Goal: Information Seeking & Learning: Learn about a topic

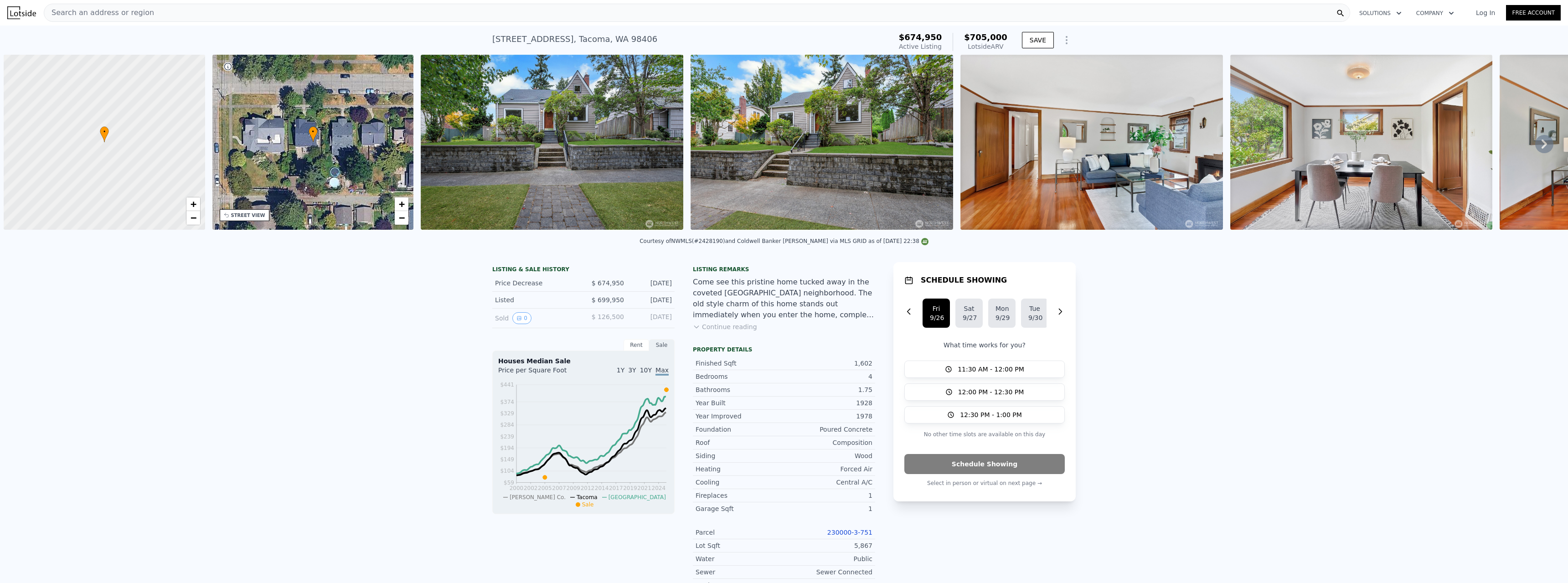
scroll to position [0, 4]
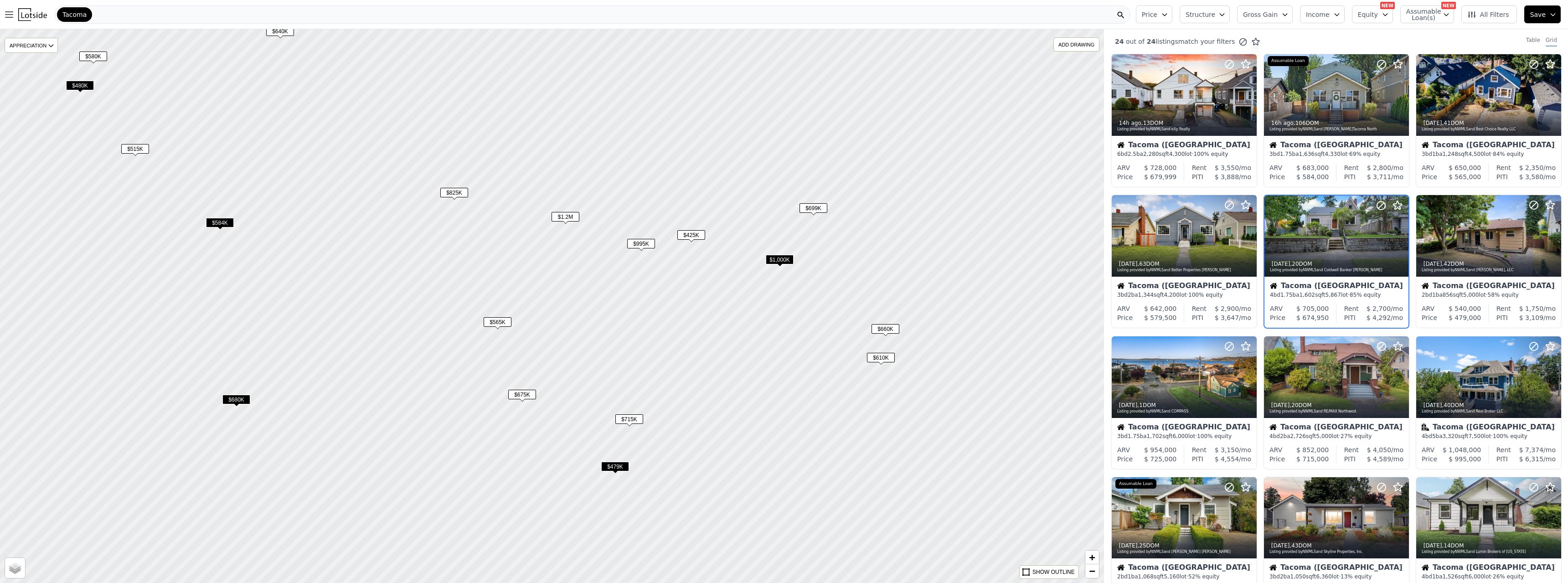
drag, startPoint x: 1017, startPoint y: 387, endPoint x: 856, endPoint y: 236, distance: 220.7
click at [756, 222] on div at bounding box center [551, 306] width 1325 height 665
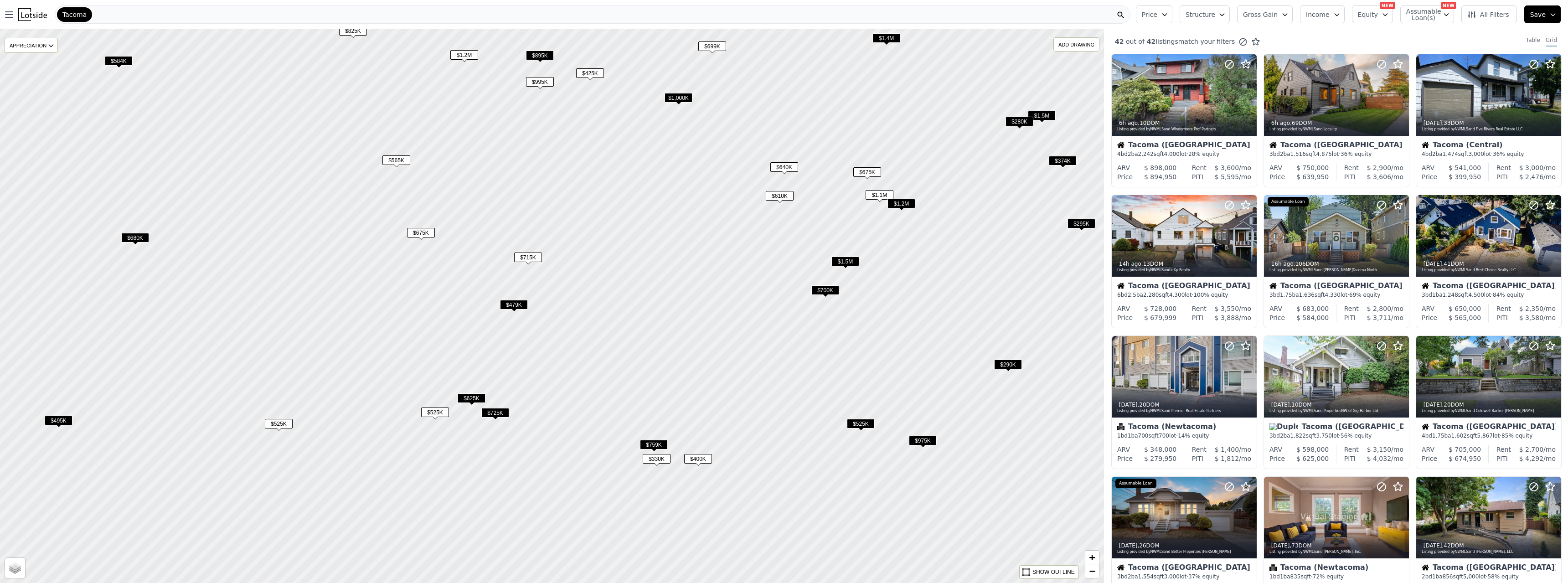
drag, startPoint x: 971, startPoint y: 401, endPoint x: 945, endPoint y: 285, distance: 118.9
click at [945, 285] on div at bounding box center [551, 302] width 1325 height 665
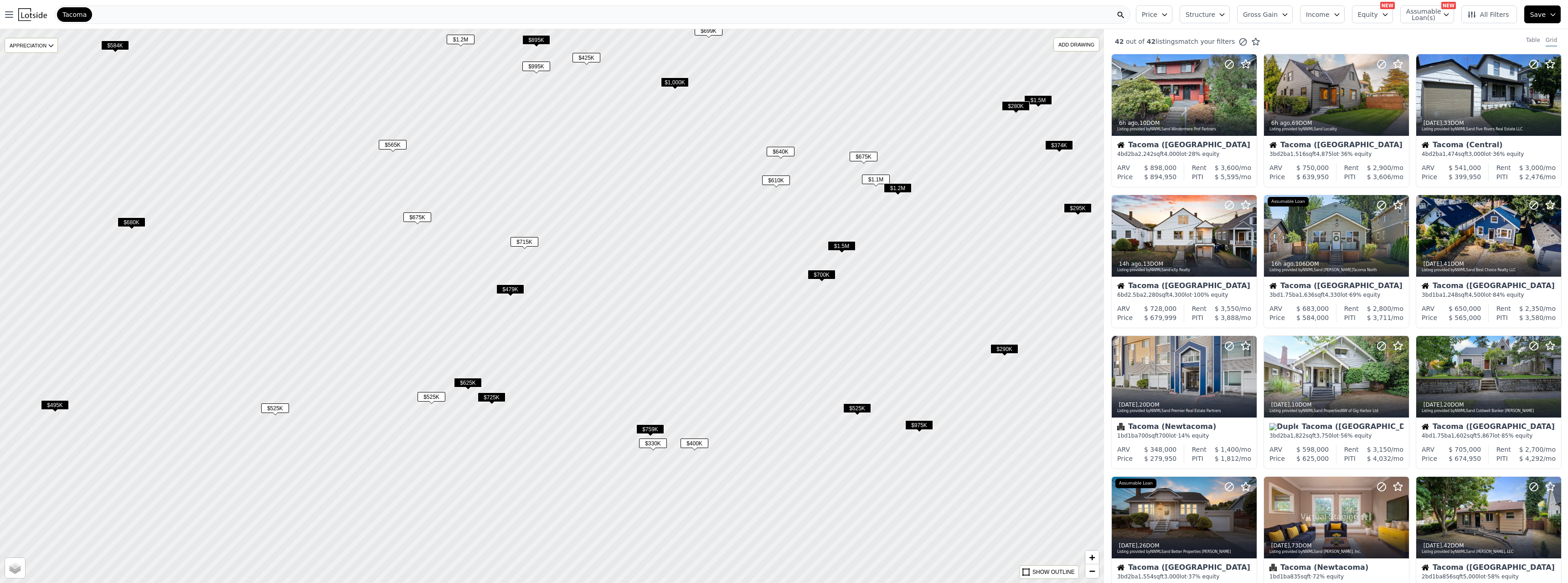
click at [945, 285] on div at bounding box center [551, 306] width 1325 height 665
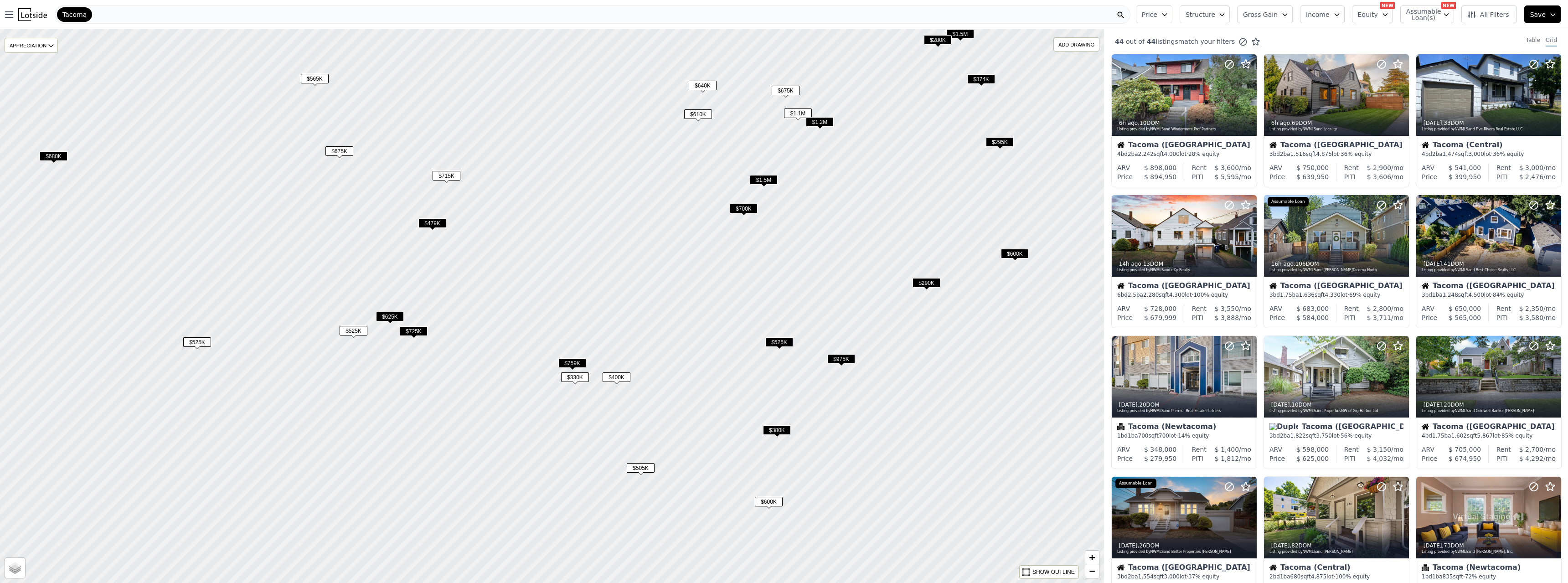
drag, startPoint x: 933, startPoint y: 388, endPoint x: 855, endPoint y: 322, distance: 102.2
click at [855, 322] on div at bounding box center [535, 298] width 1325 height 665
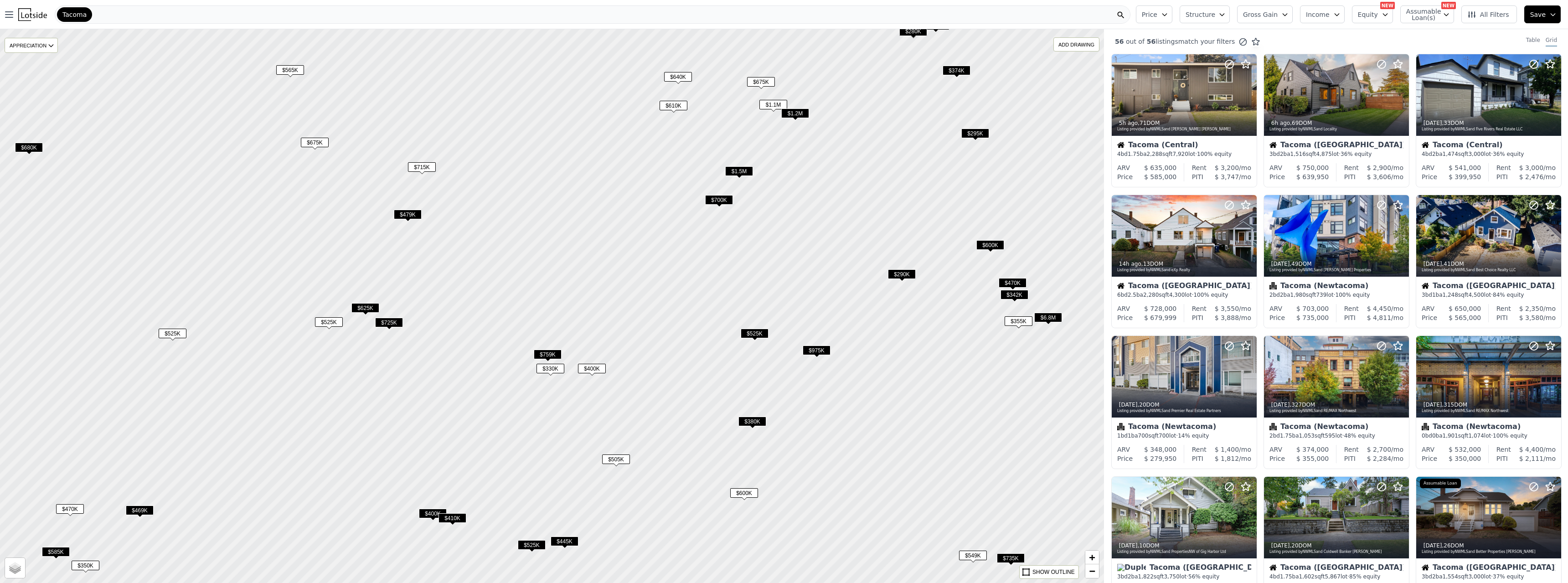
drag, startPoint x: 967, startPoint y: 409, endPoint x: 943, endPoint y: 401, distance: 25.3
click at [943, 401] on div at bounding box center [551, 306] width 1325 height 665
drag, startPoint x: 893, startPoint y: 399, endPoint x: 863, endPoint y: 348, distance: 59.2
click at [863, 348] on div at bounding box center [551, 306] width 1325 height 665
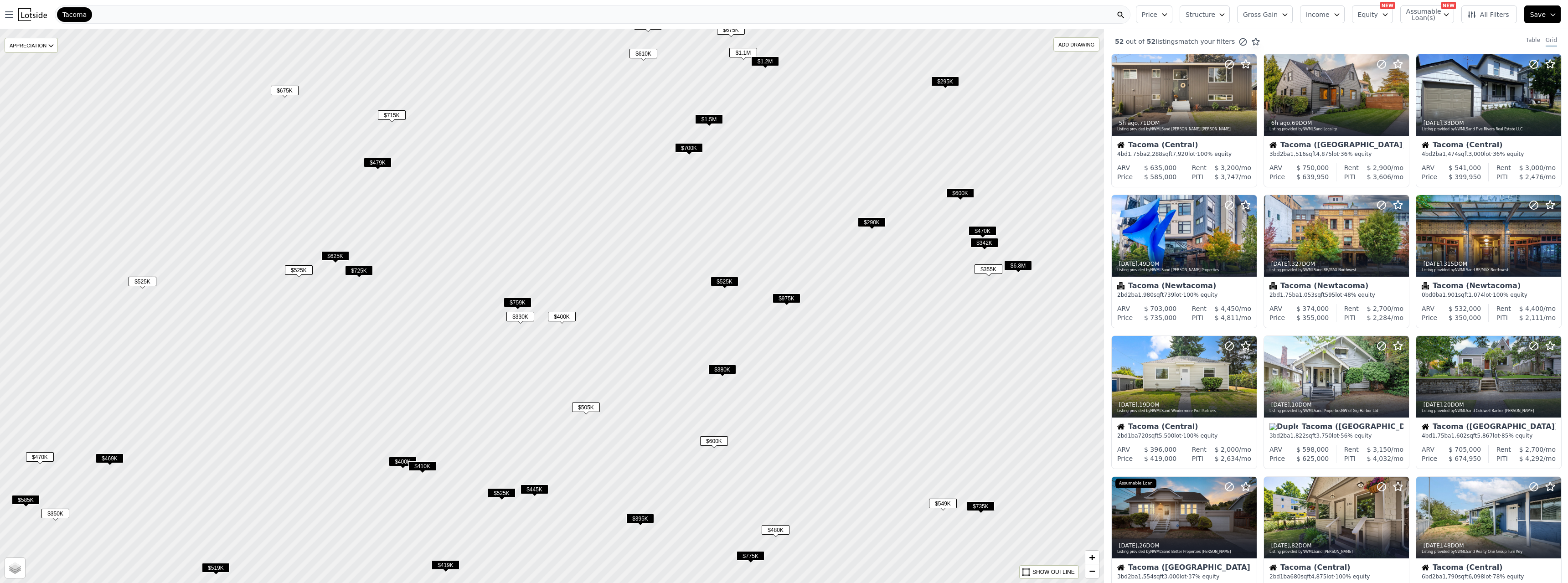
click at [942, 502] on span "$549K" at bounding box center [943, 503] width 28 height 9
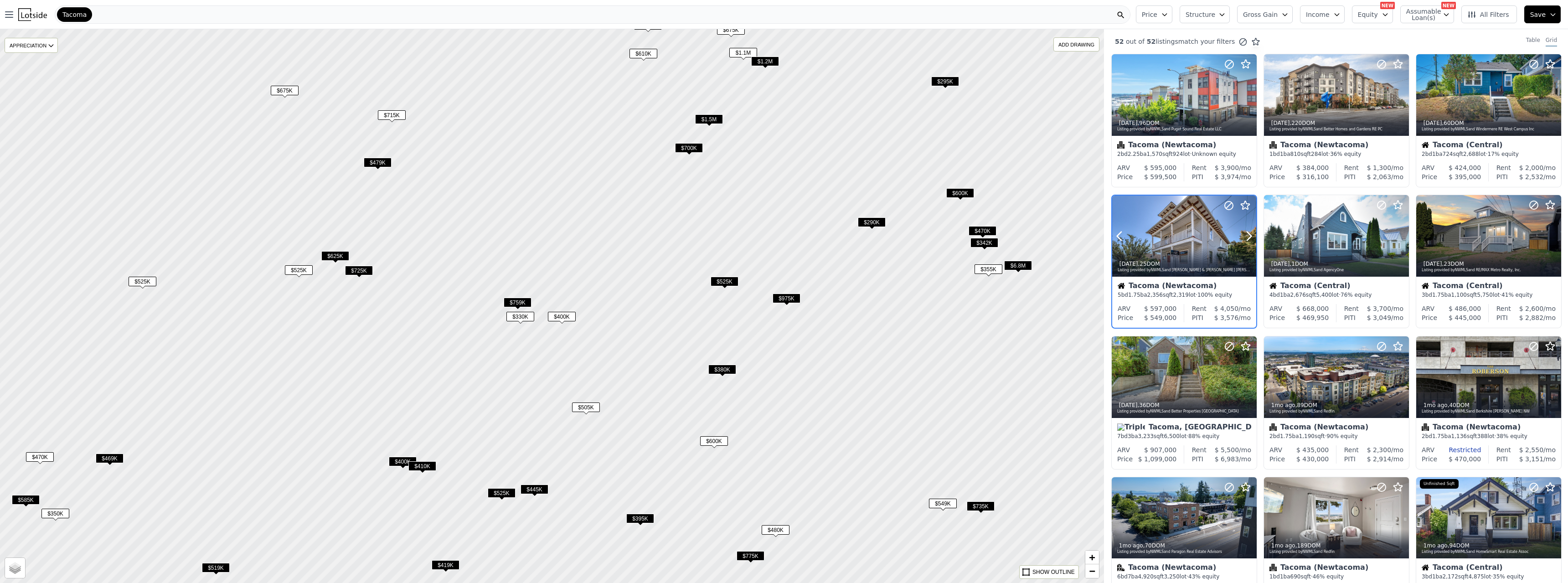
click at [1177, 245] on div at bounding box center [1184, 235] width 144 height 81
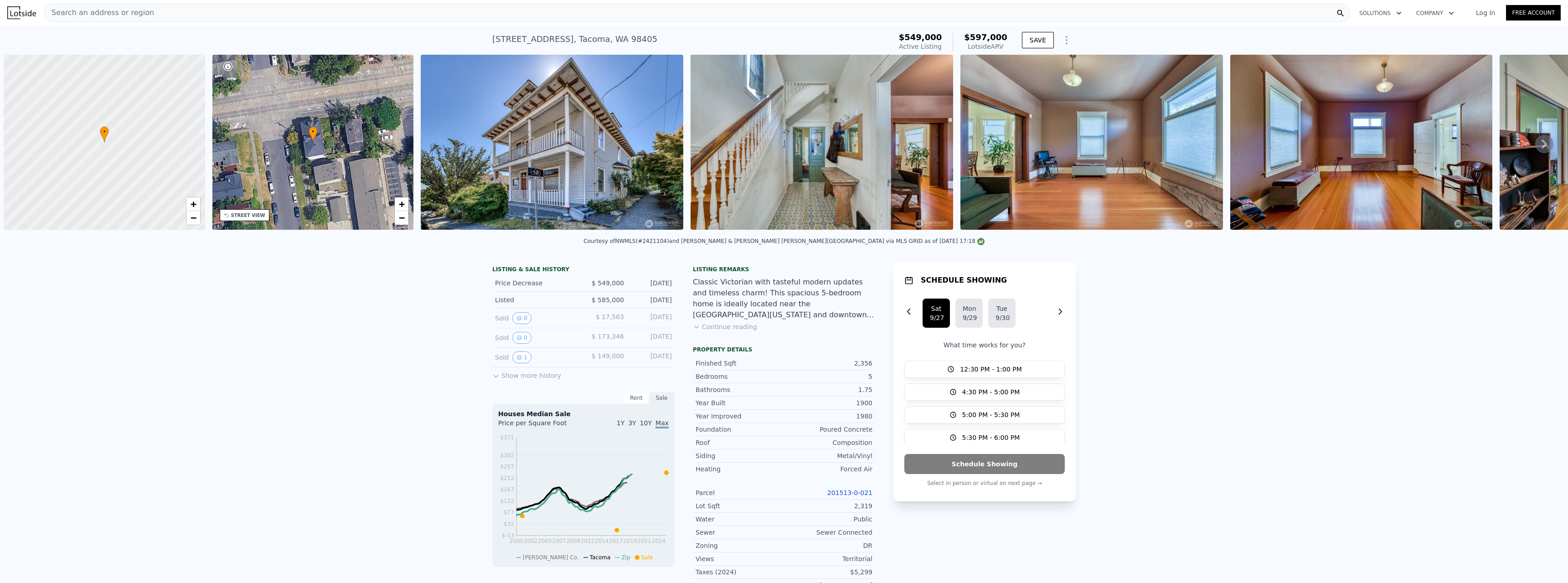
scroll to position [0, 4]
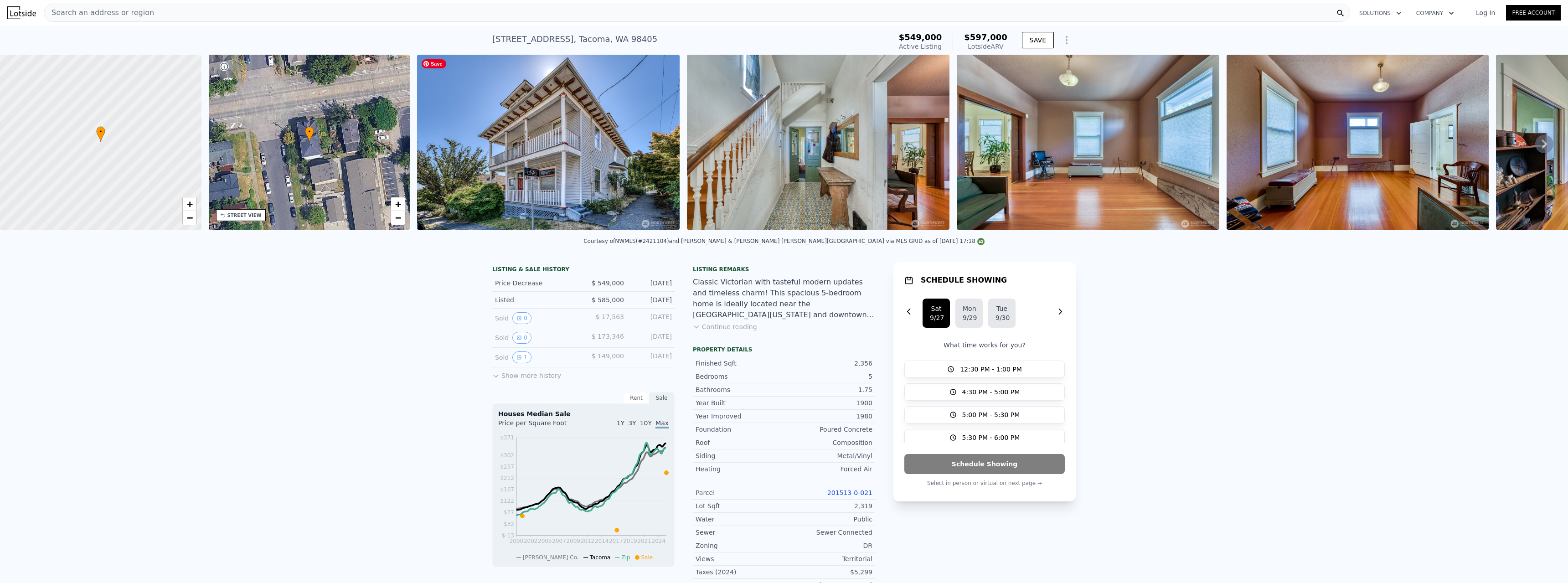
click at [543, 132] on img at bounding box center [549, 142] width 262 height 175
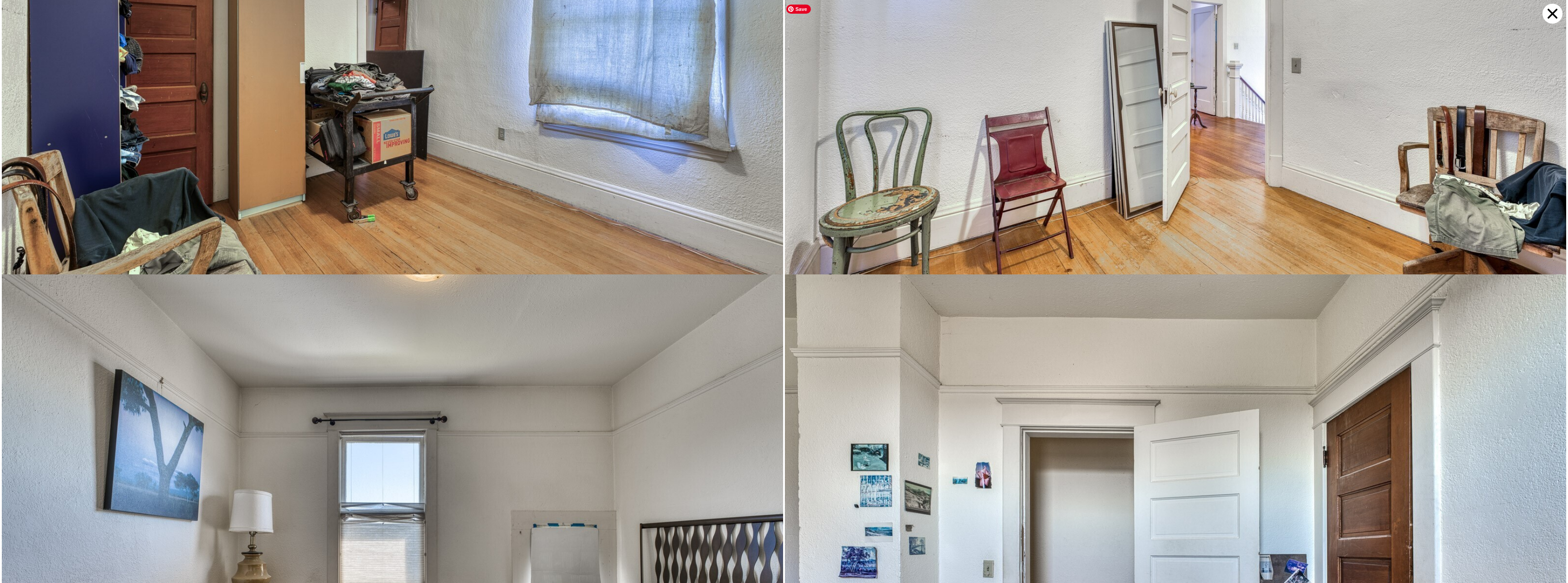
scroll to position [4883, 0]
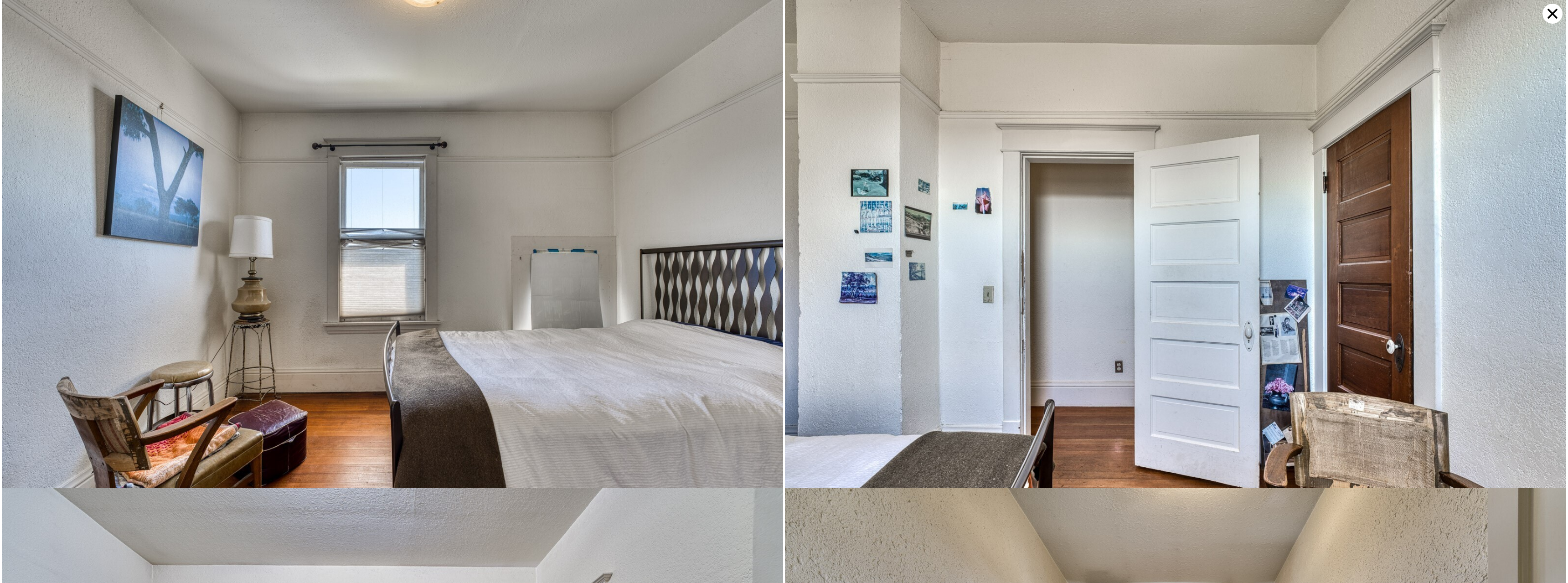
click at [1553, 15] on icon at bounding box center [1552, 13] width 10 height 10
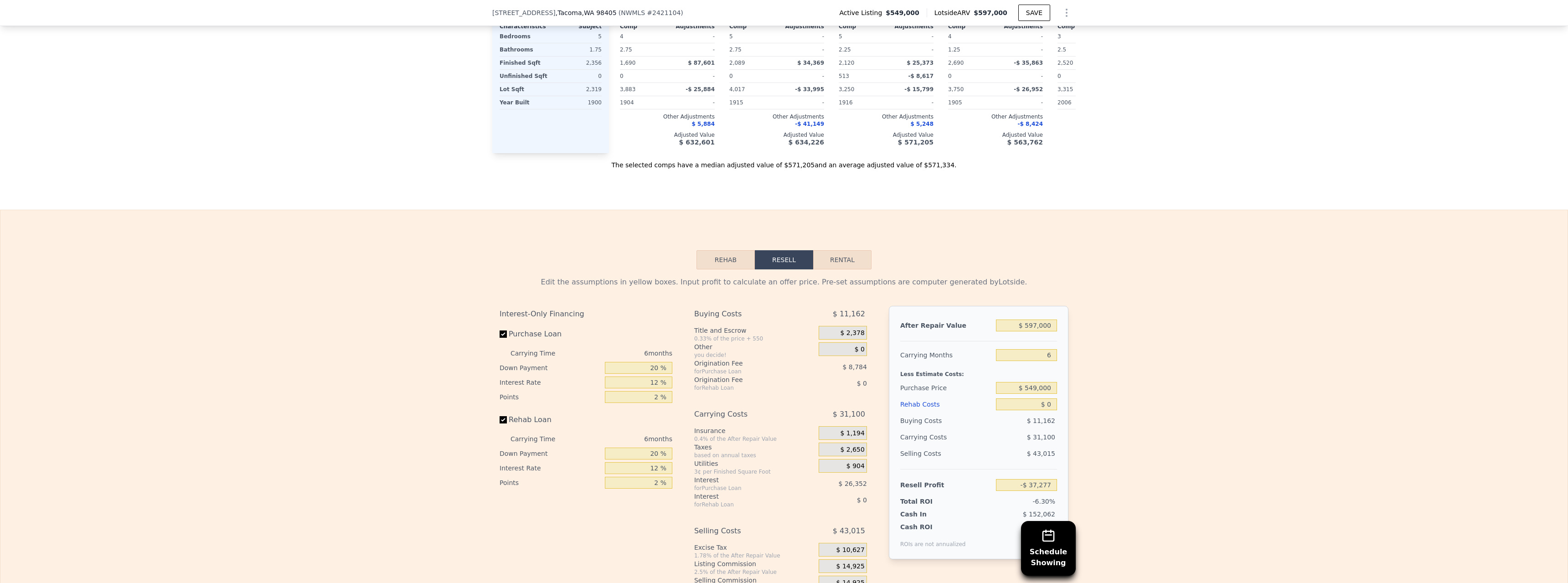
scroll to position [1182, 0]
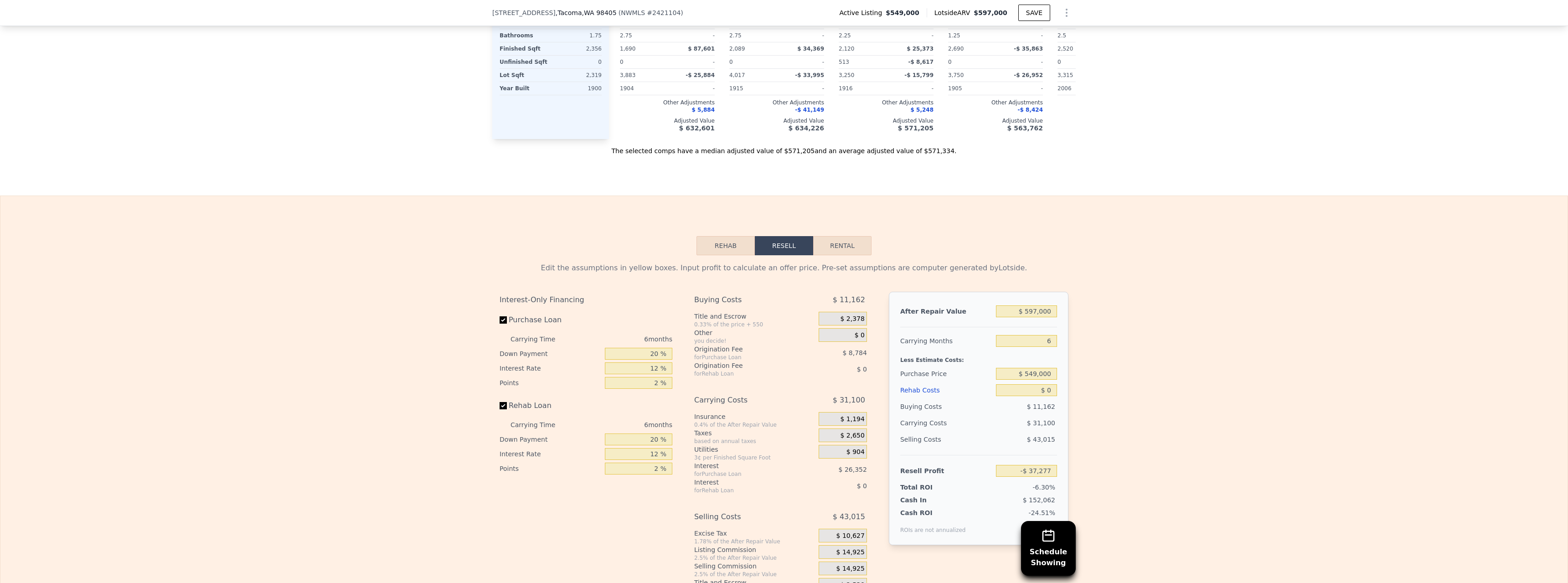
click at [834, 256] on button "Rental" at bounding box center [843, 245] width 59 height 20
select select "30"
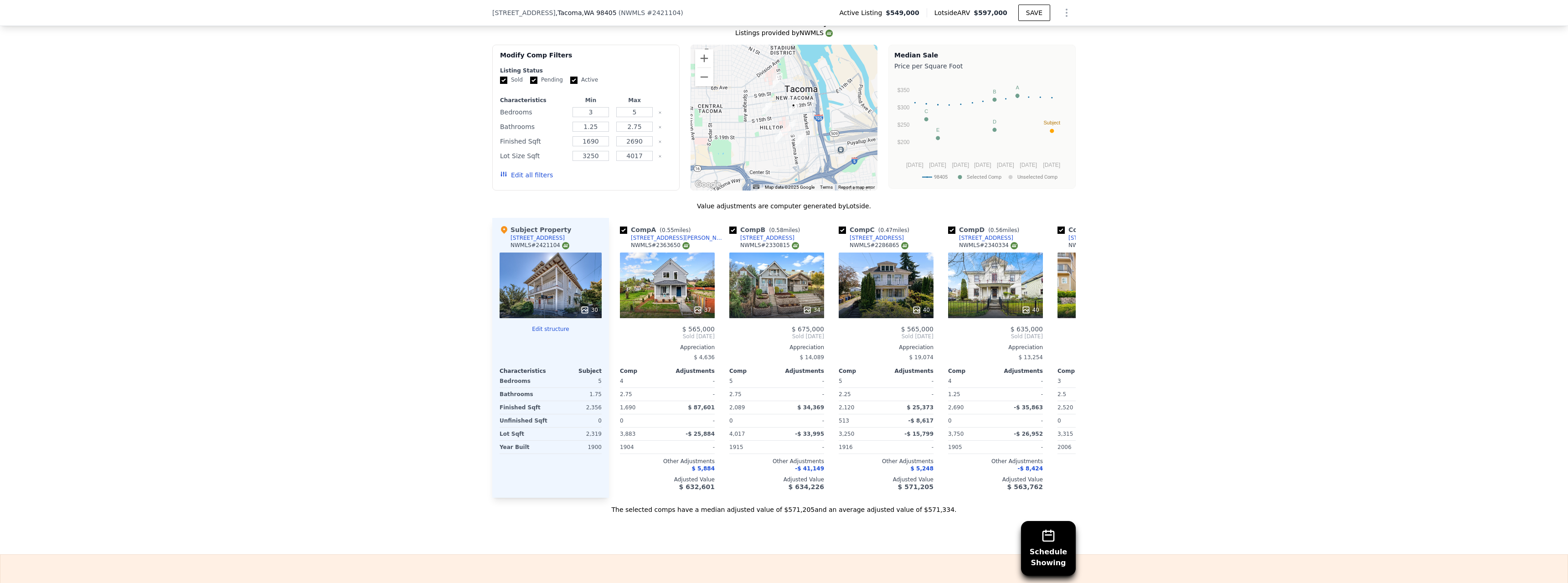
scroll to position [817, 0]
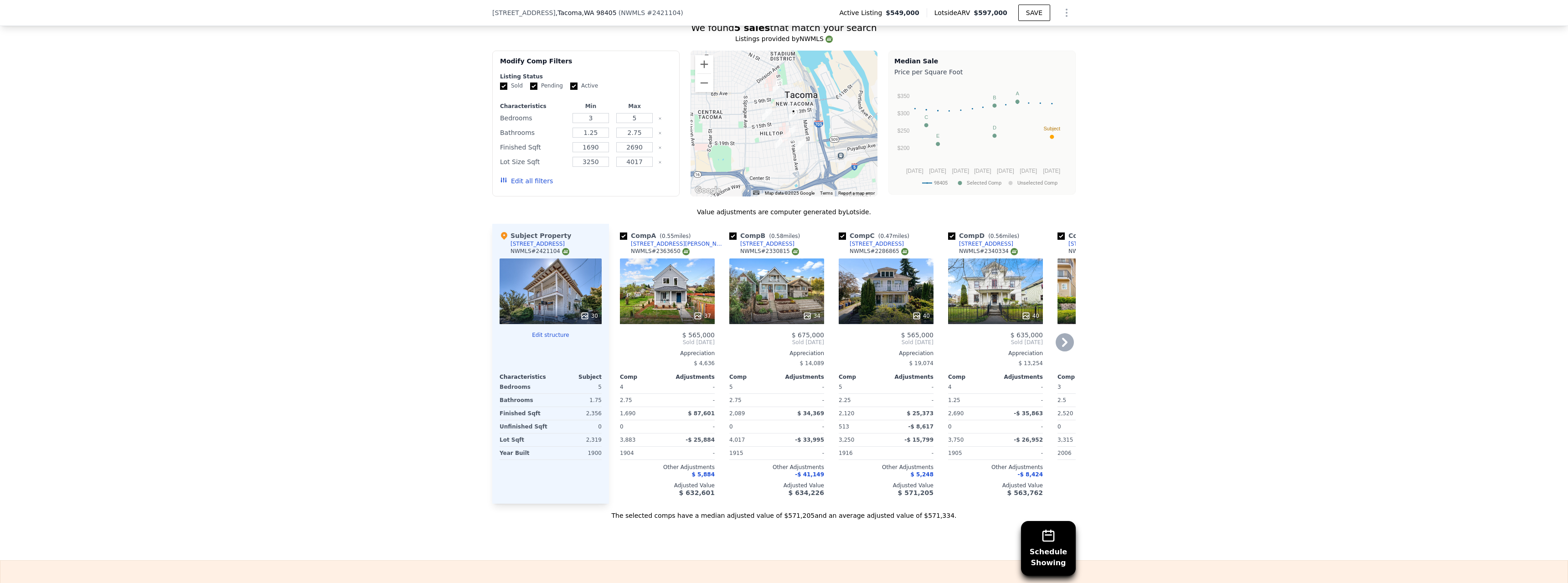
click at [996, 298] on div "40" at bounding box center [996, 291] width 95 height 66
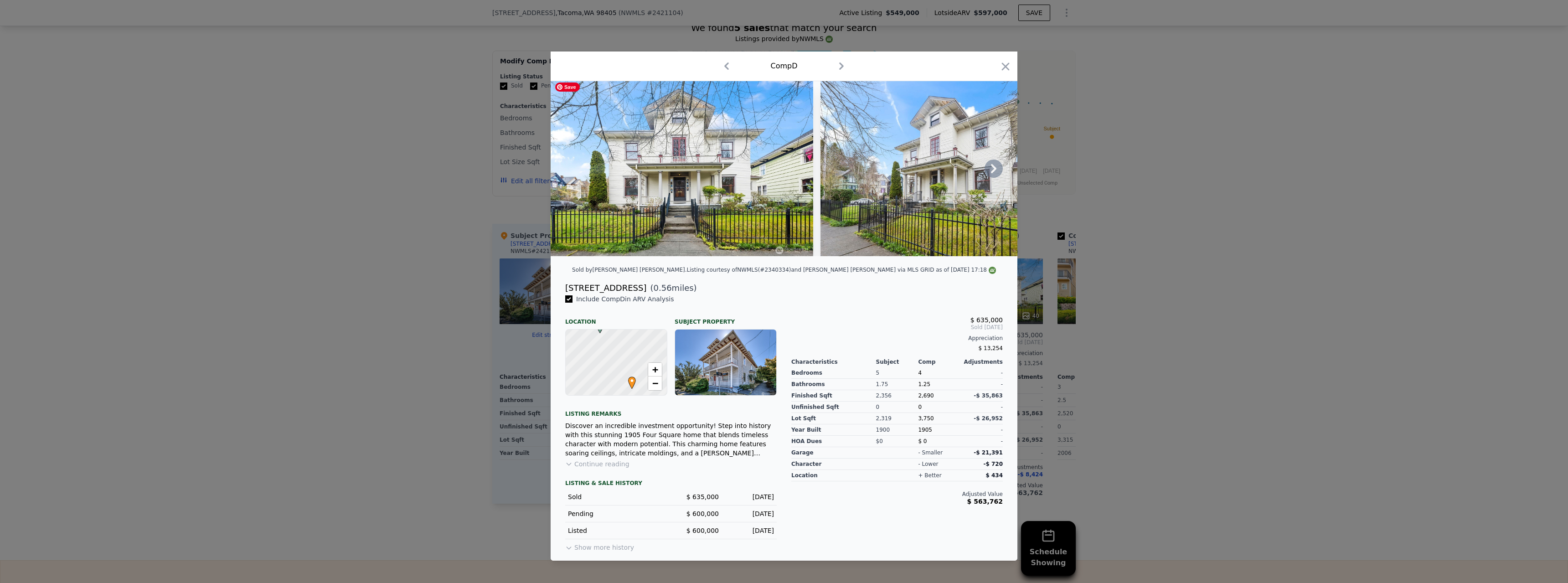
click at [991, 164] on icon at bounding box center [994, 169] width 19 height 19
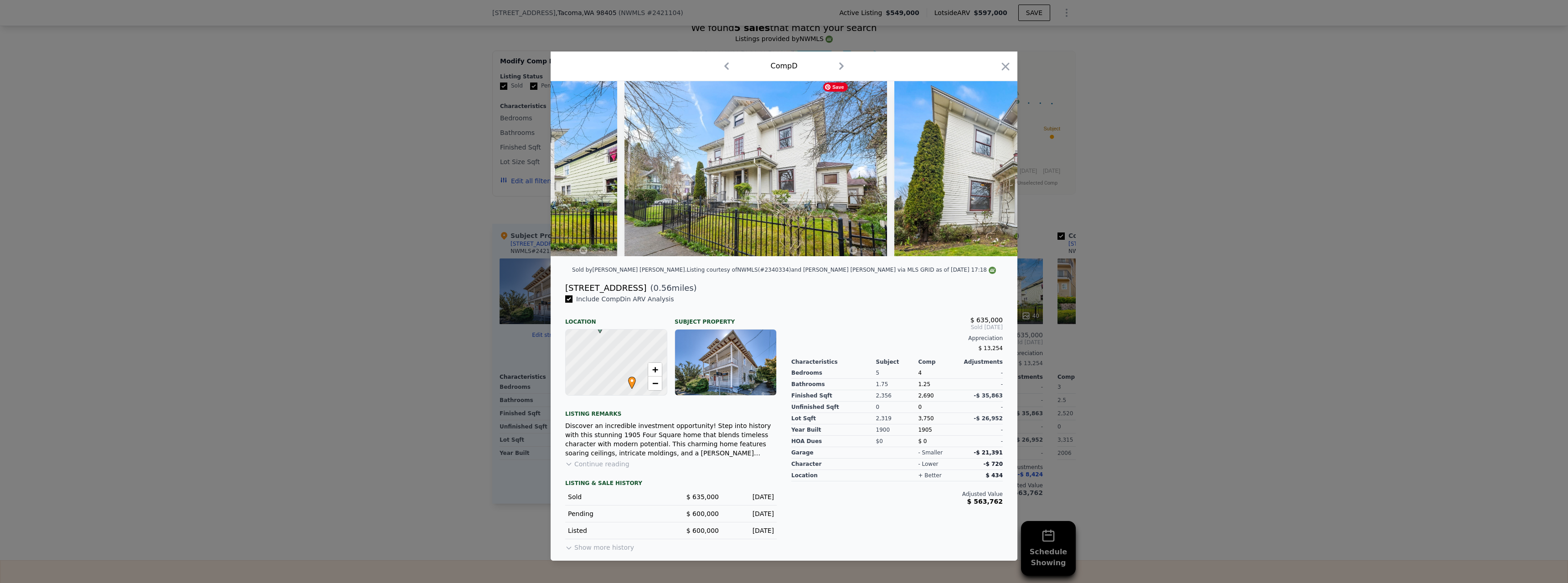
scroll to position [0, 219]
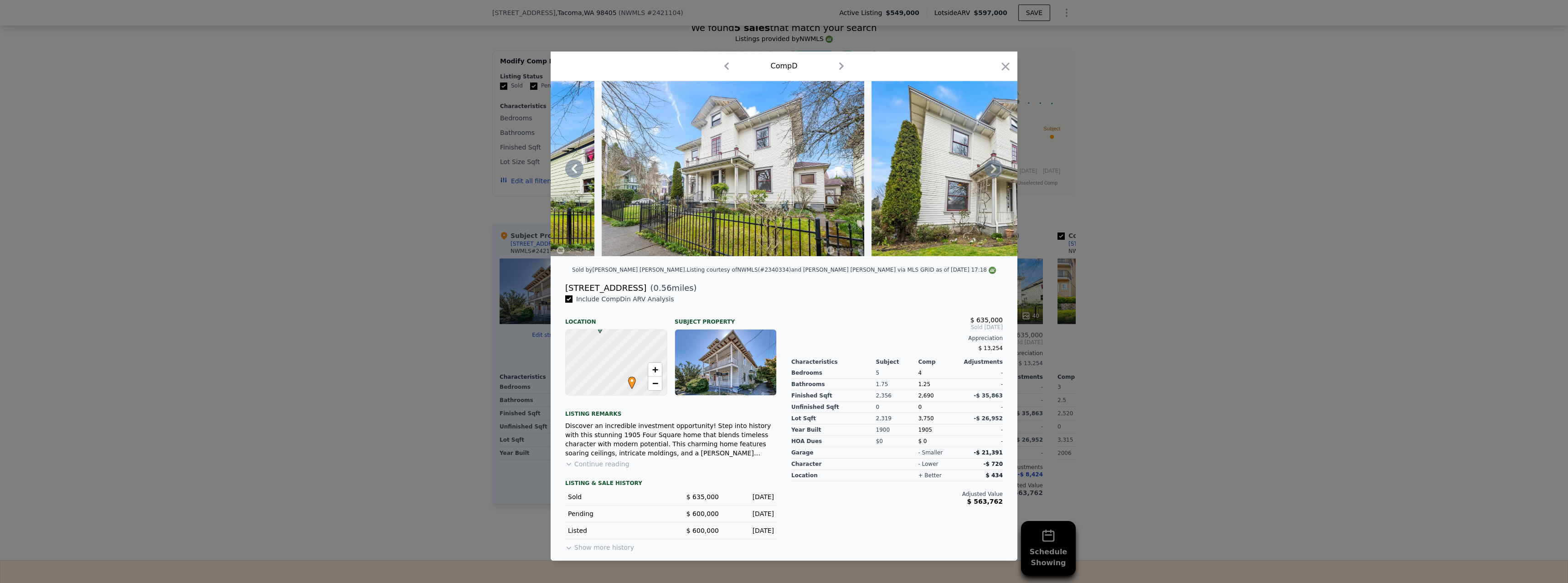
click at [991, 164] on icon at bounding box center [994, 169] width 19 height 19
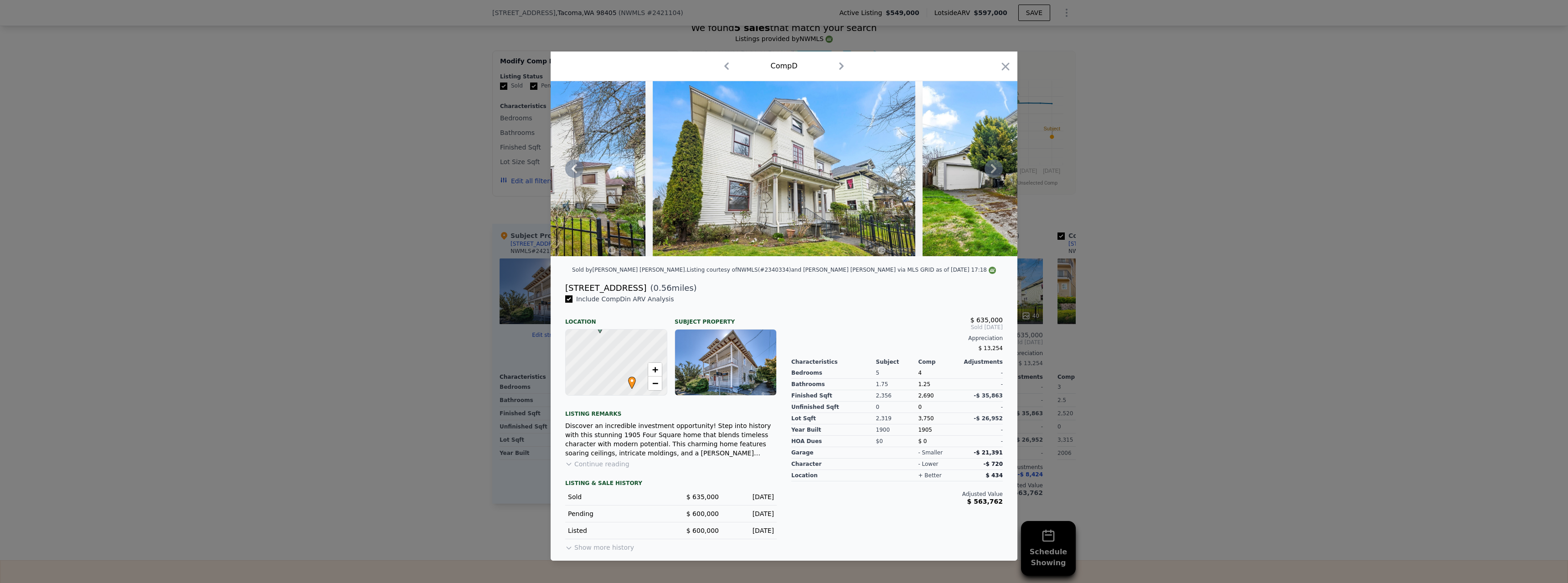
click at [991, 164] on icon at bounding box center [994, 169] width 19 height 19
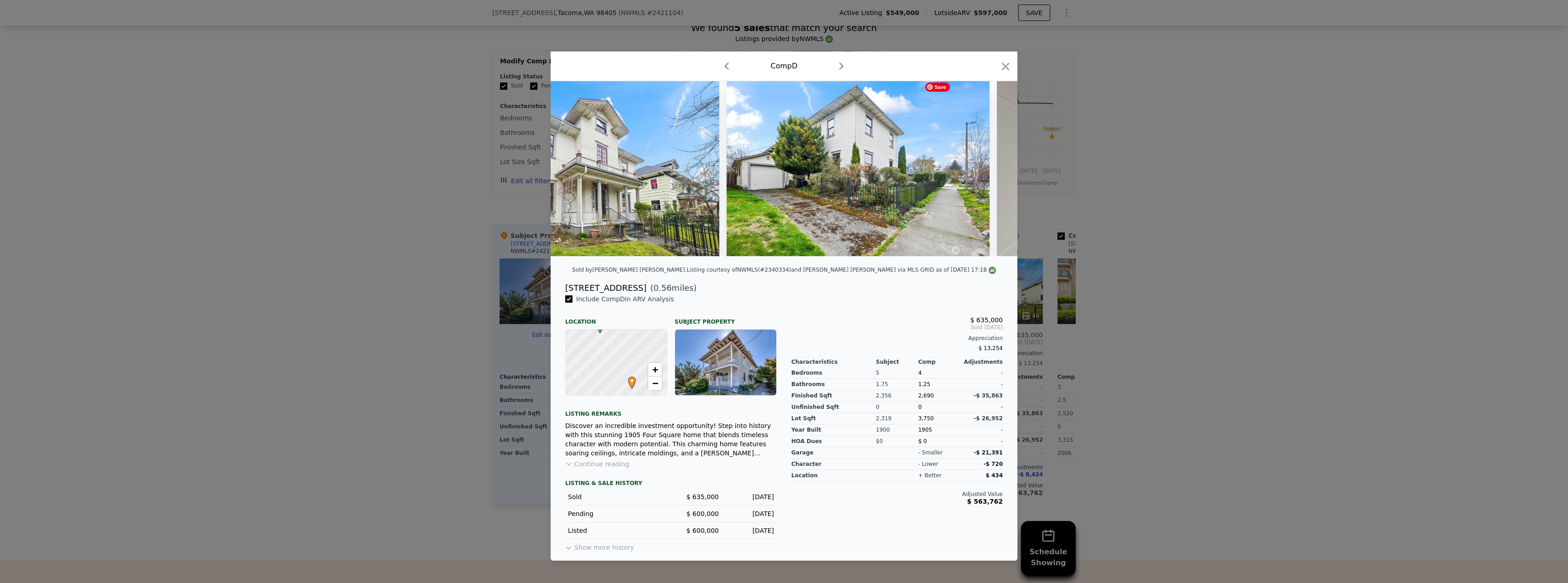
scroll to position [0, 657]
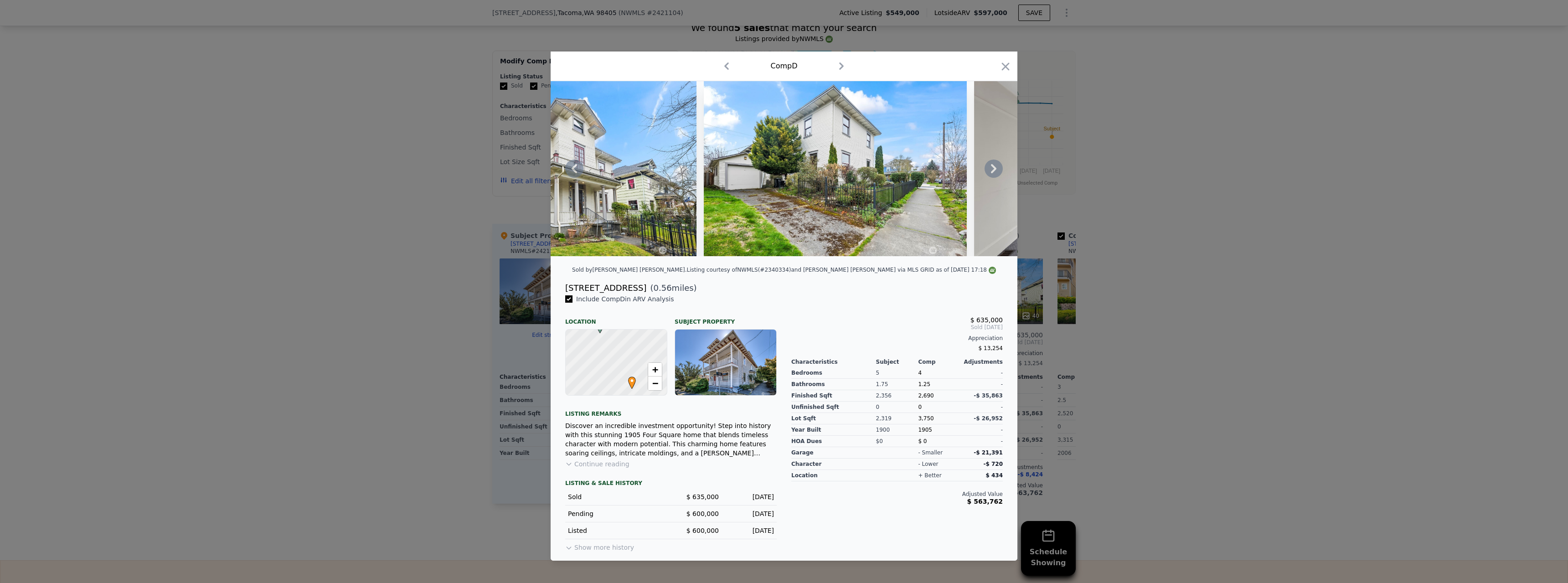
click at [991, 164] on icon at bounding box center [994, 169] width 19 height 19
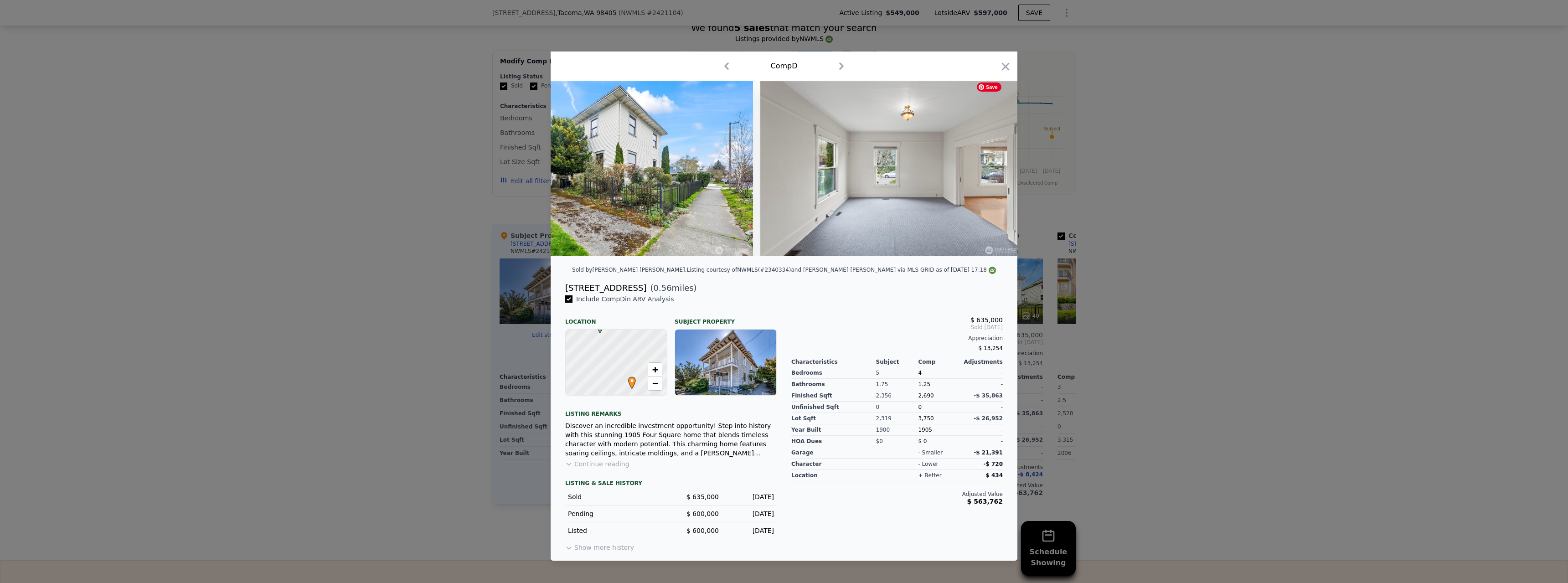
scroll to position [0, 875]
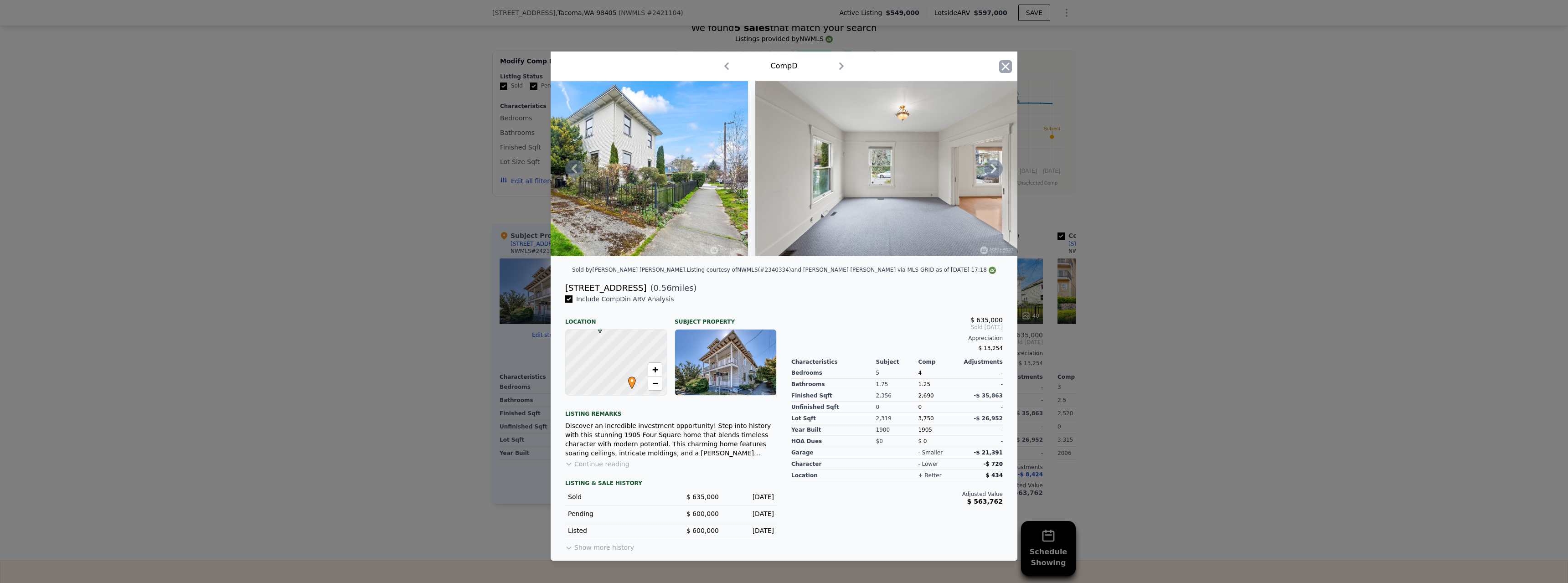
click at [1003, 64] on icon "button" at bounding box center [1006, 67] width 13 height 13
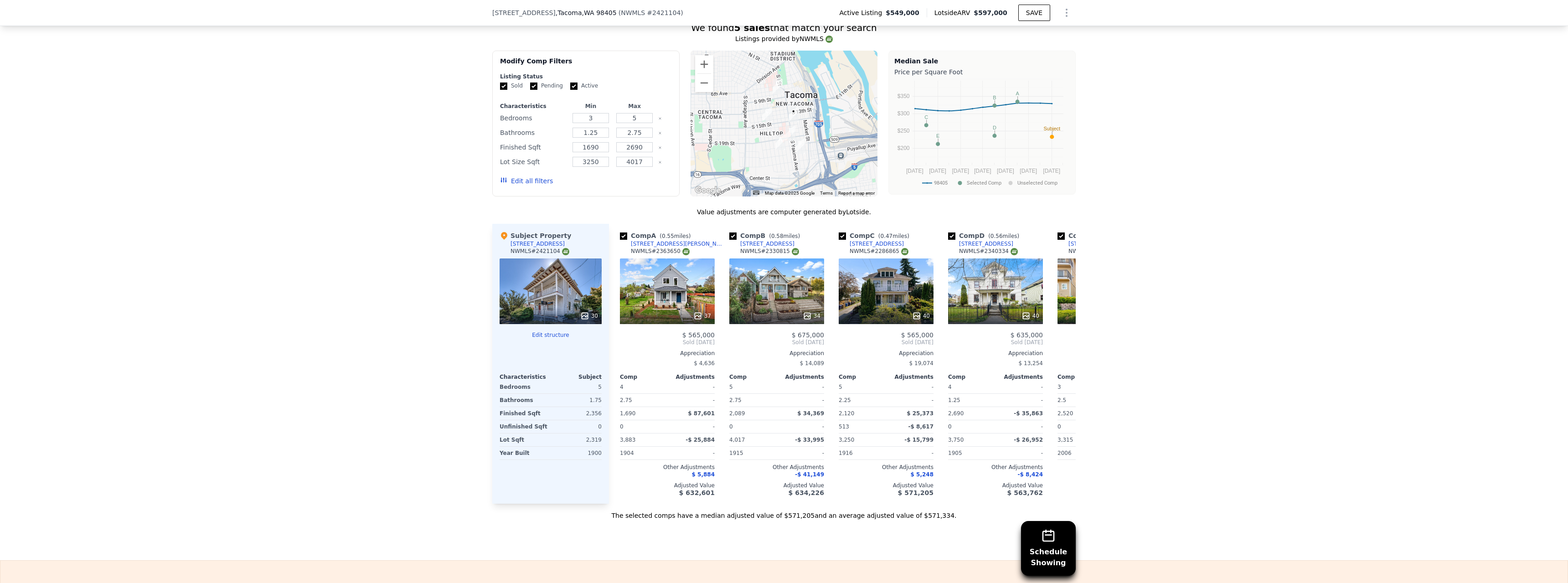
click at [554, 290] on div "30" at bounding box center [551, 291] width 102 height 66
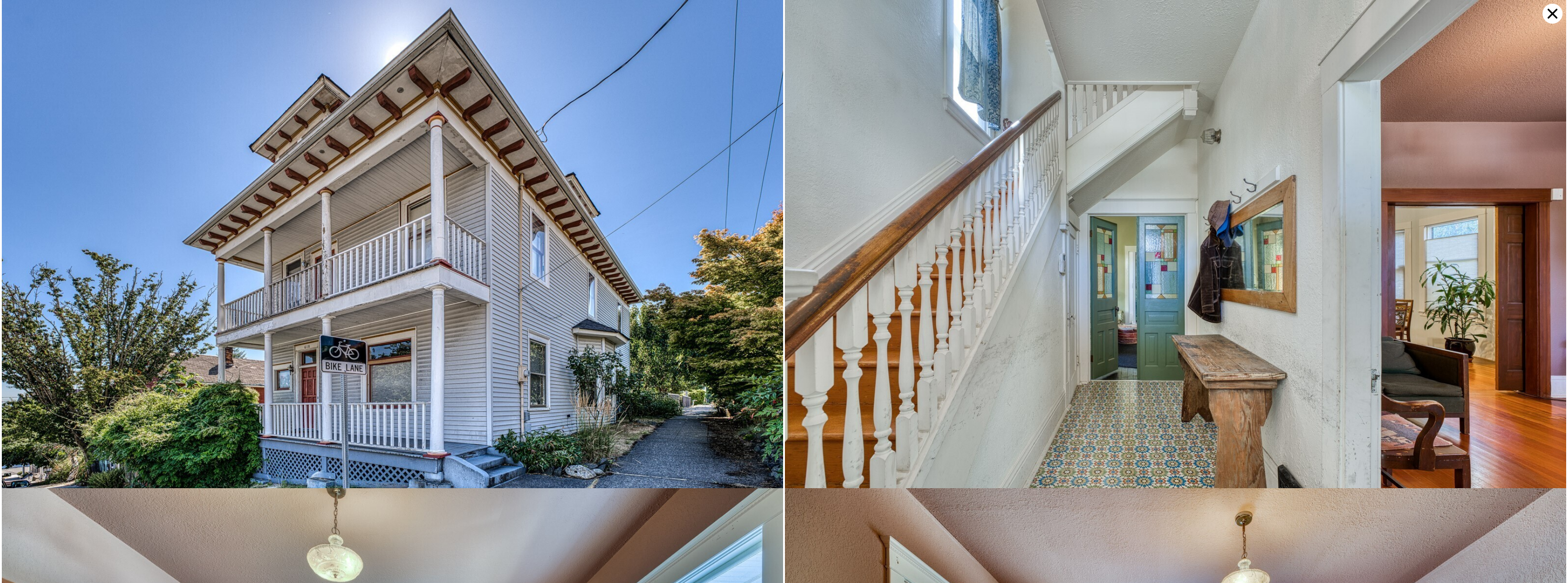
click at [1550, 13] on icon at bounding box center [1553, 14] width 20 height 20
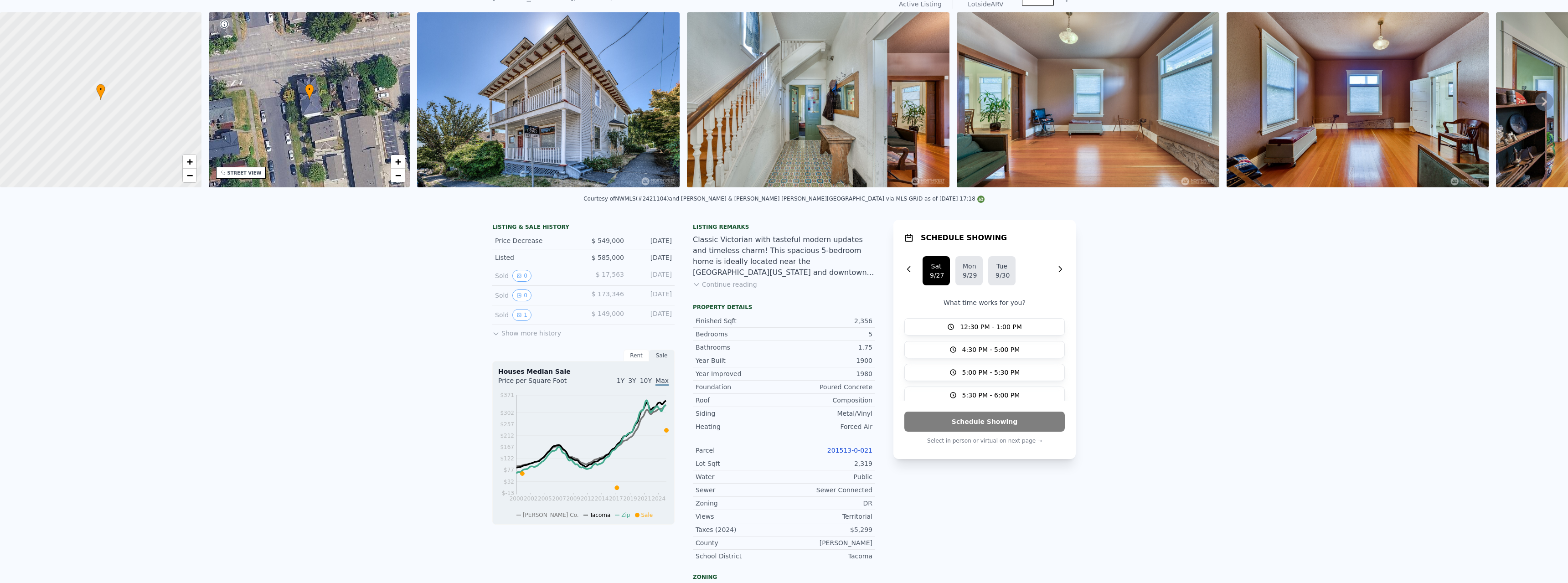
scroll to position [3, 0]
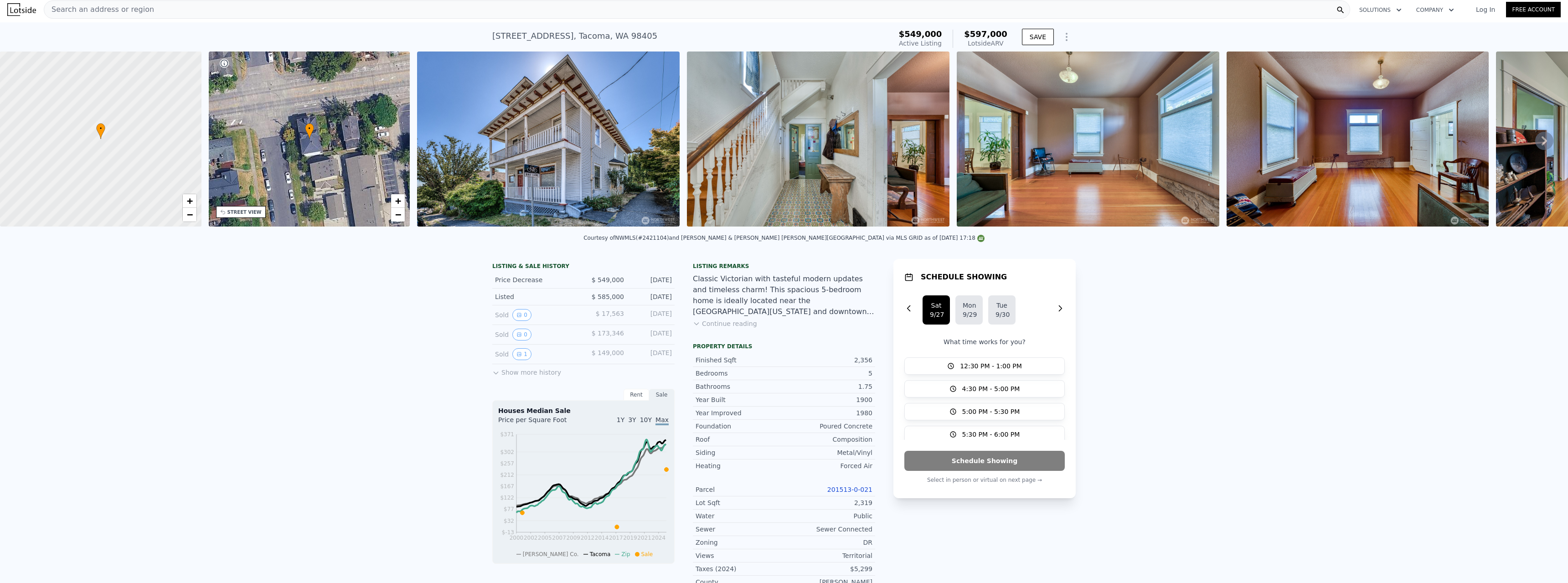
click at [713, 328] on button "Continue reading" at bounding box center [724, 324] width 64 height 9
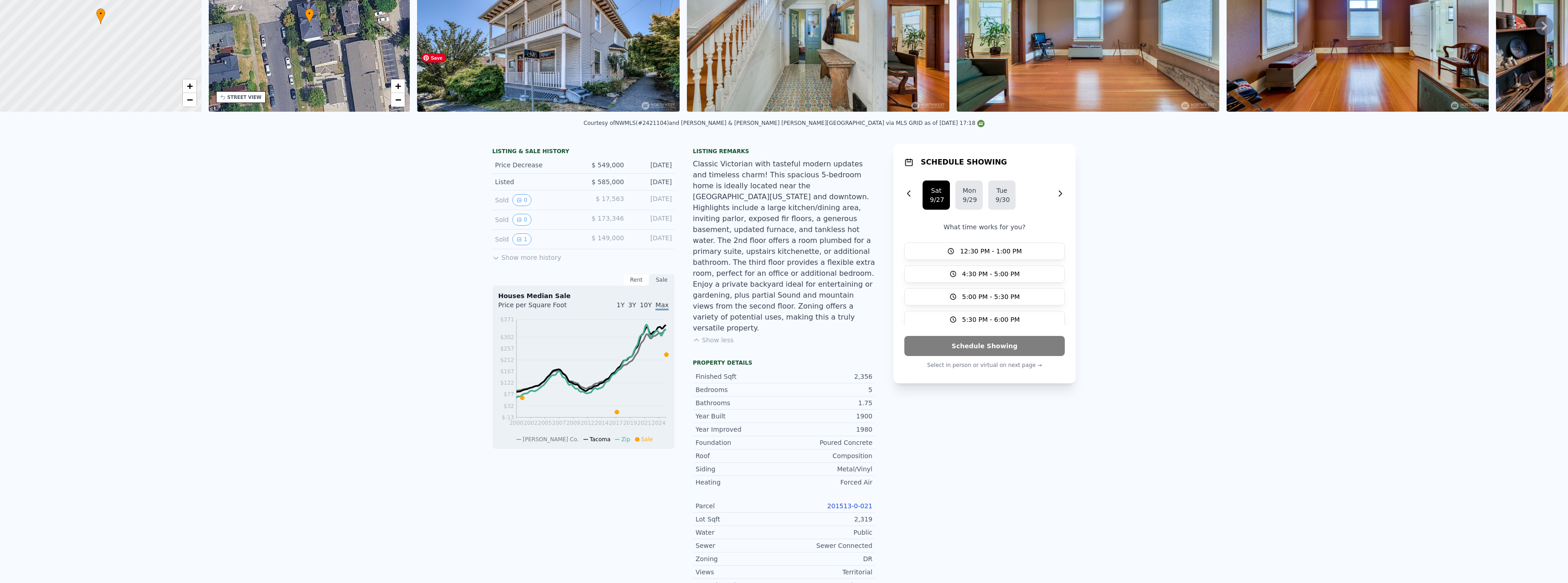
scroll to position [0, 0]
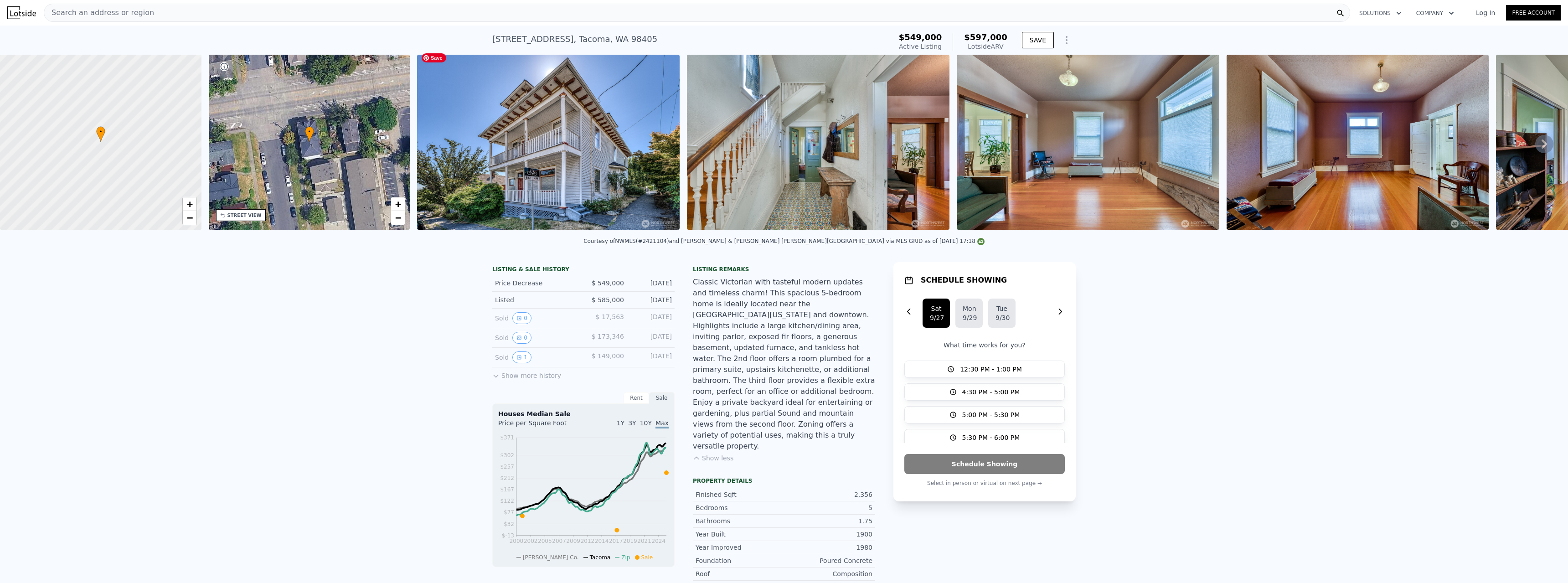
click at [588, 126] on img at bounding box center [549, 142] width 262 height 175
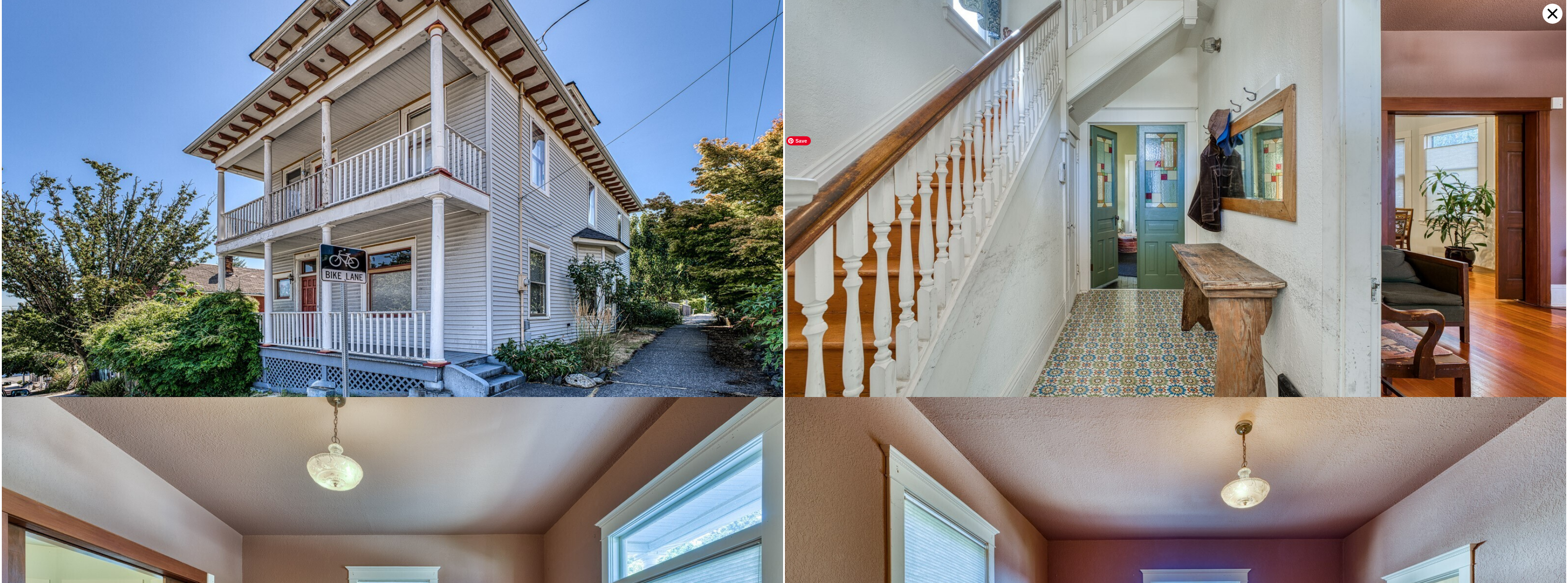
scroll to position [488, 0]
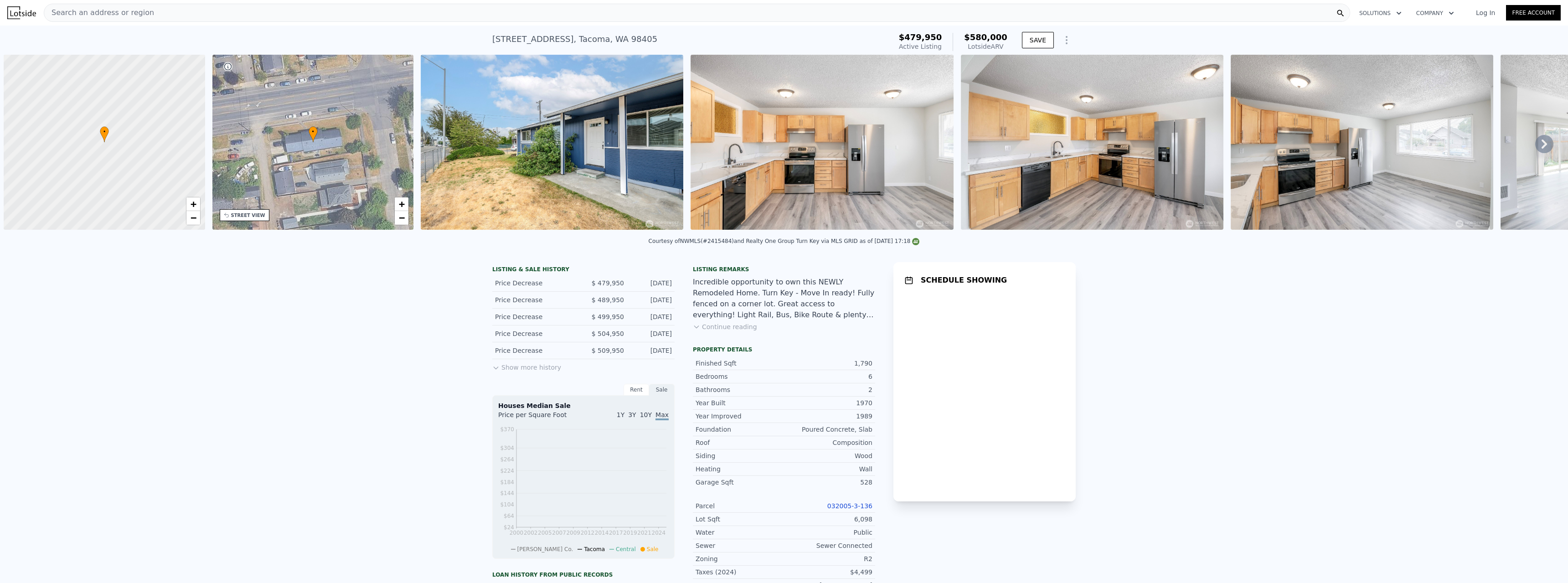
scroll to position [0, 4]
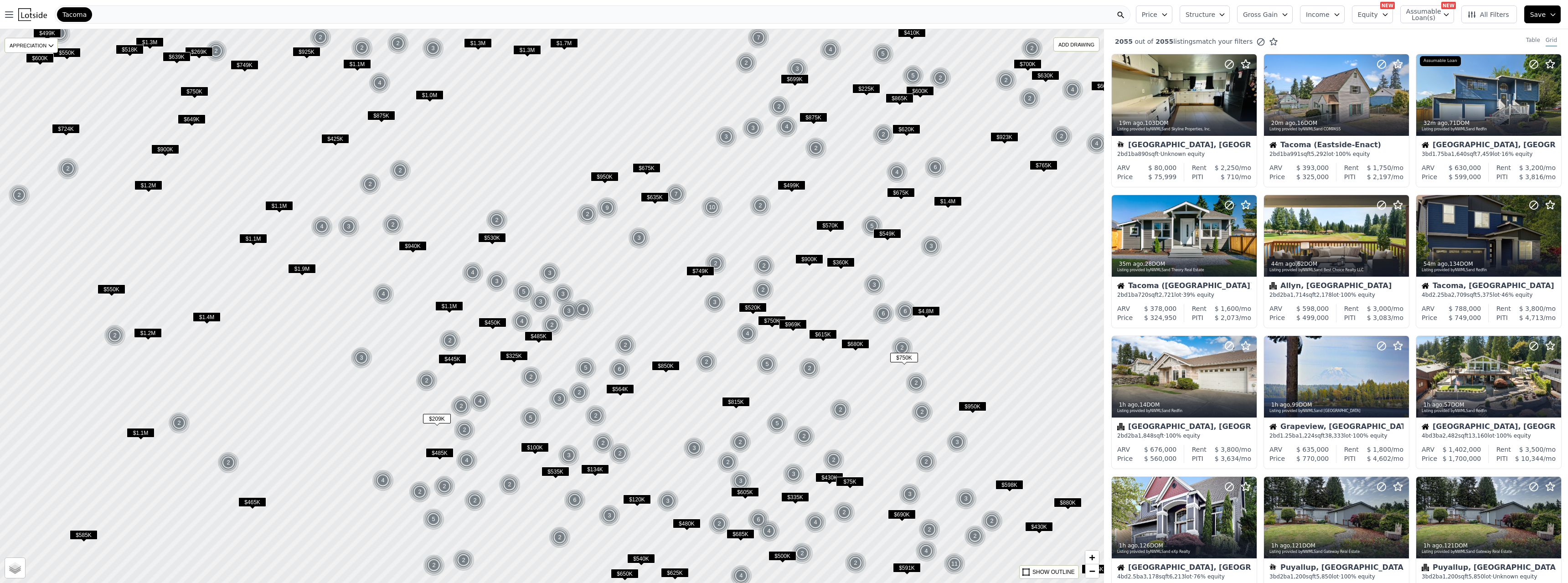
click at [1289, 17] on icon "button" at bounding box center [1285, 15] width 7 height 7
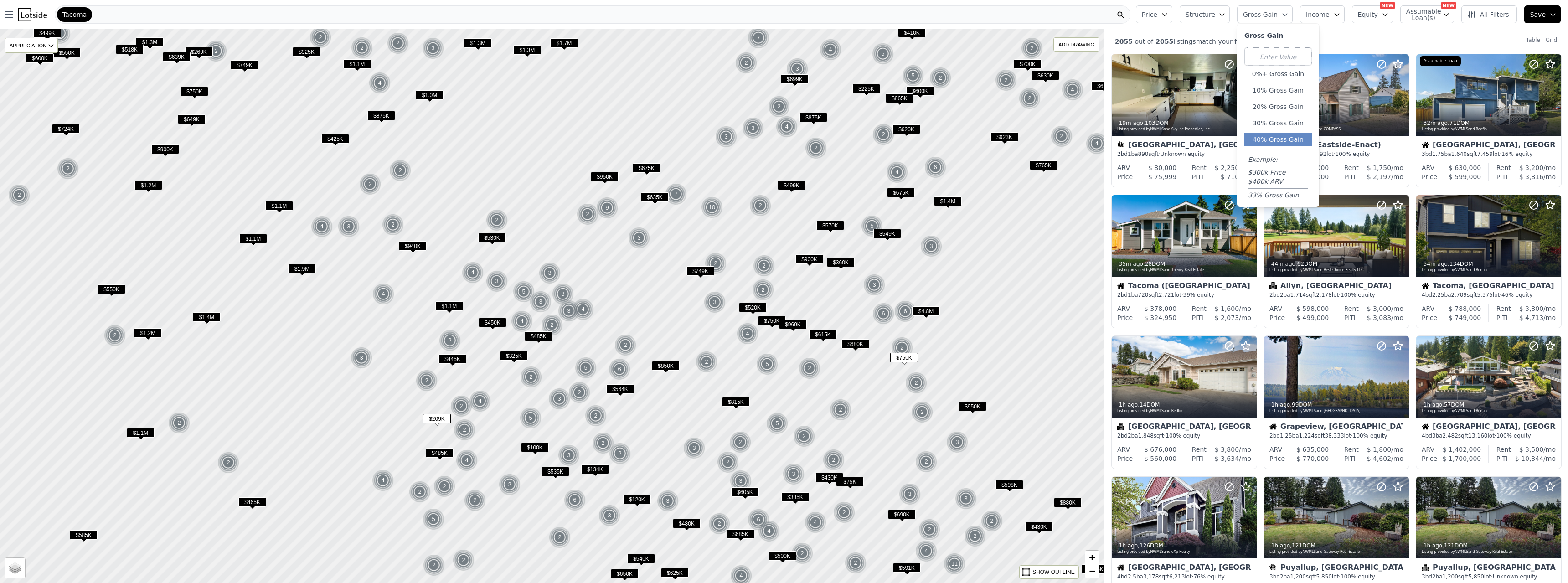
click at [1282, 141] on button "40% Gross Gain" at bounding box center [1278, 139] width 68 height 13
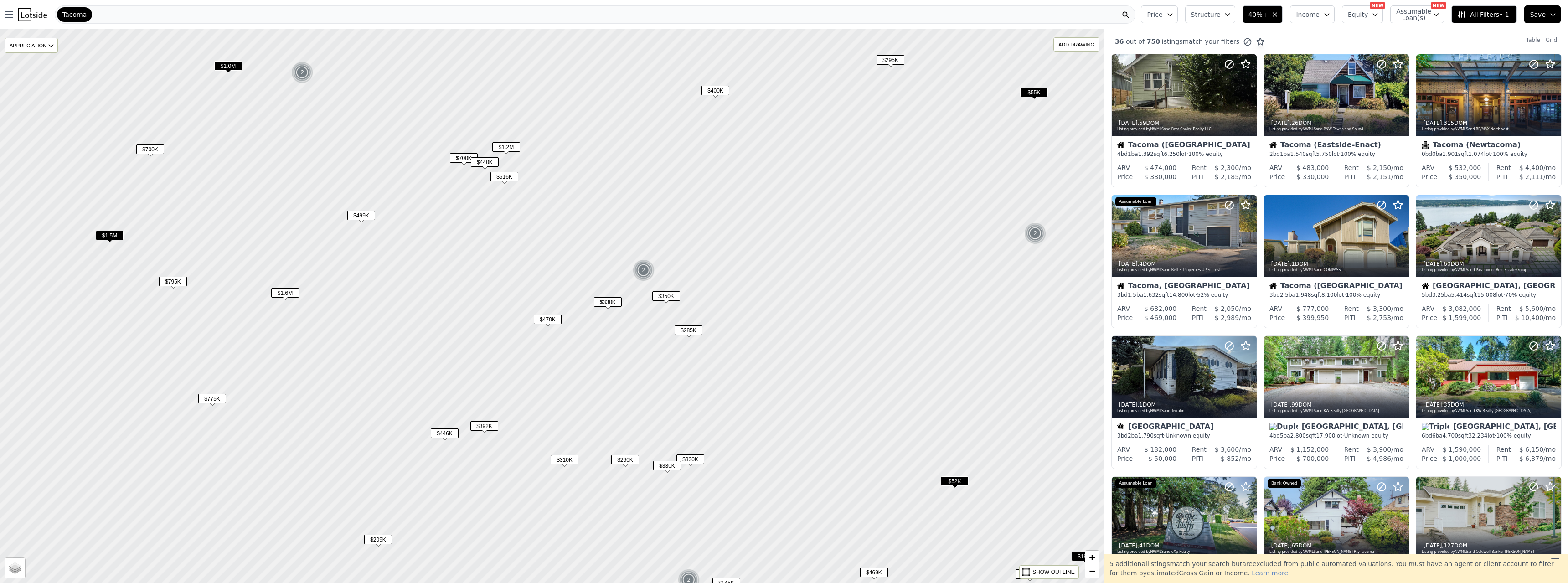
click at [631, 372] on div at bounding box center [551, 306] width 1325 height 665
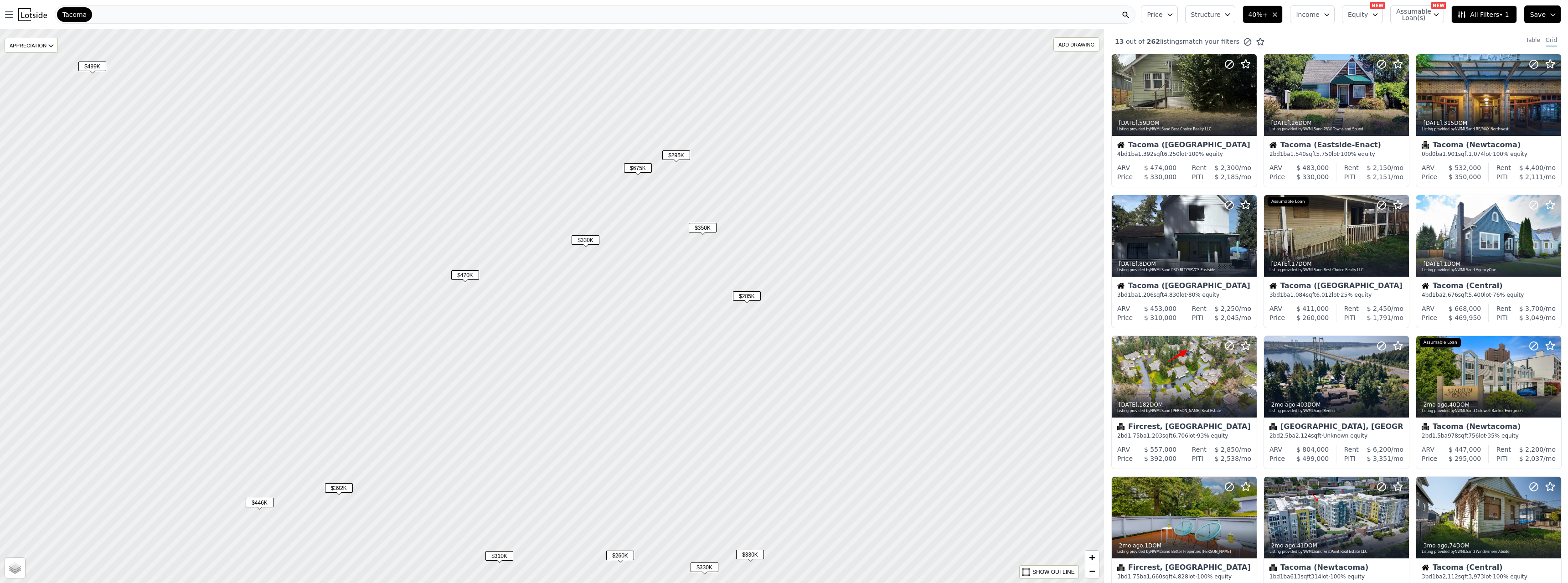
click at [586, 241] on span "$330K" at bounding box center [586, 240] width 28 height 9
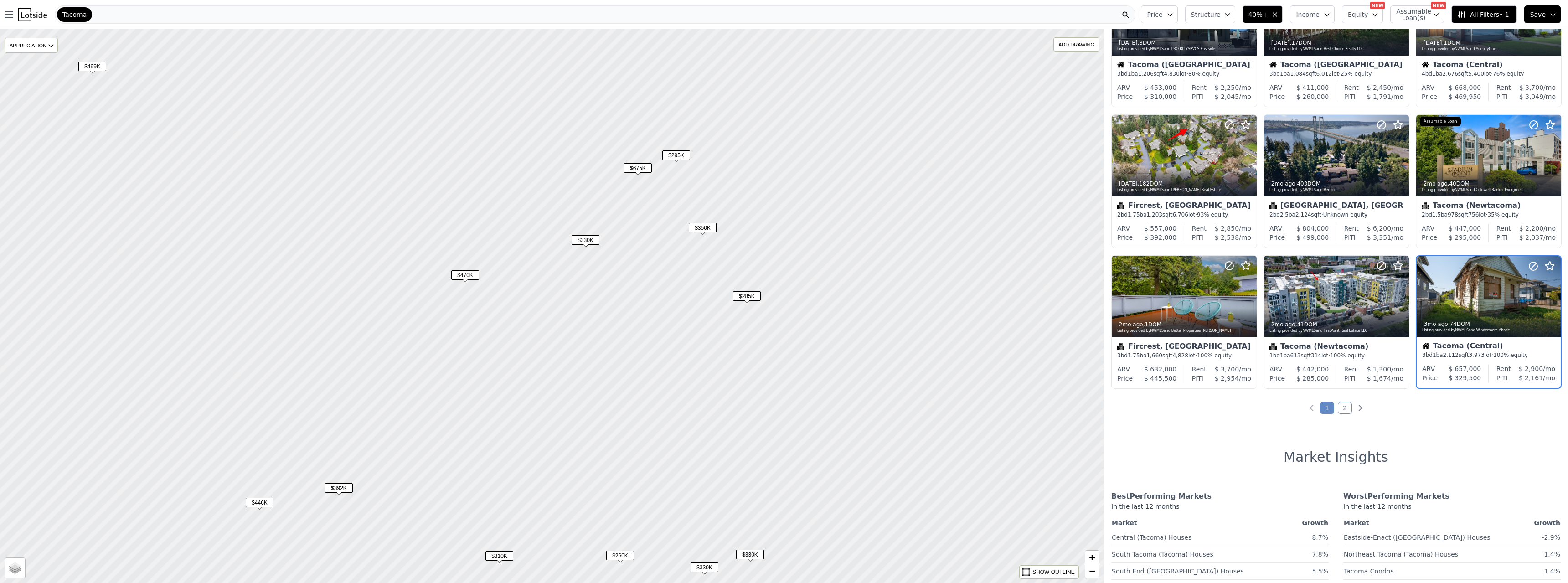
scroll to position [222, 0]
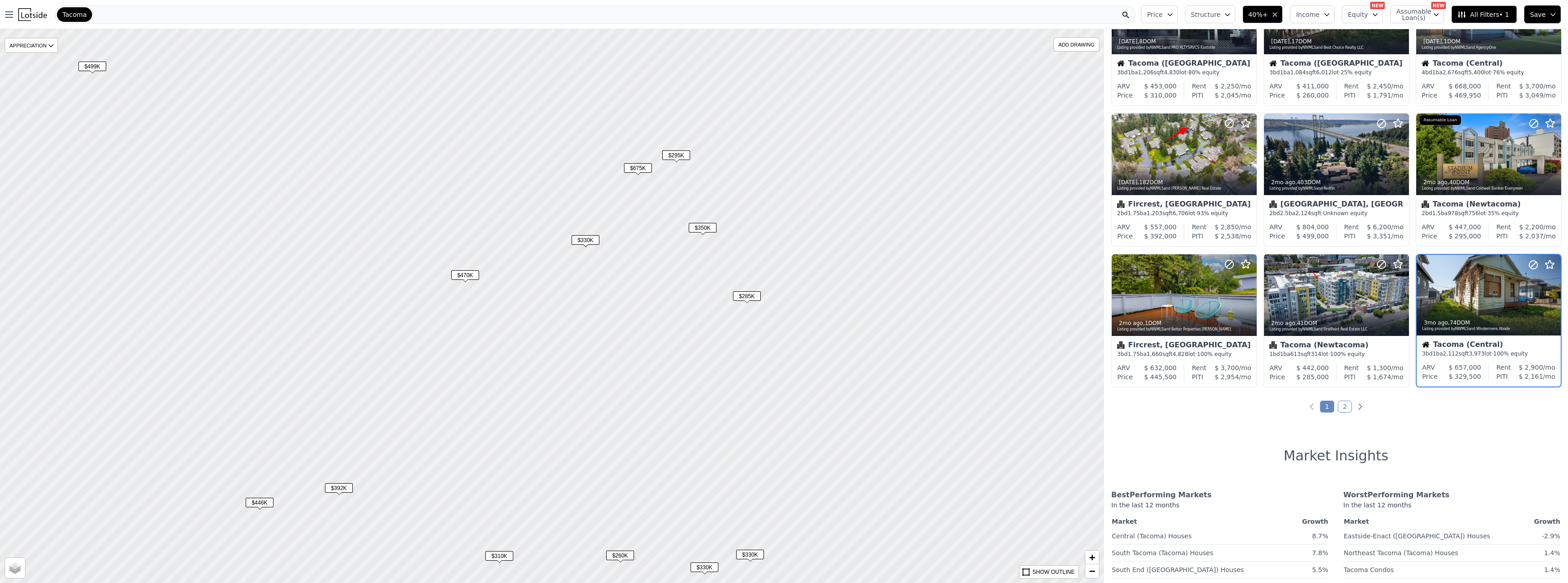
click at [471, 274] on span "$470K" at bounding box center [465, 275] width 28 height 9
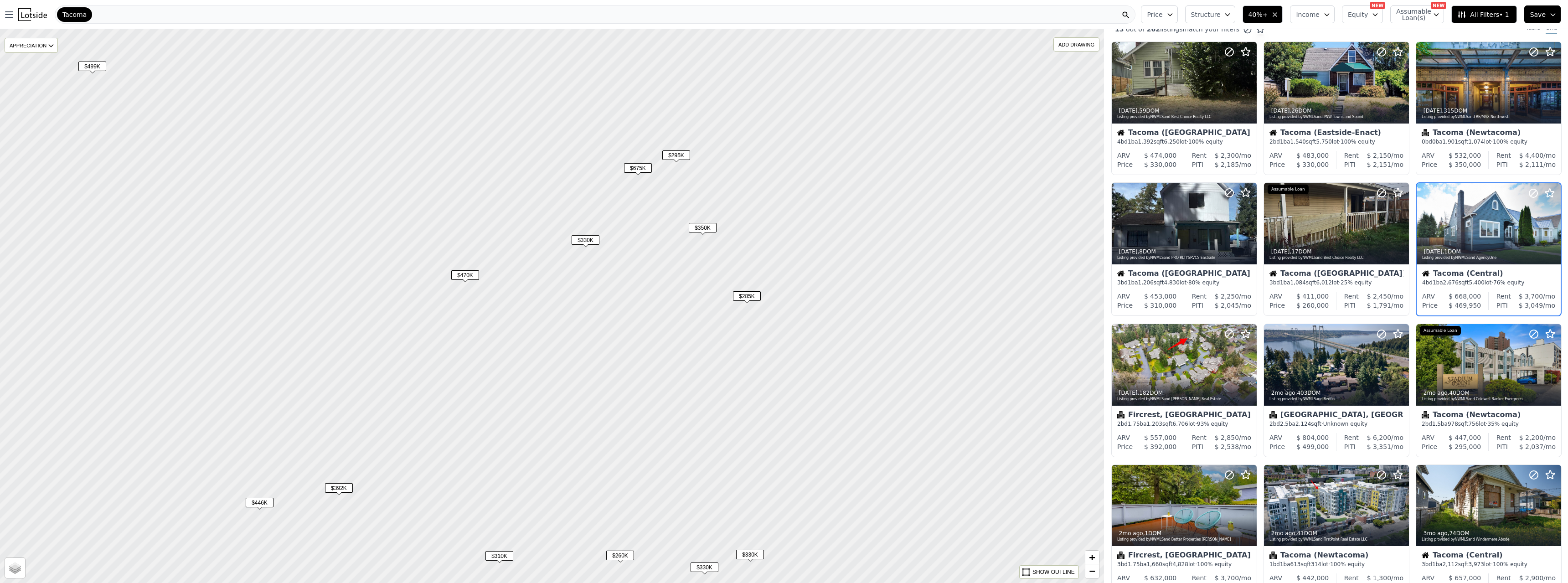
scroll to position [0, 0]
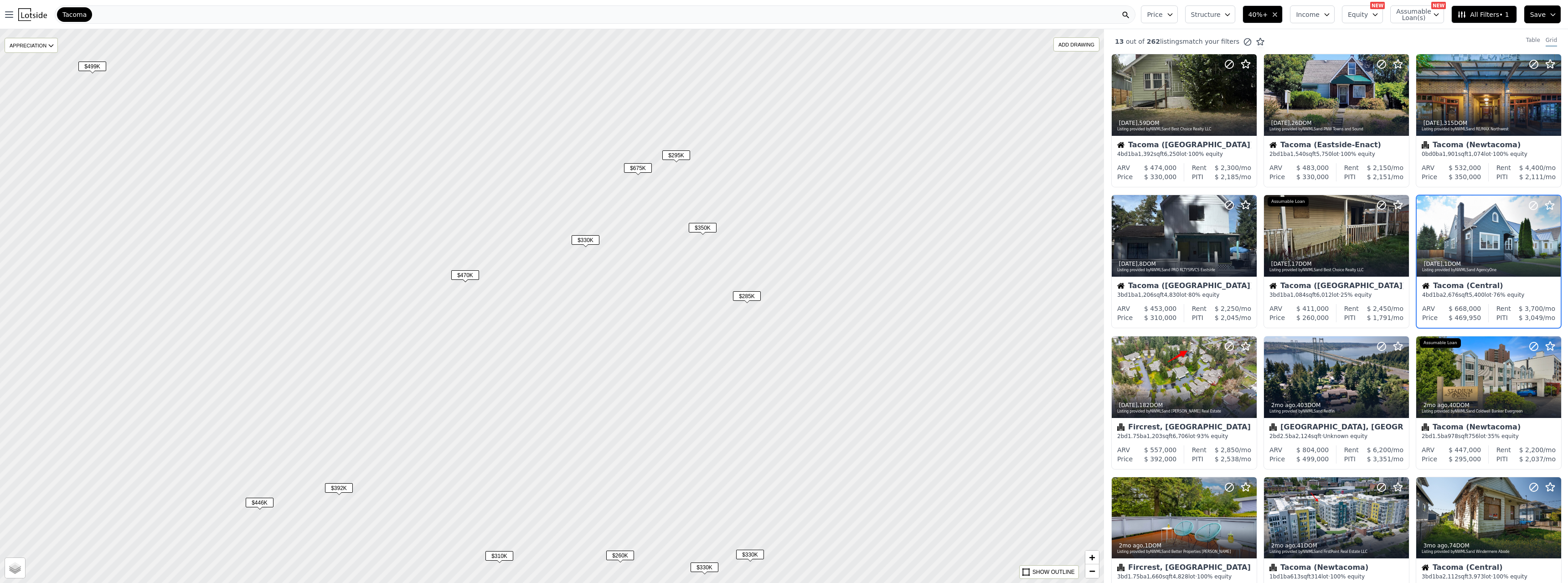
click at [707, 229] on span "$350K" at bounding box center [703, 228] width 28 height 9
click at [634, 173] on div "$675K" at bounding box center [638, 170] width 28 height 13
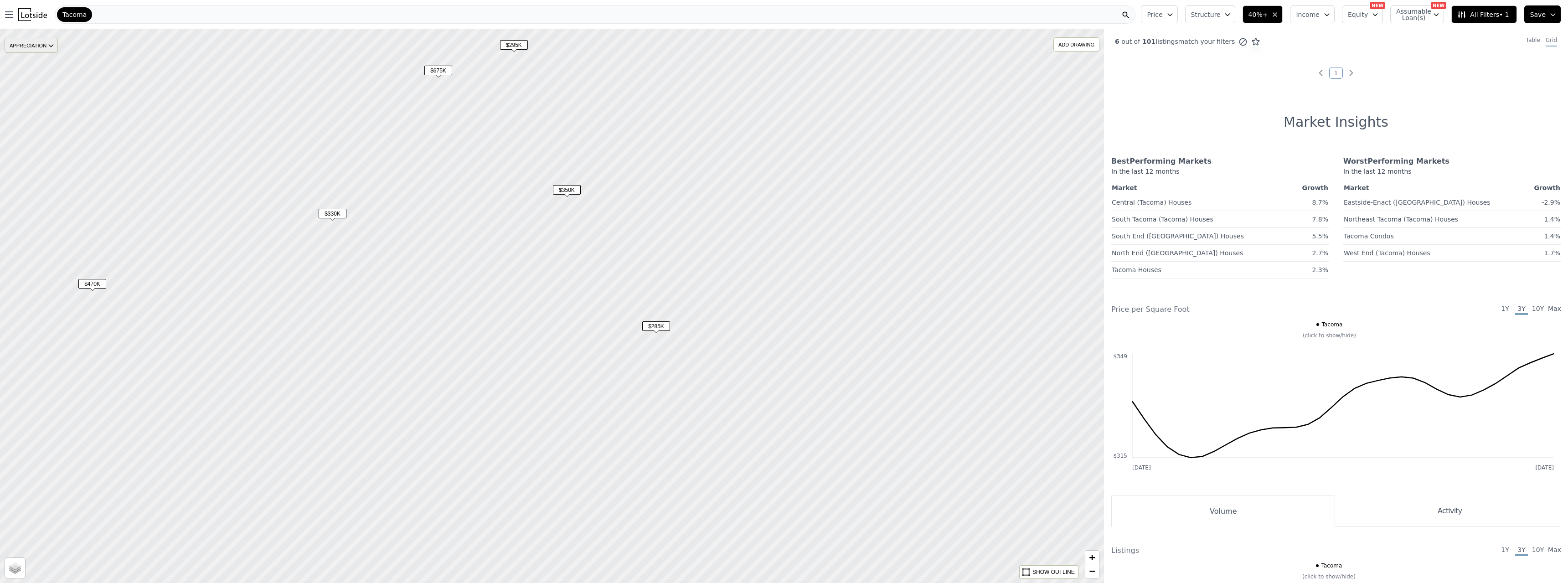
click at [47, 47] on div "APPRECIATION" at bounding box center [31, 46] width 53 height 15
click at [45, 82] on div "1Y" at bounding box center [37, 86] width 27 height 13
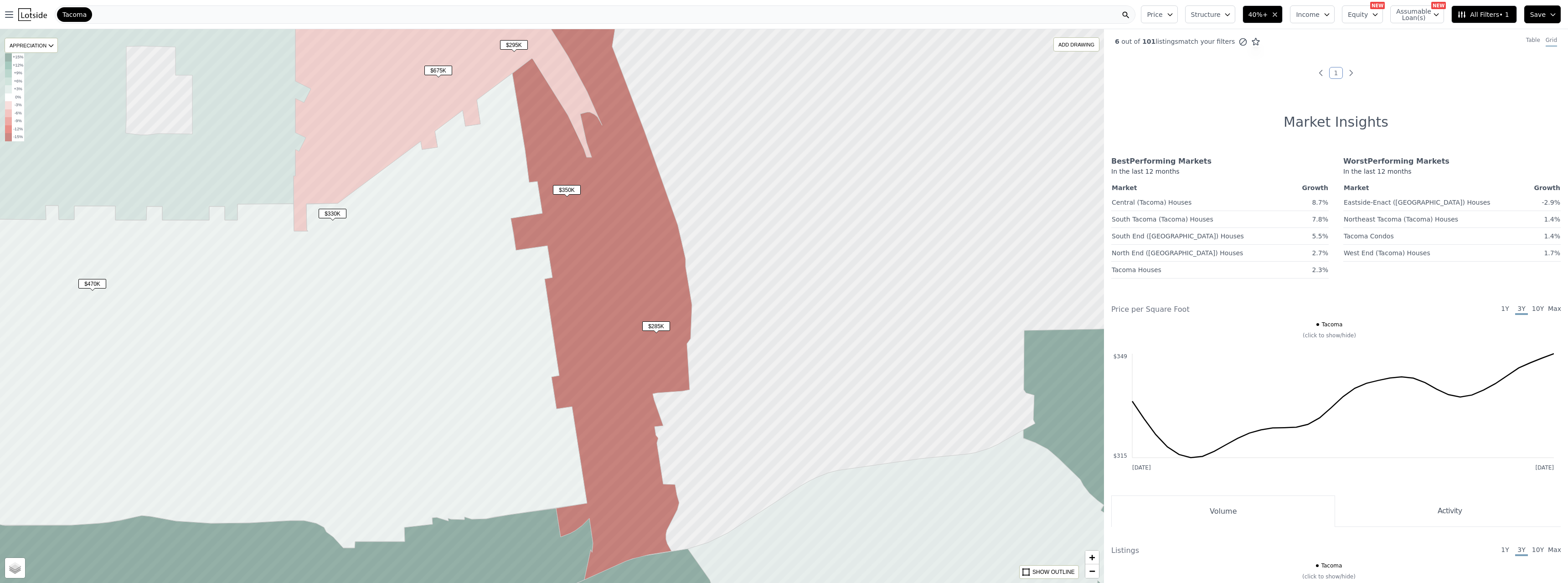
click at [188, 188] on icon at bounding box center [100, 101] width 421 height 255
click at [200, 262] on icon at bounding box center [245, 311] width 685 height 474
drag, startPoint x: 230, startPoint y: 255, endPoint x: 238, endPoint y: 243, distance: 14.4
click at [238, 243] on icon at bounding box center [245, 311] width 685 height 474
click at [82, 59] on icon at bounding box center [100, 101] width 421 height 255
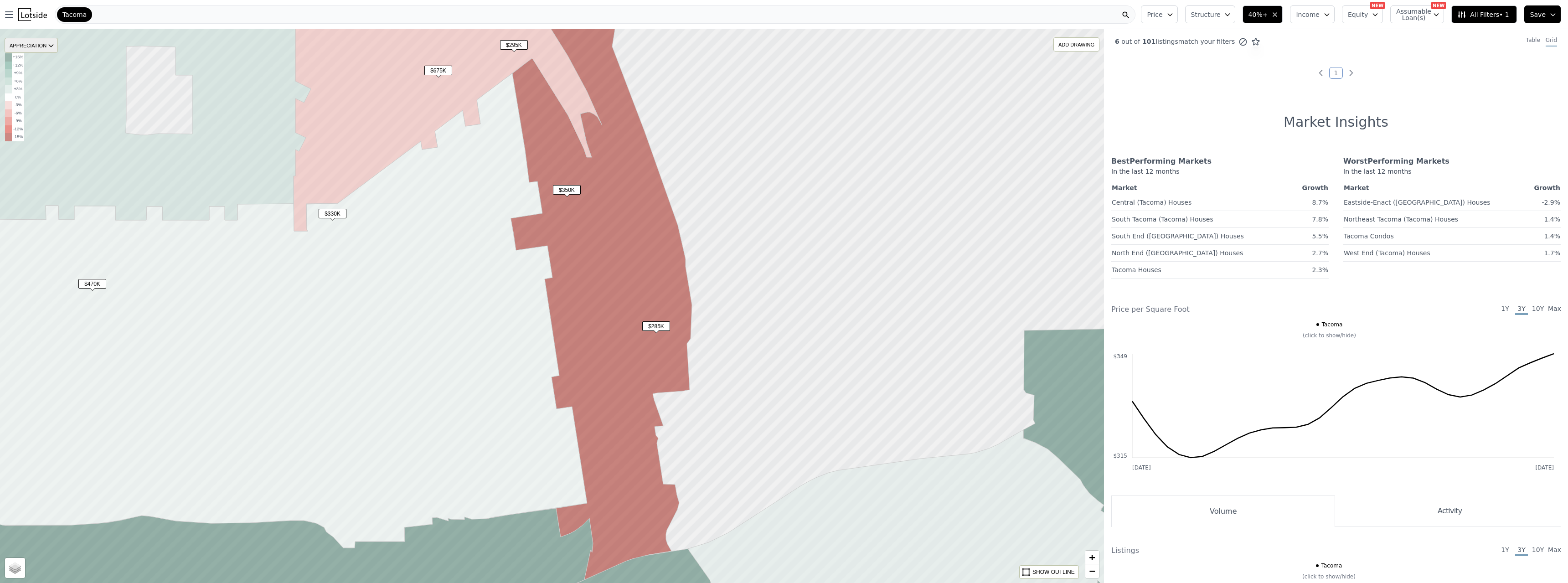
click at [58, 46] on div "APPRECIATION" at bounding box center [31, 46] width 53 height 15
click at [31, 46] on div "APPRECIATION" at bounding box center [31, 46] width 53 height 15
click at [66, 112] on icon at bounding box center [100, 101] width 421 height 255
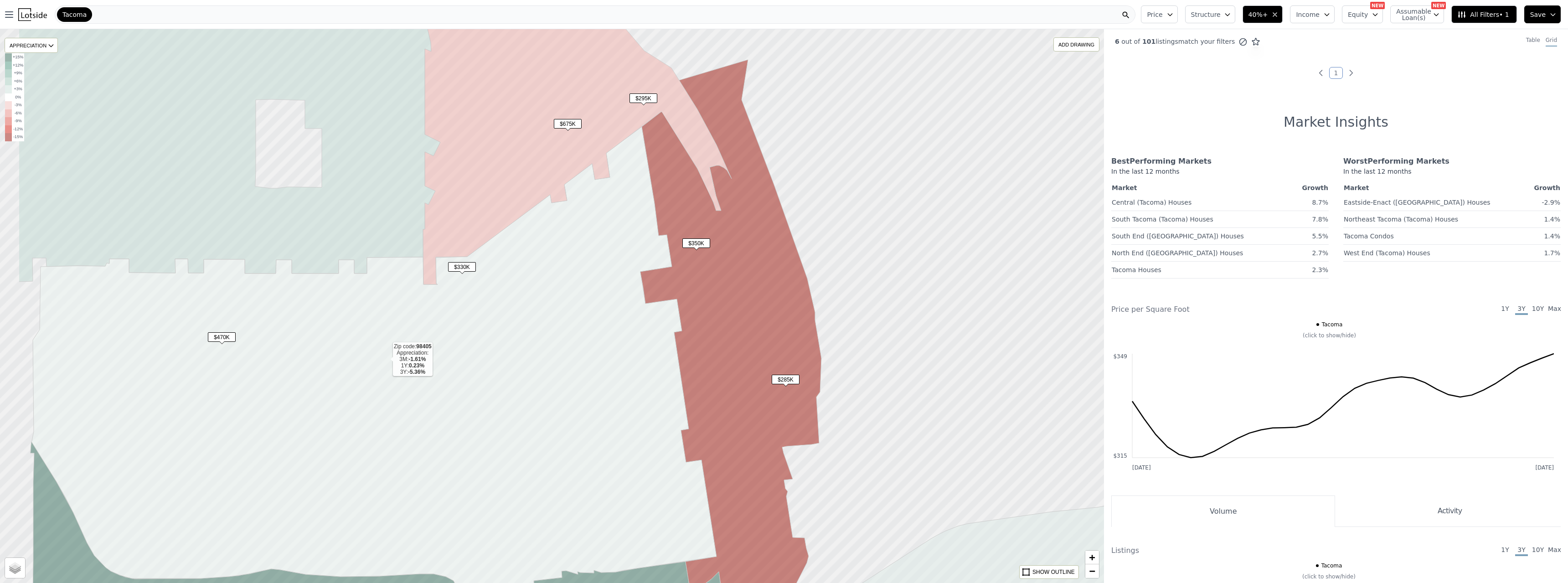
drag, startPoint x: 256, startPoint y: 305, endPoint x: 385, endPoint y: 359, distance: 139.8
click at [385, 359] on icon at bounding box center [374, 364] width 685 height 474
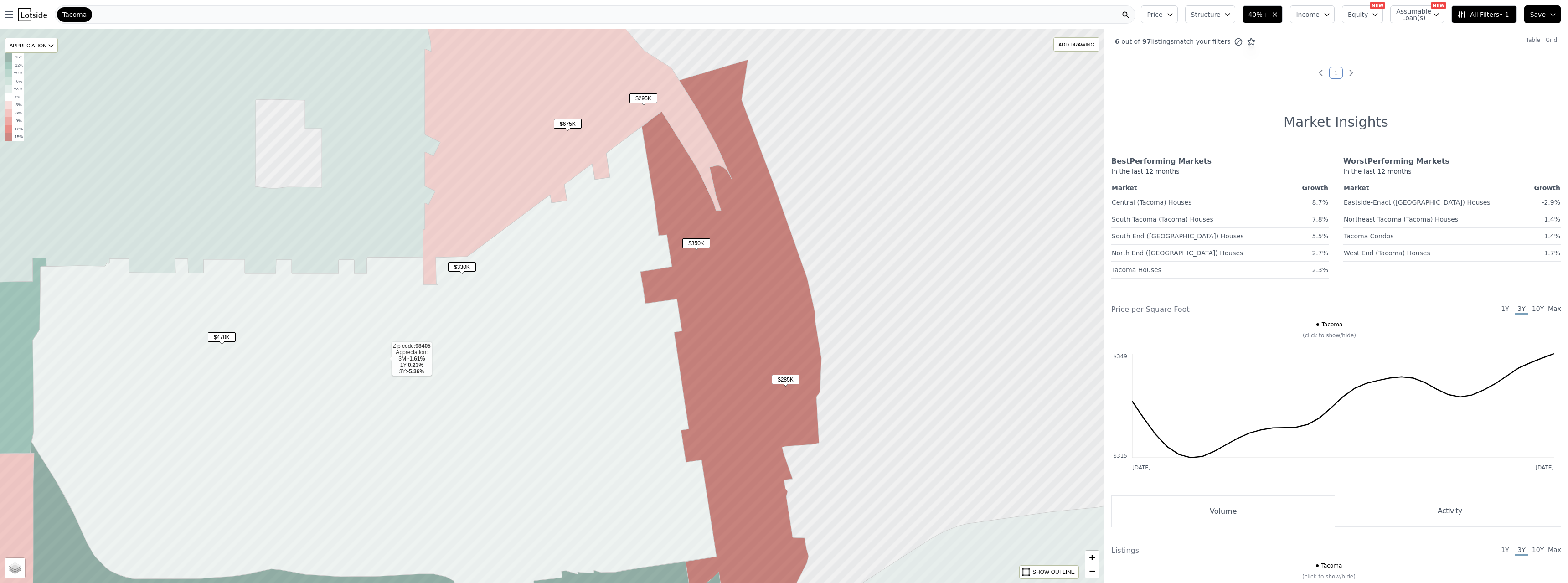
click at [223, 126] on div "$470K $330K $285K $350K $675K $295K Zip code: 98405 Appreciation: 3M: -1.61% 1Y…" at bounding box center [223, 126] width 0 height 0
click at [385, 359] on icon at bounding box center [374, 364] width 685 height 474
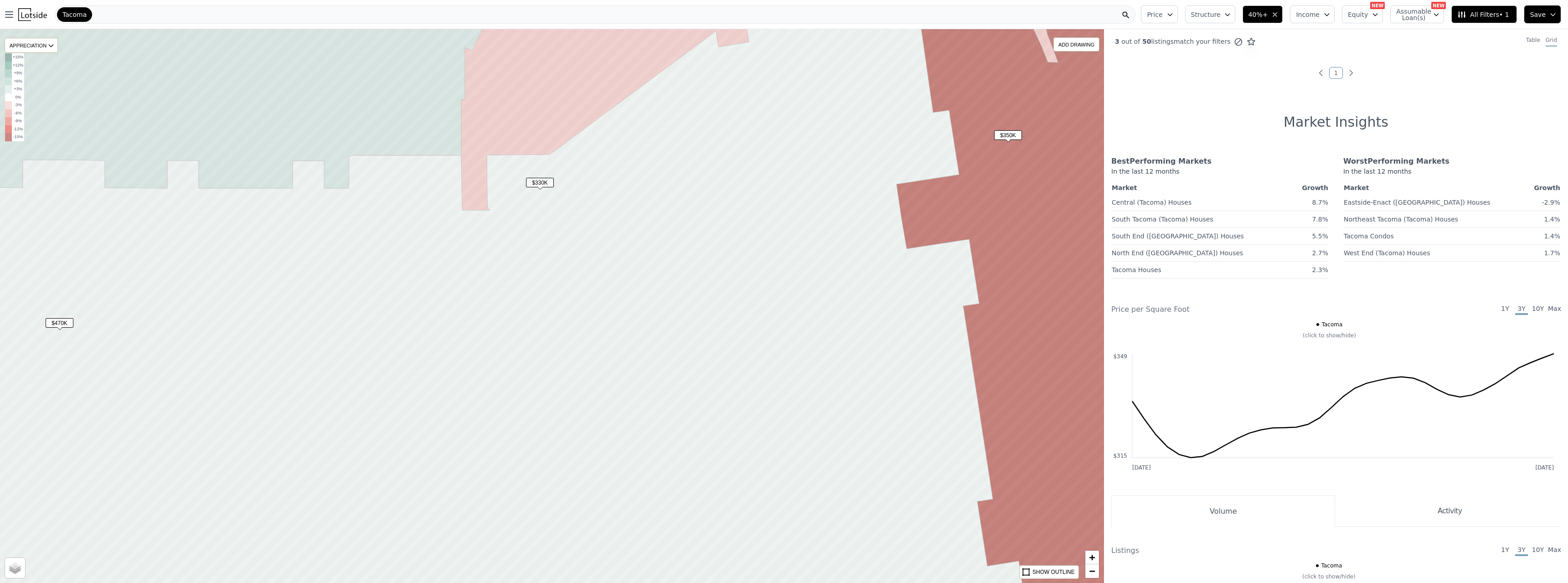
click at [1004, 131] on span "$350K" at bounding box center [1008, 135] width 28 height 9
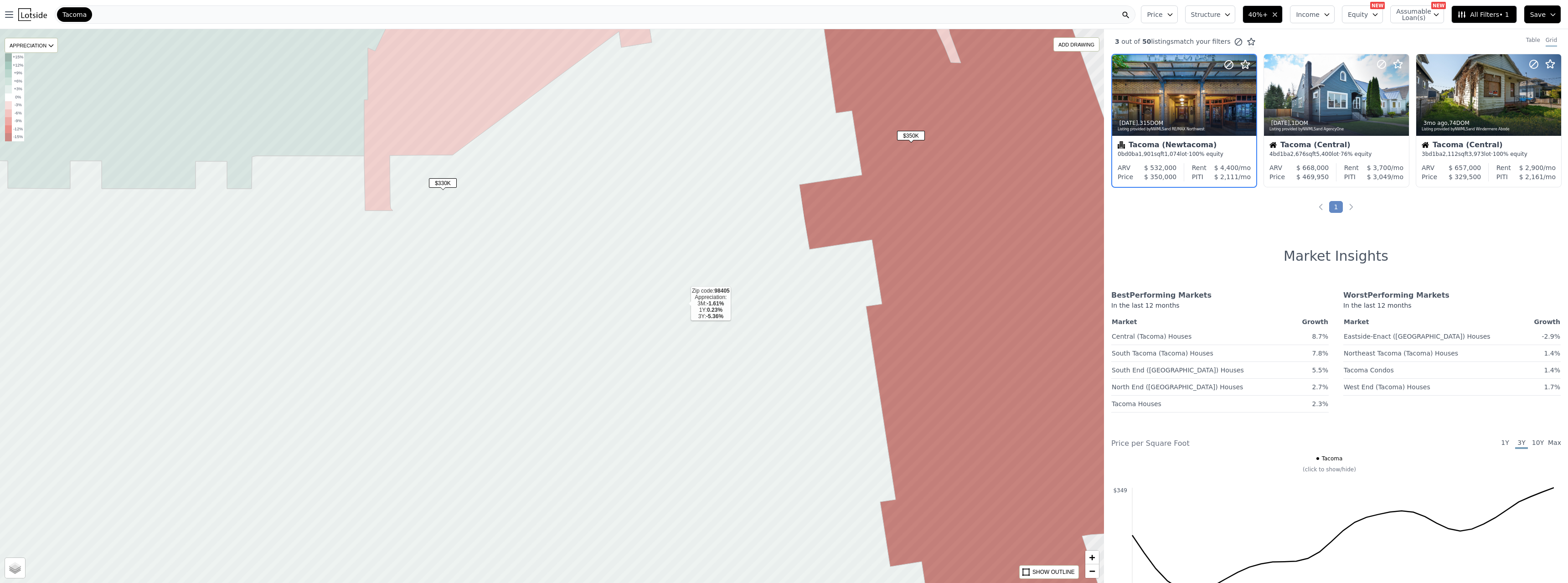
drag, startPoint x: 790, startPoint y: 304, endPoint x: 719, endPoint y: 292, distance: 72.0
click at [692, 304] on icon at bounding box center [363, 307] width 1142 height 666
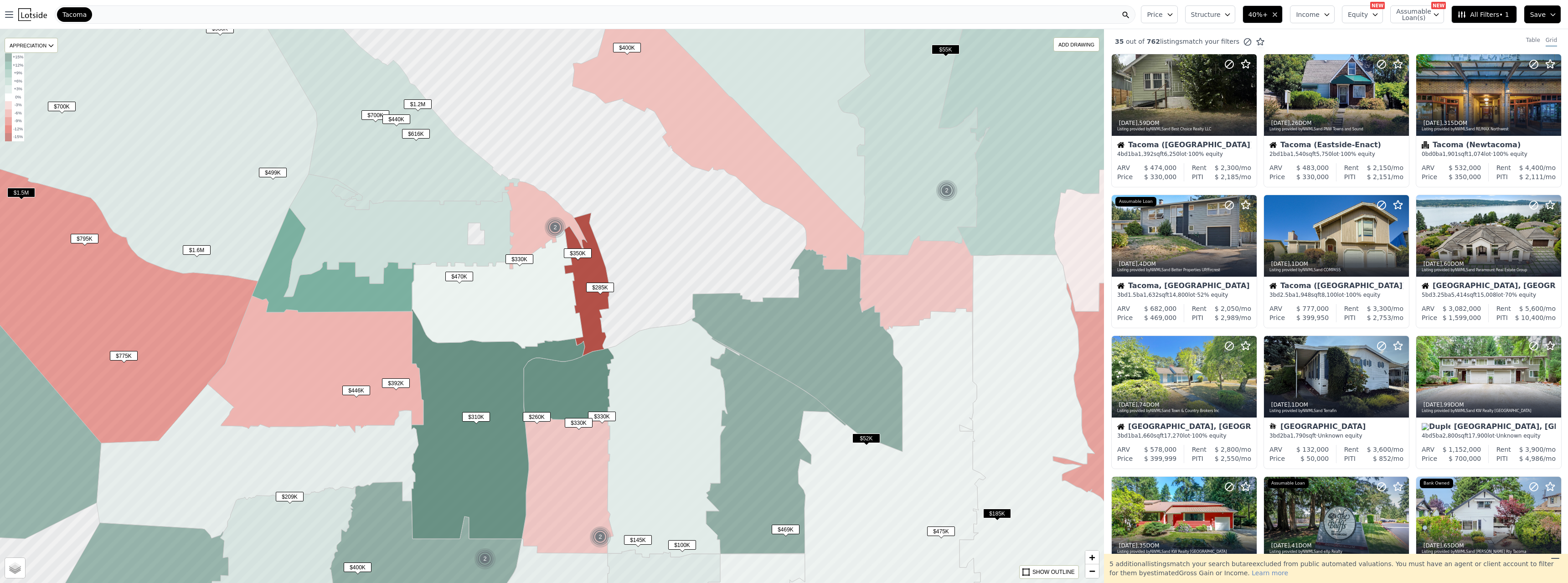
click at [578, 419] on span "$330K" at bounding box center [578, 423] width 28 height 9
click at [578, 423] on span "$330K" at bounding box center [578, 423] width 28 height 9
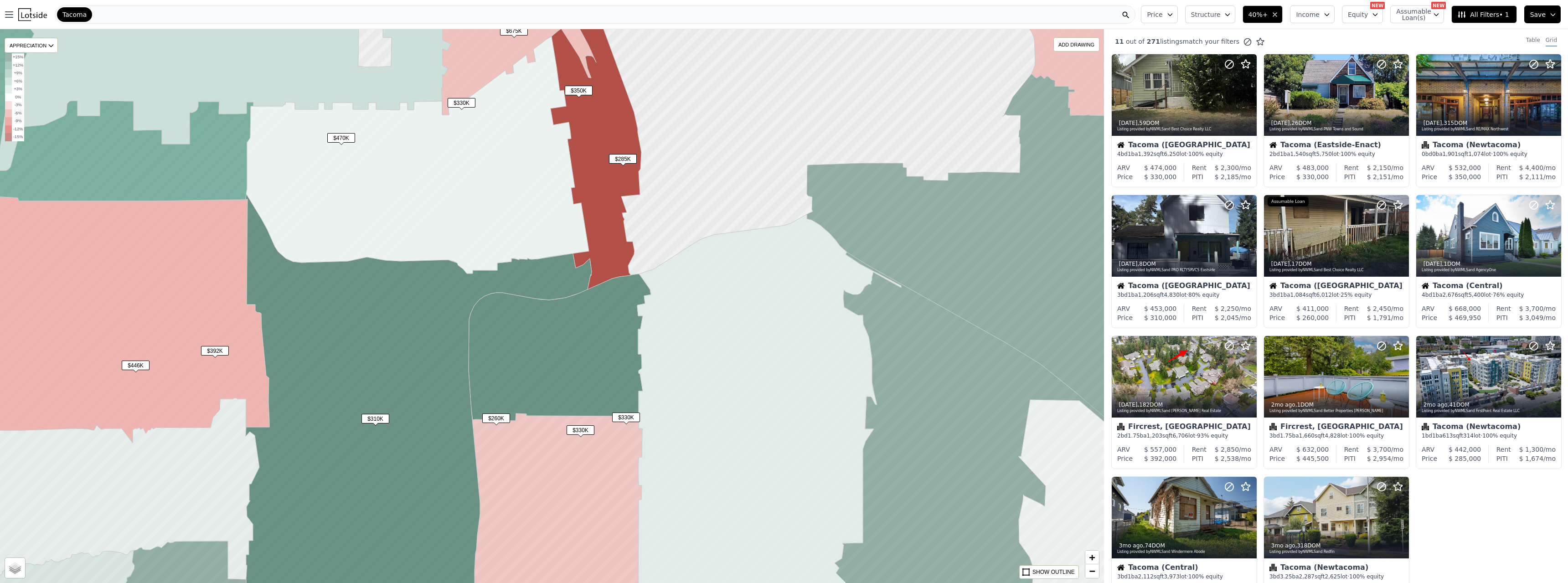
click at [374, 415] on span "$310K" at bounding box center [376, 418] width 28 height 9
click at [1227, 523] on div at bounding box center [1228, 506] width 59 height 59
click at [578, 431] on span "$330K" at bounding box center [580, 430] width 28 height 9
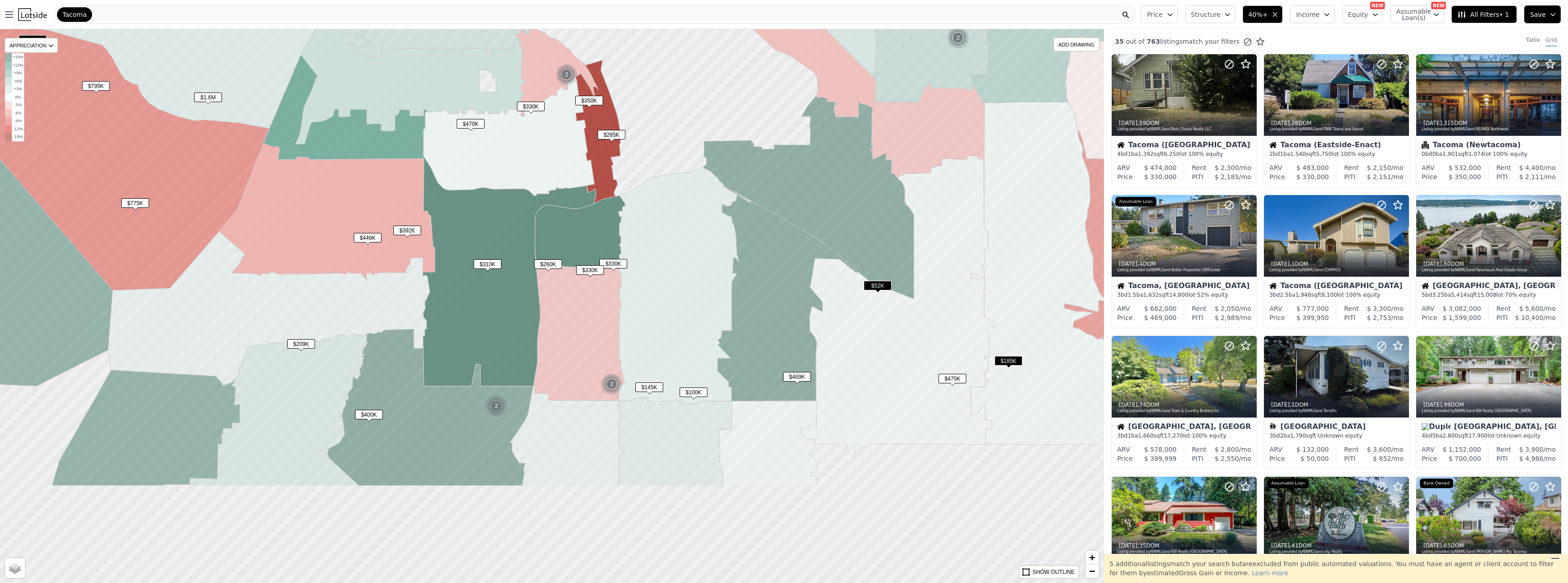
drag, startPoint x: 548, startPoint y: 457, endPoint x: 559, endPoint y: 303, distance: 154.4
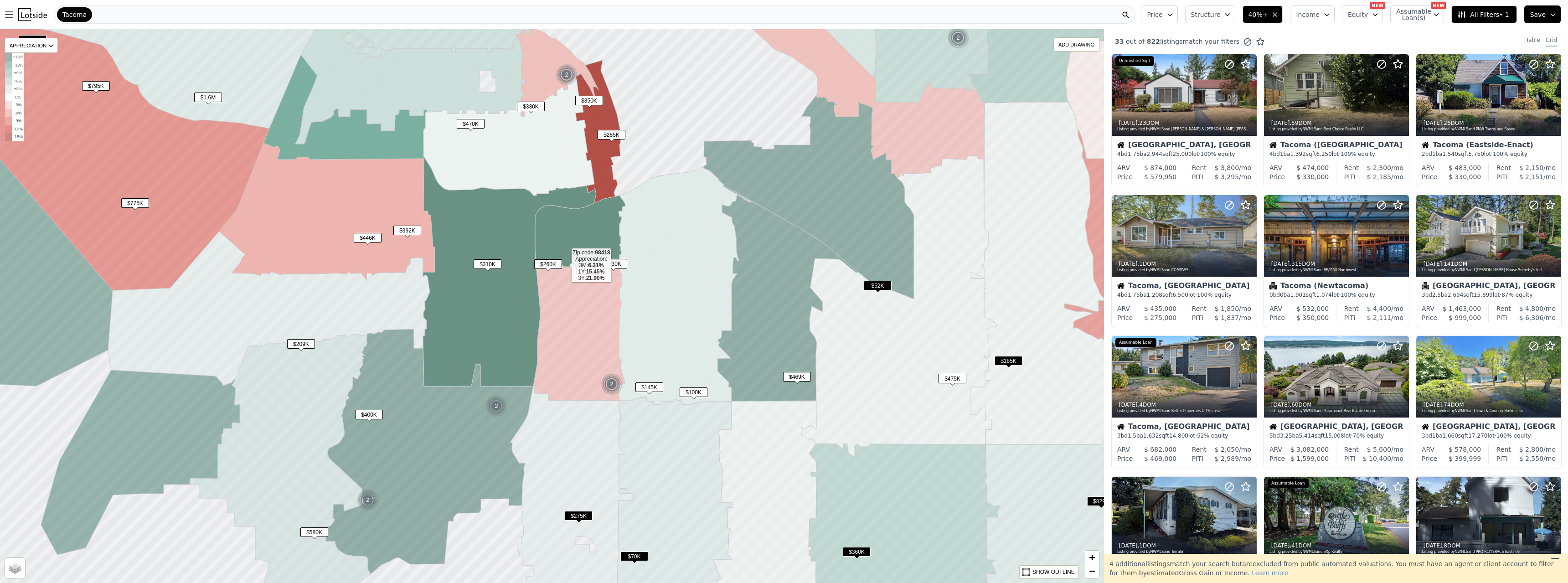
click at [608, 381] on img at bounding box center [612, 385] width 22 height 22
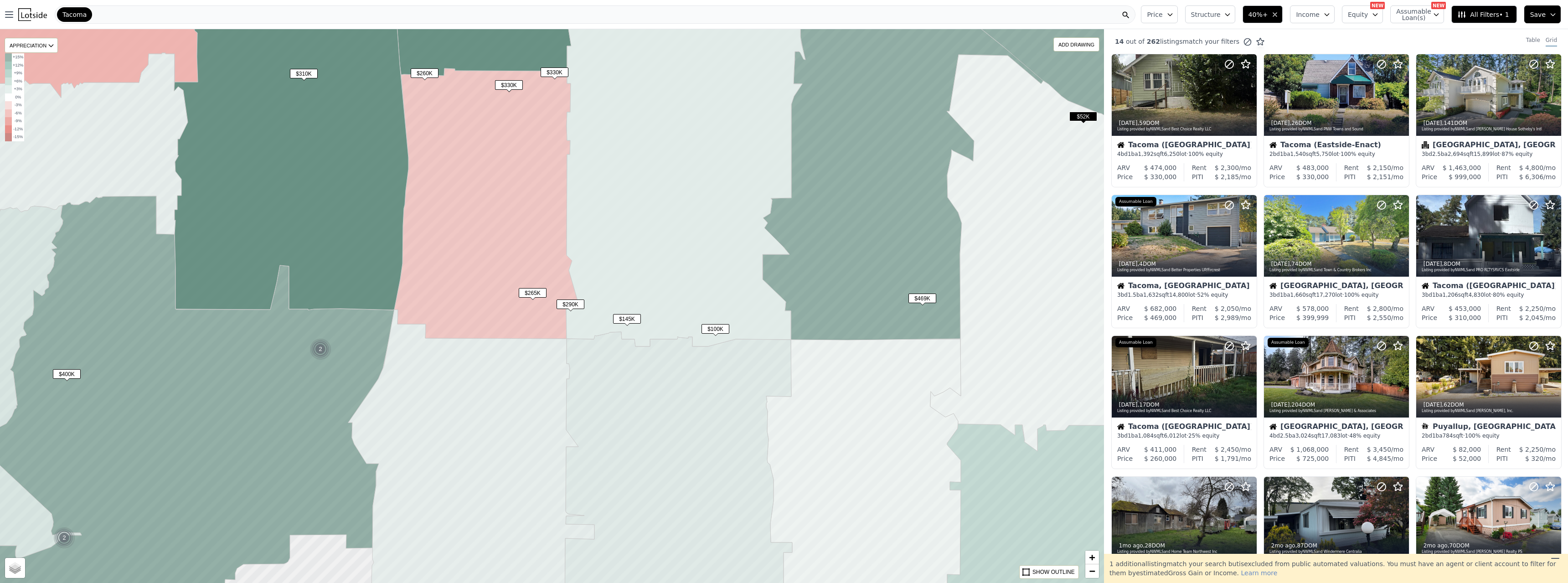
click at [299, 71] on span "$310K" at bounding box center [304, 73] width 28 height 9
click at [1279, 15] on icon "button" at bounding box center [1275, 15] width 7 height 7
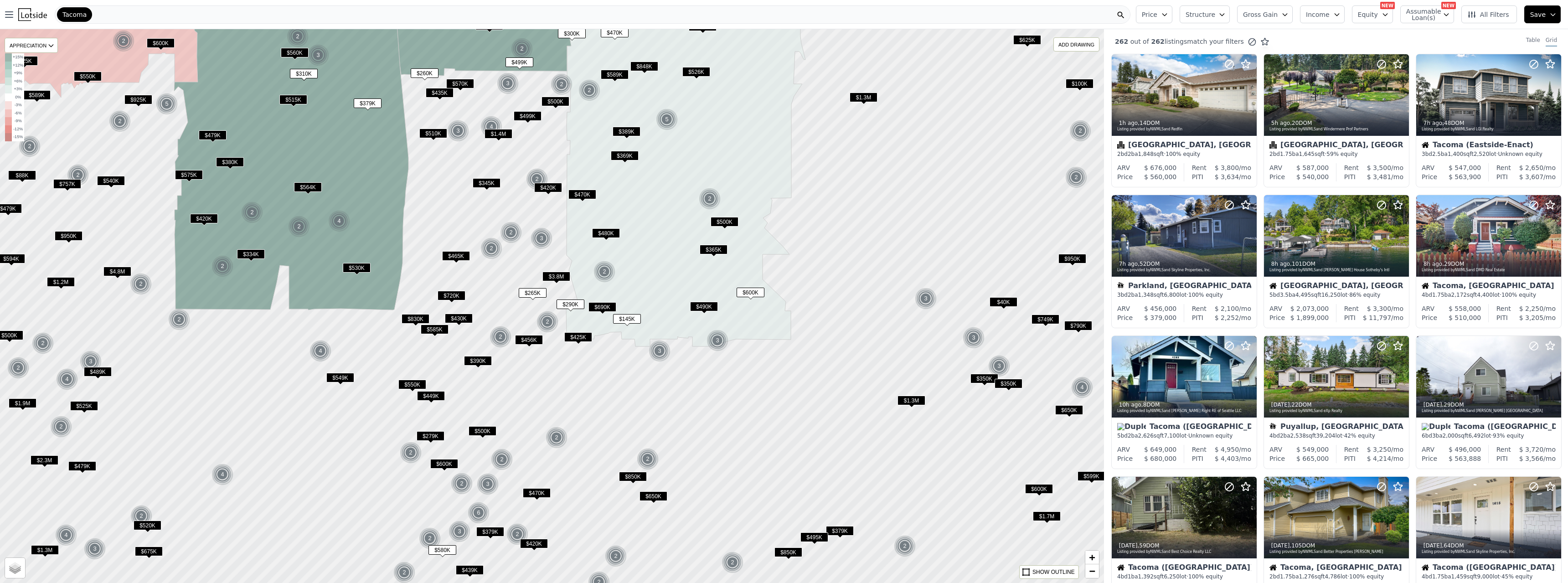
click at [1289, 15] on icon "button" at bounding box center [1285, 15] width 7 height 7
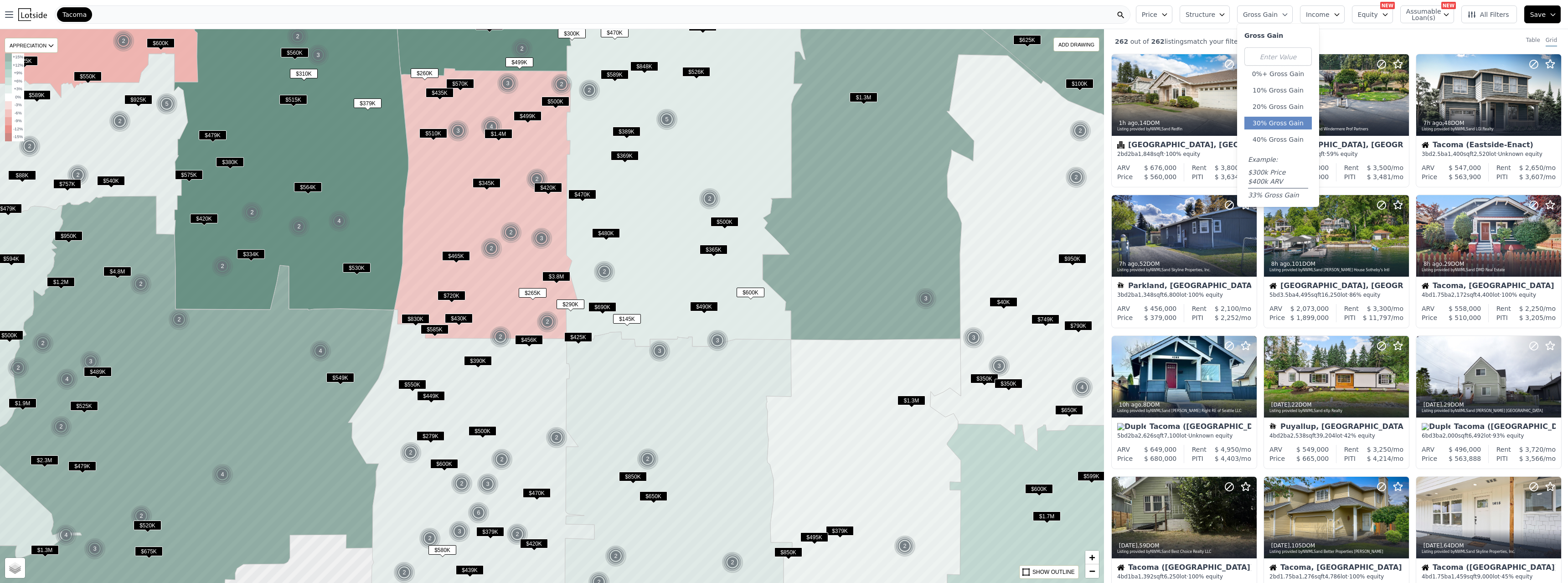
click at [1283, 122] on button "30% Gross Gain" at bounding box center [1278, 124] width 68 height 13
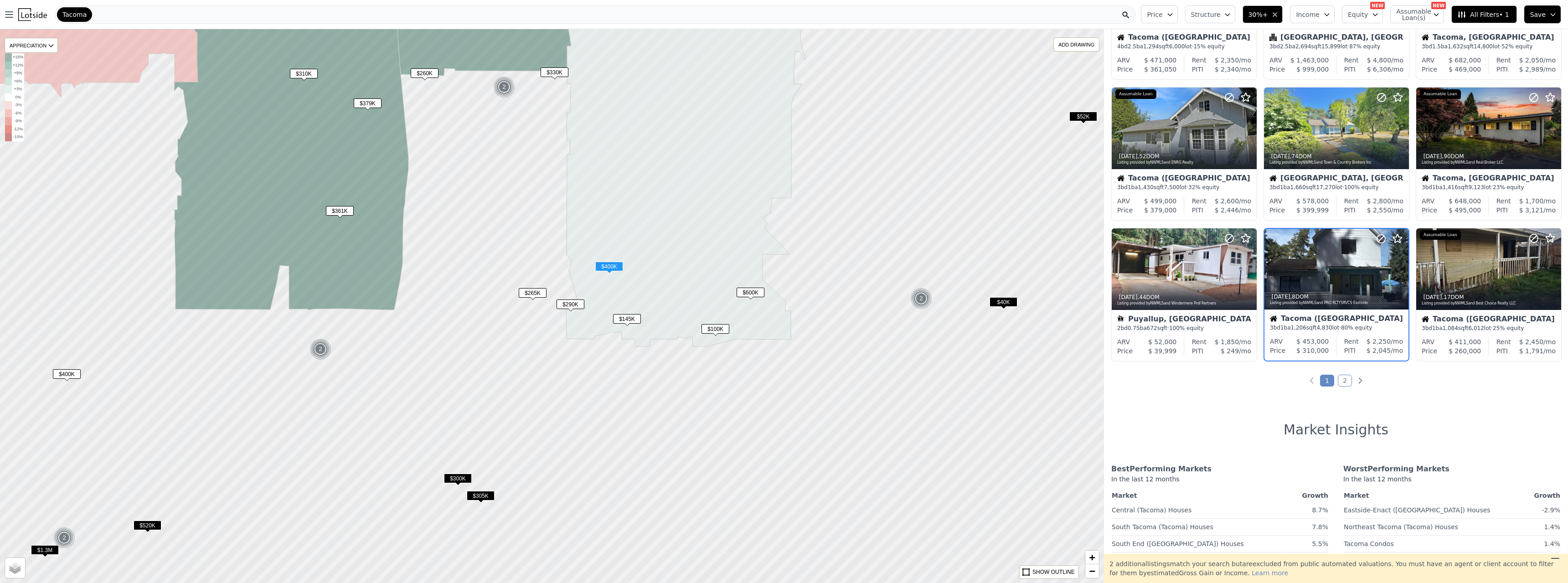
scroll to position [252, 0]
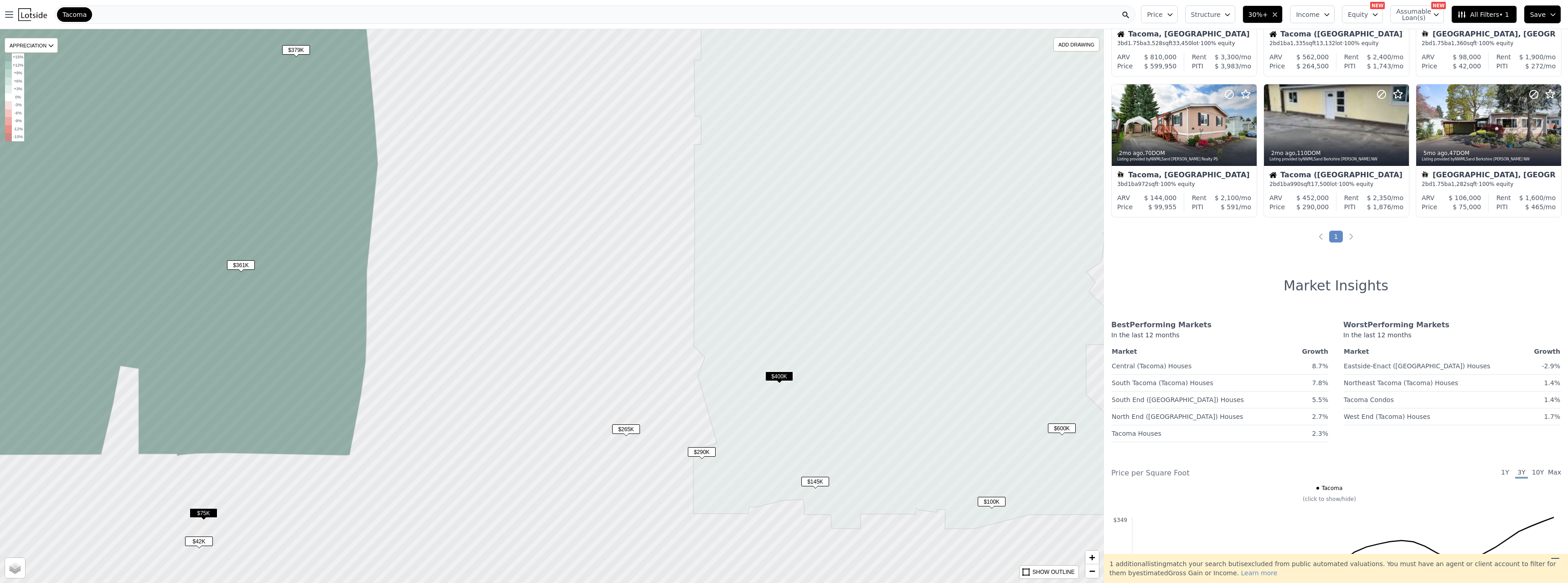
scroll to position [111, 0]
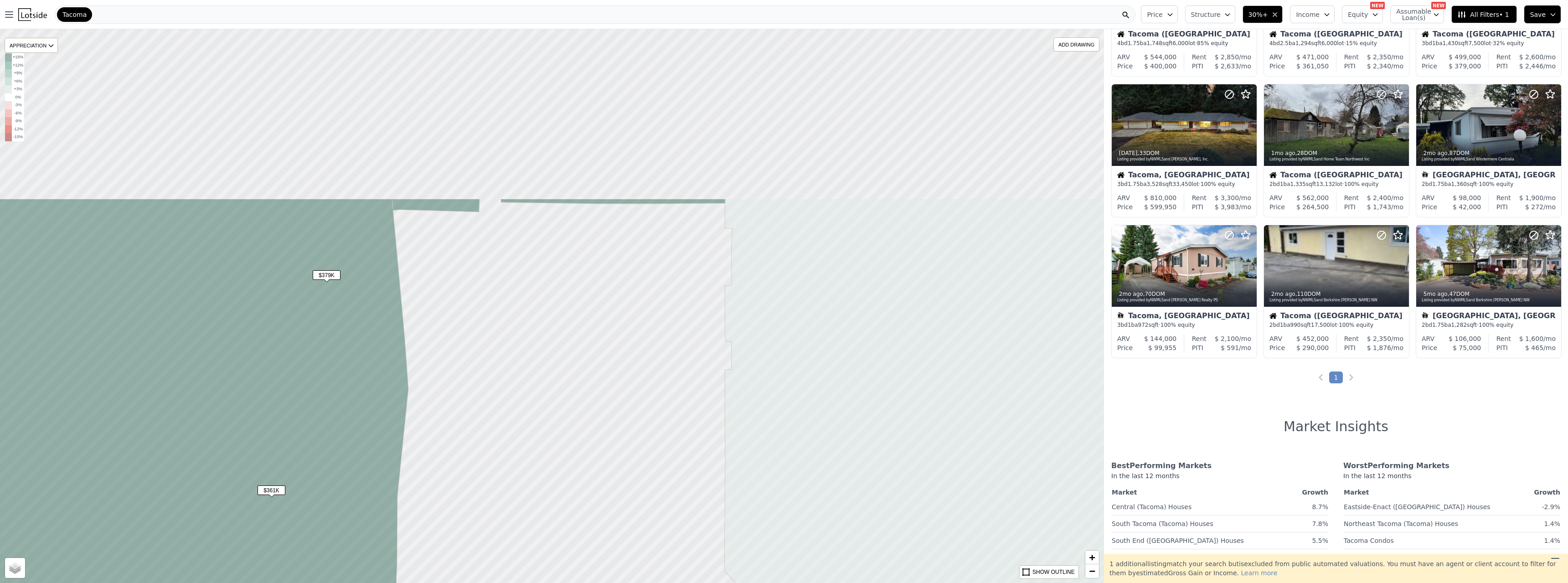
drag, startPoint x: 536, startPoint y: 110, endPoint x: 566, endPoint y: 335, distance: 227.0
click at [566, 335] on div at bounding box center [551, 306] width 1325 height 665
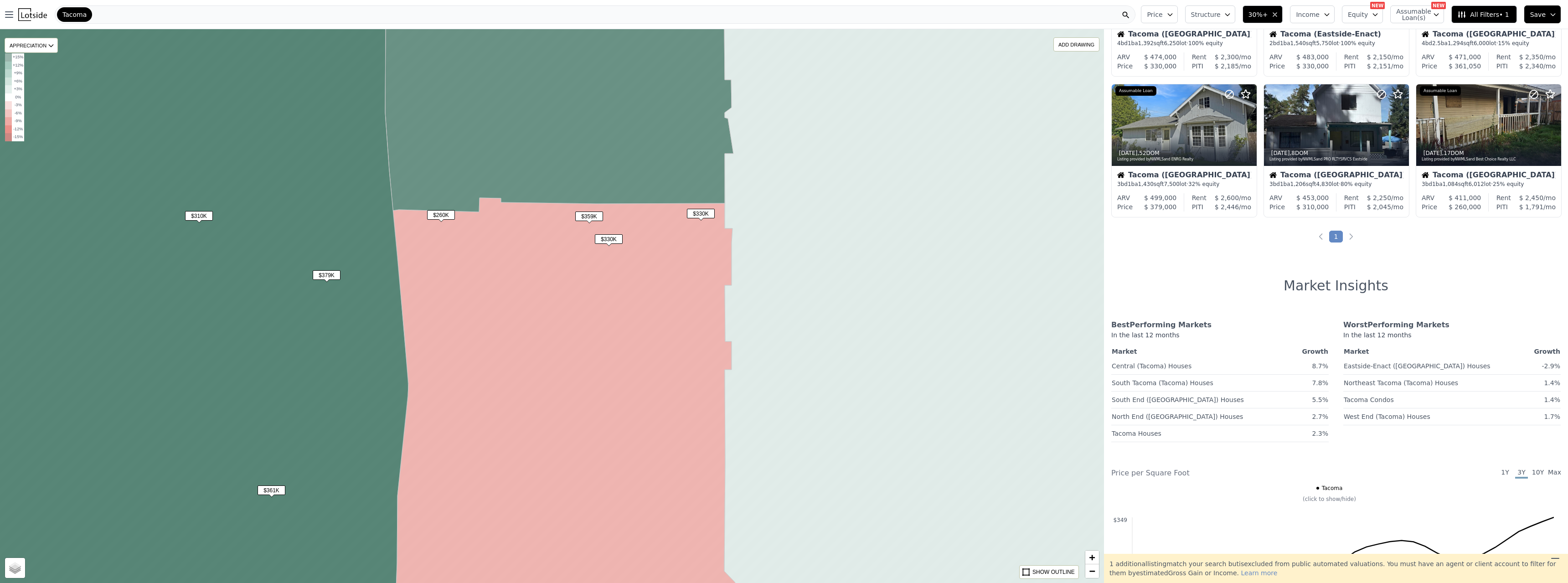
click at [605, 239] on span "$330K" at bounding box center [609, 239] width 28 height 9
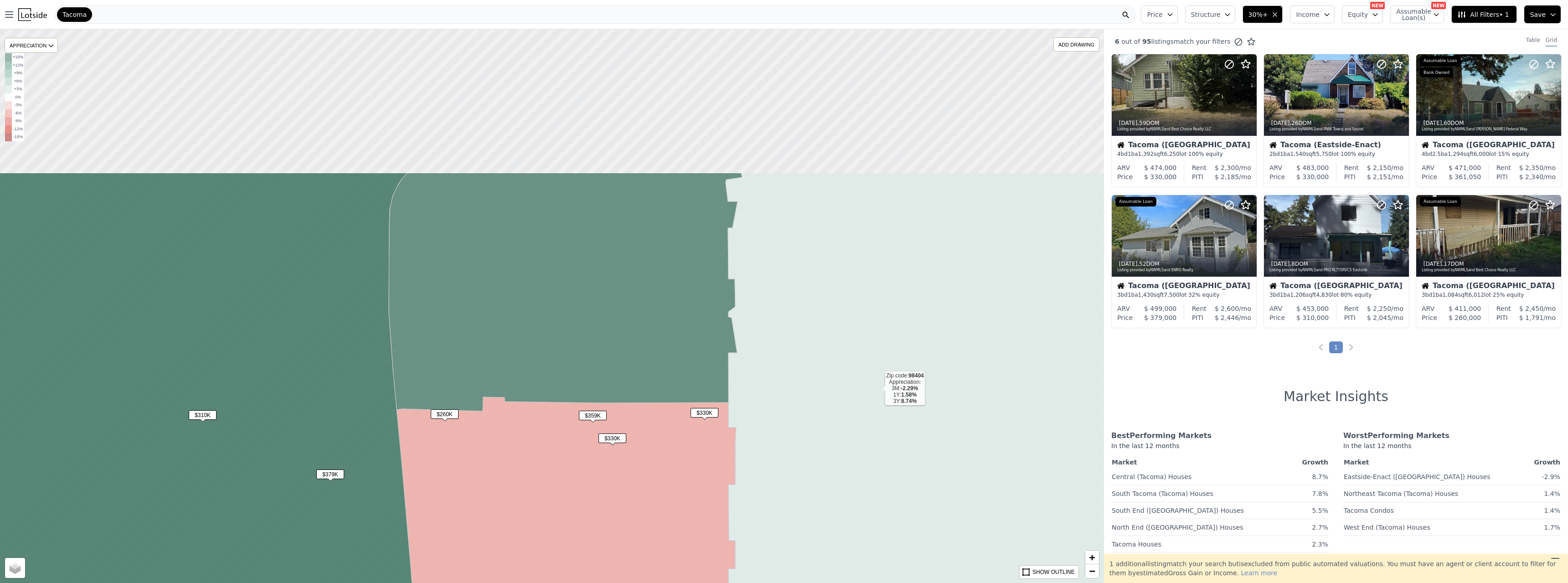
drag, startPoint x: 874, startPoint y: 185, endPoint x: 878, endPoint y: 384, distance: 199.0
click at [878, 384] on icon at bounding box center [965, 506] width 481 height 666
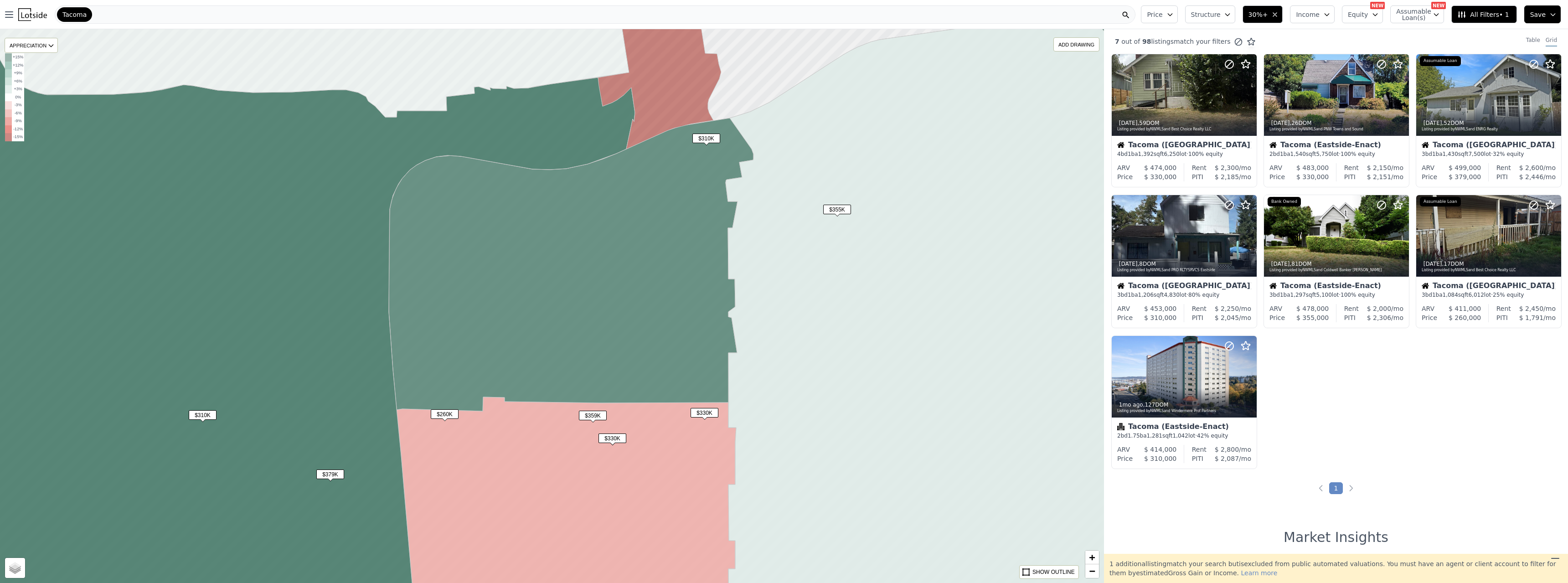
click at [711, 136] on span "$310K" at bounding box center [707, 139] width 28 height 9
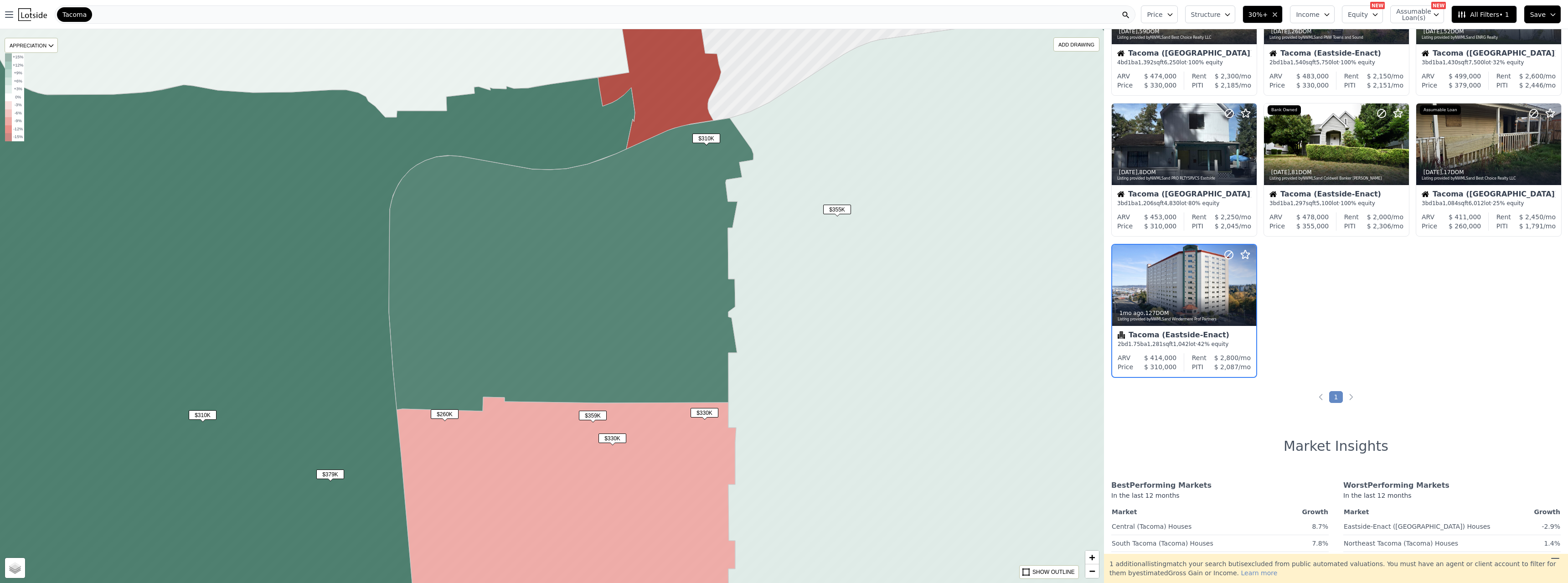
scroll to position [111, 0]
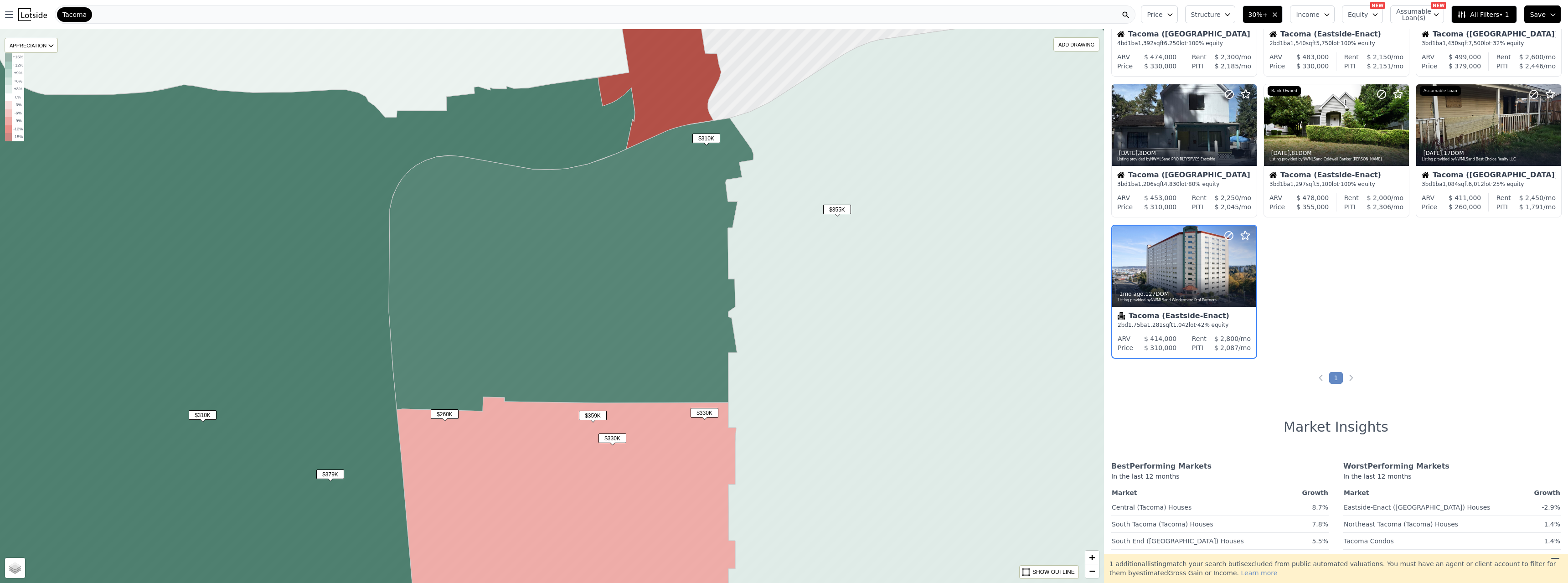
click at [594, 415] on span "$359K" at bounding box center [593, 416] width 28 height 9
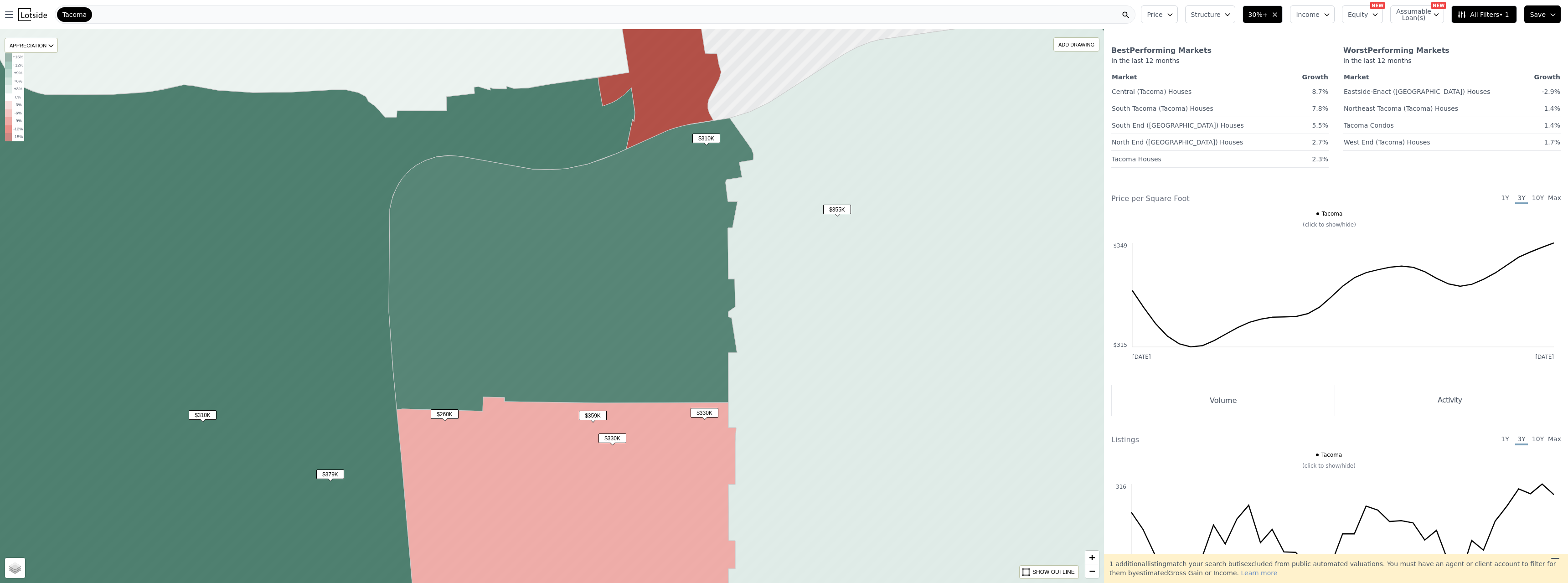
click at [705, 410] on span "$330K" at bounding box center [705, 413] width 28 height 9
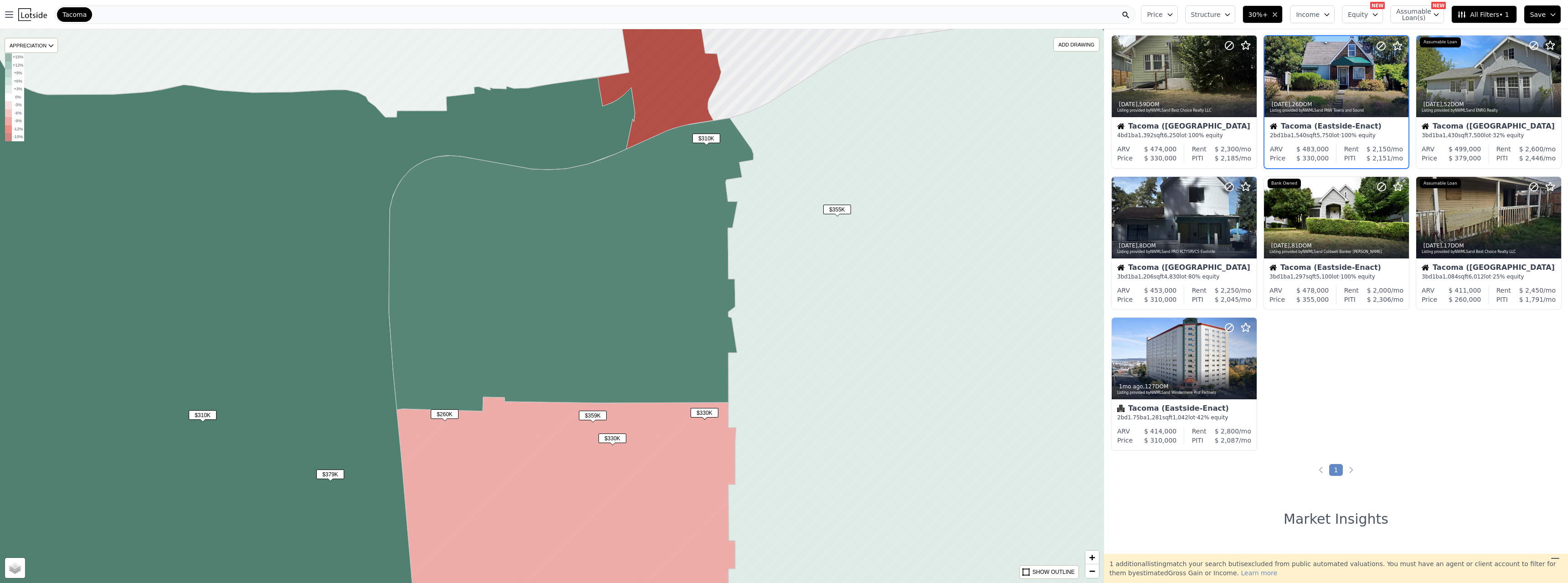
scroll to position [0, 0]
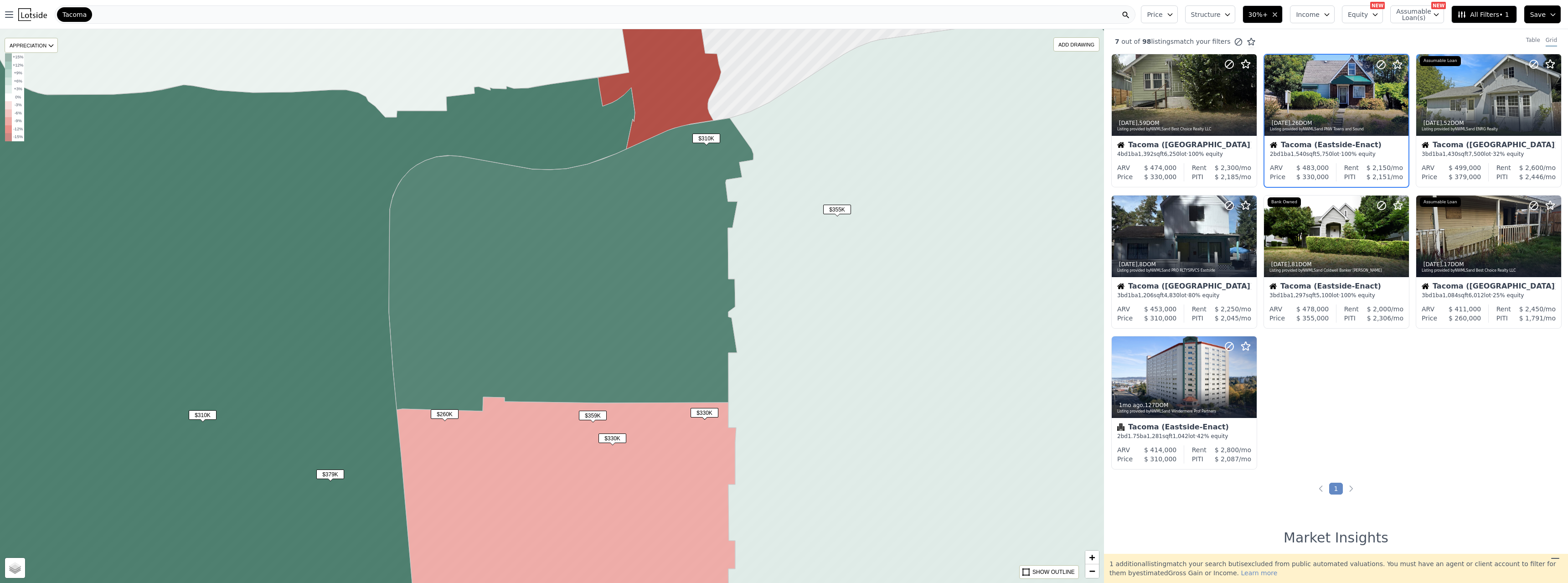
click at [607, 438] on span "$330K" at bounding box center [613, 438] width 28 height 9
click at [1360, 246] on div at bounding box center [1380, 224] width 59 height 59
click at [206, 415] on span "$310K" at bounding box center [203, 415] width 28 height 9
click at [324, 475] on span "$379K" at bounding box center [330, 474] width 28 height 9
click at [1279, 17] on icon "button" at bounding box center [1275, 15] width 7 height 7
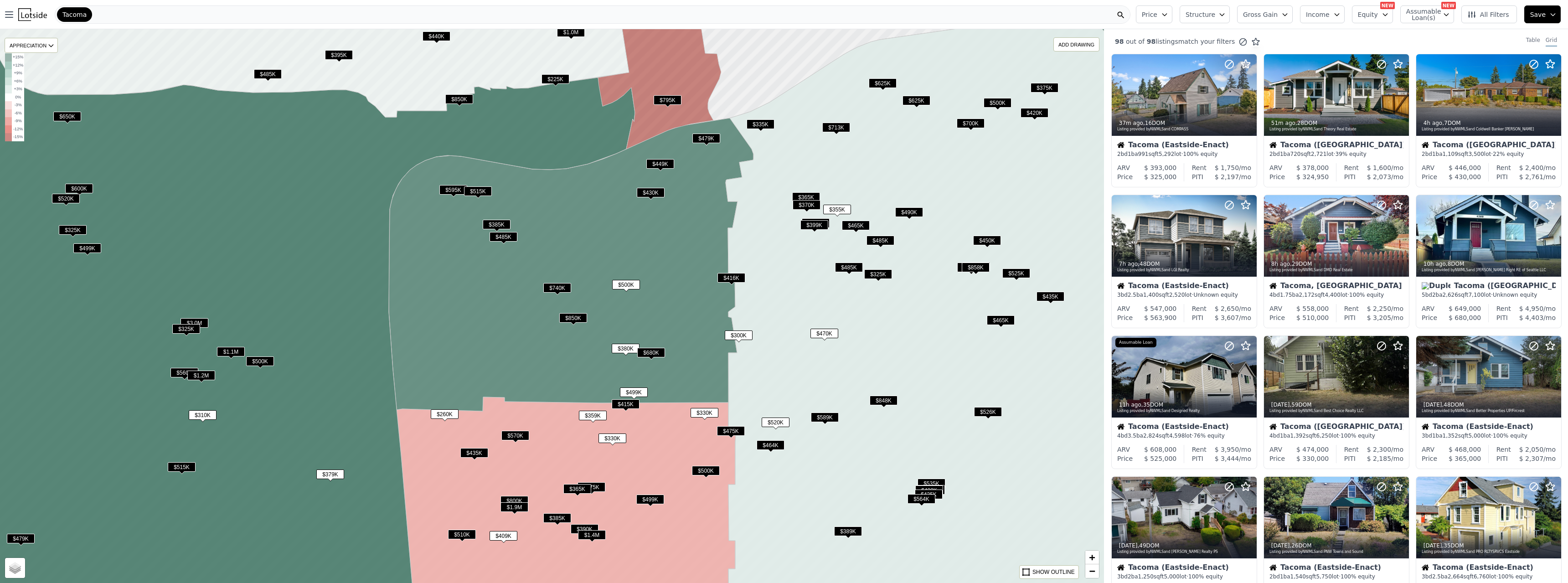
click at [1287, 14] on icon "button" at bounding box center [1285, 15] width 4 height 2
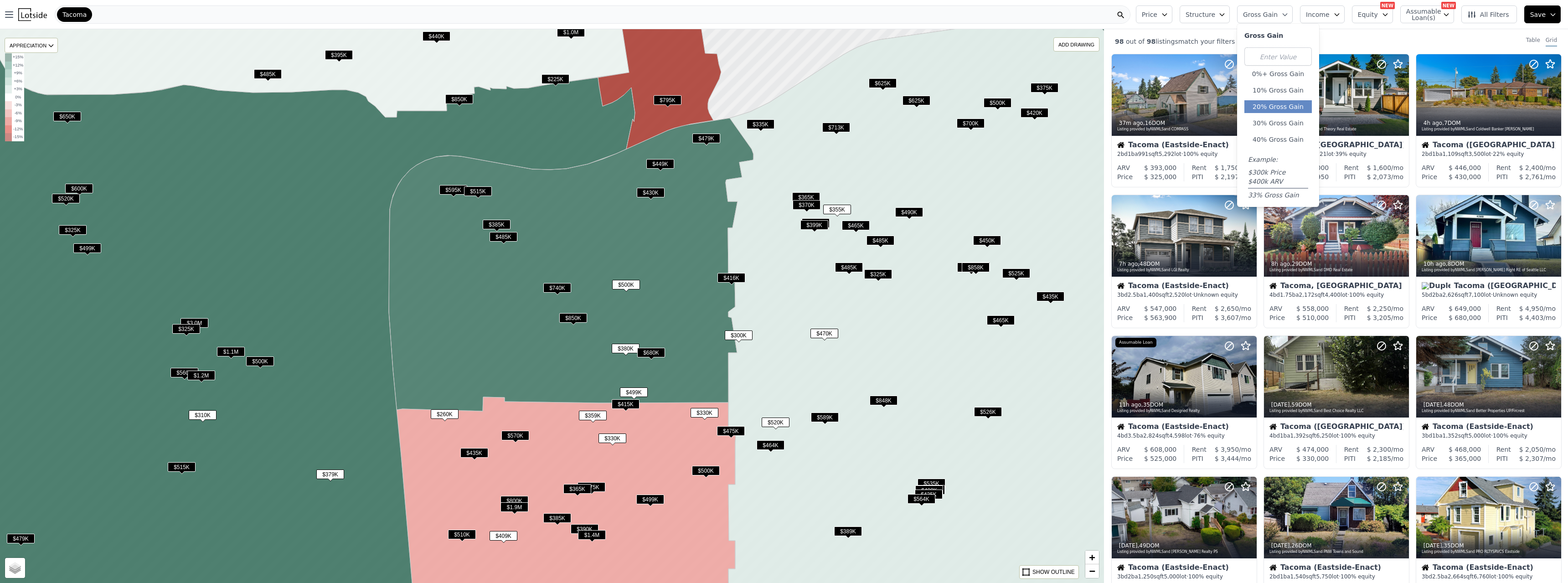
click at [1270, 109] on button "20% Gross Gain" at bounding box center [1278, 107] width 68 height 13
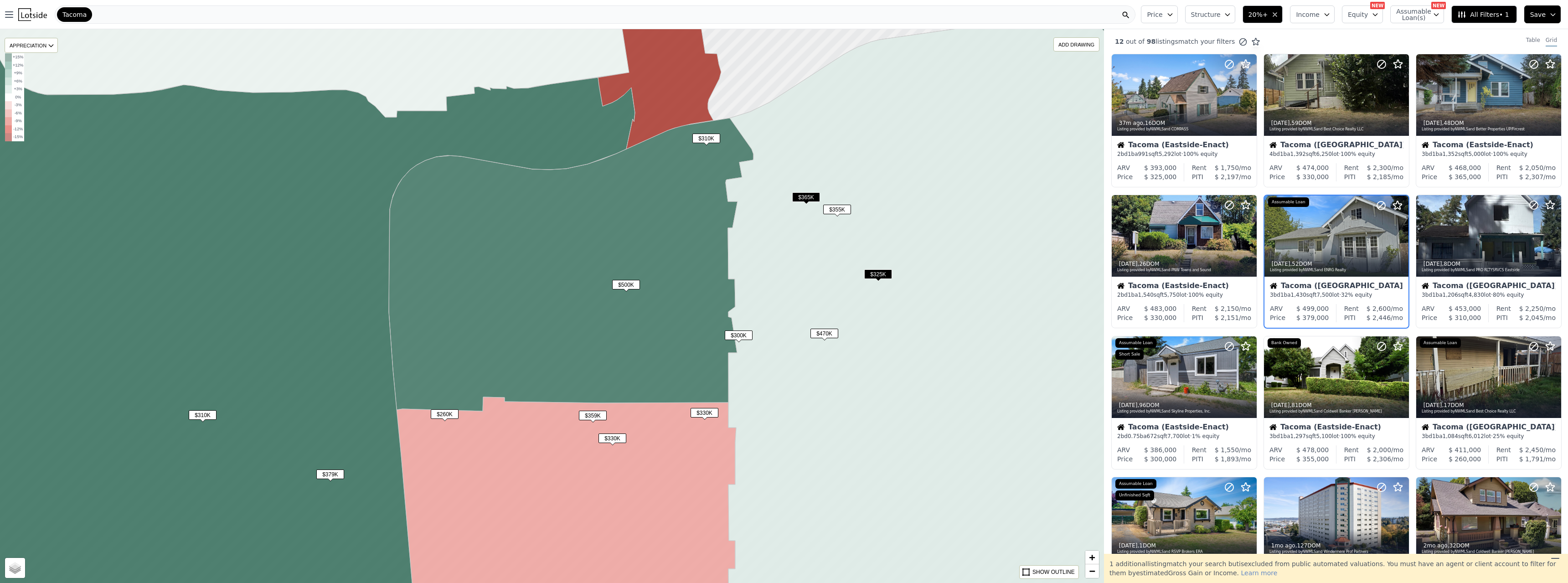
click at [620, 285] on span "$500K" at bounding box center [626, 285] width 28 height 9
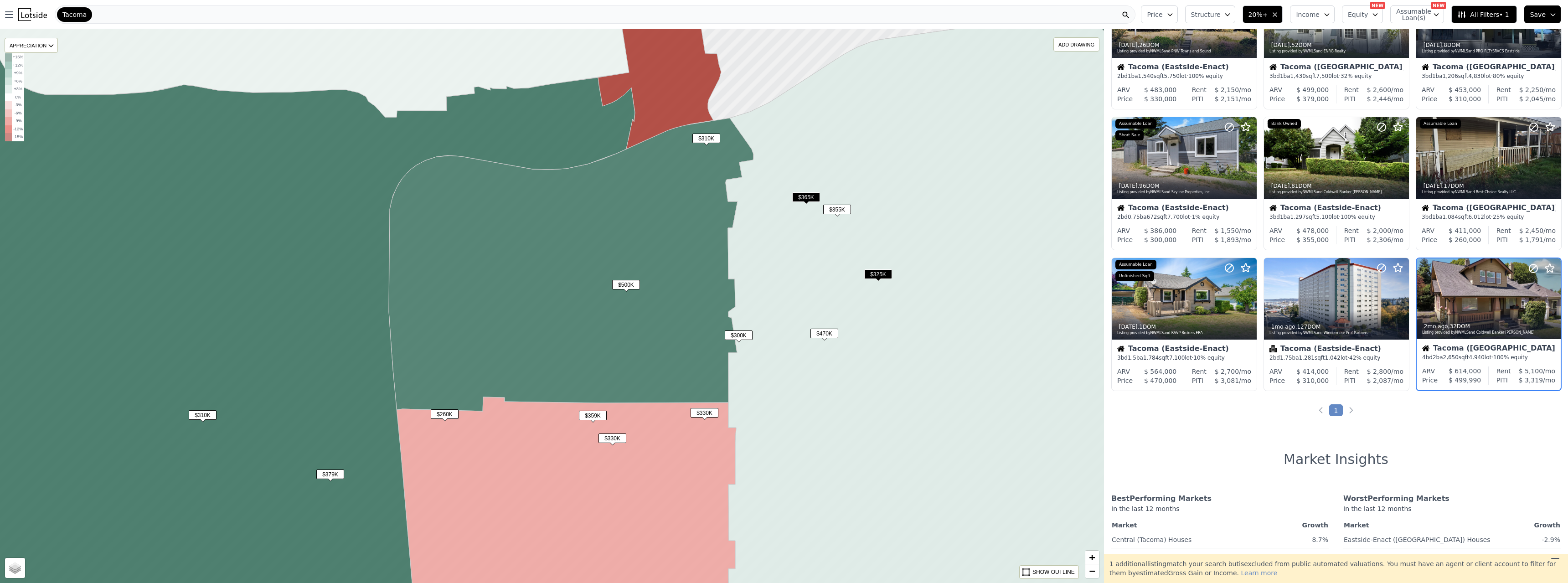
scroll to position [252, 0]
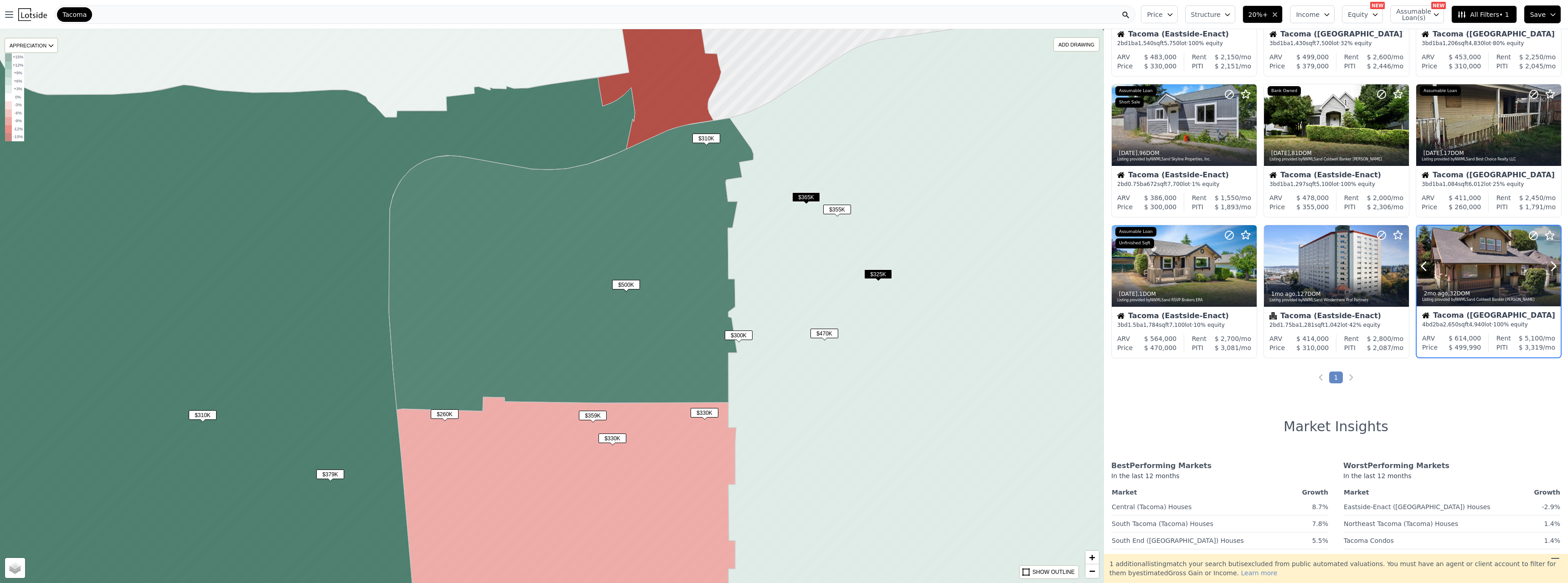
click at [1492, 270] on div at bounding box center [1489, 266] width 144 height 81
click at [1458, 263] on div at bounding box center [1489, 266] width 144 height 81
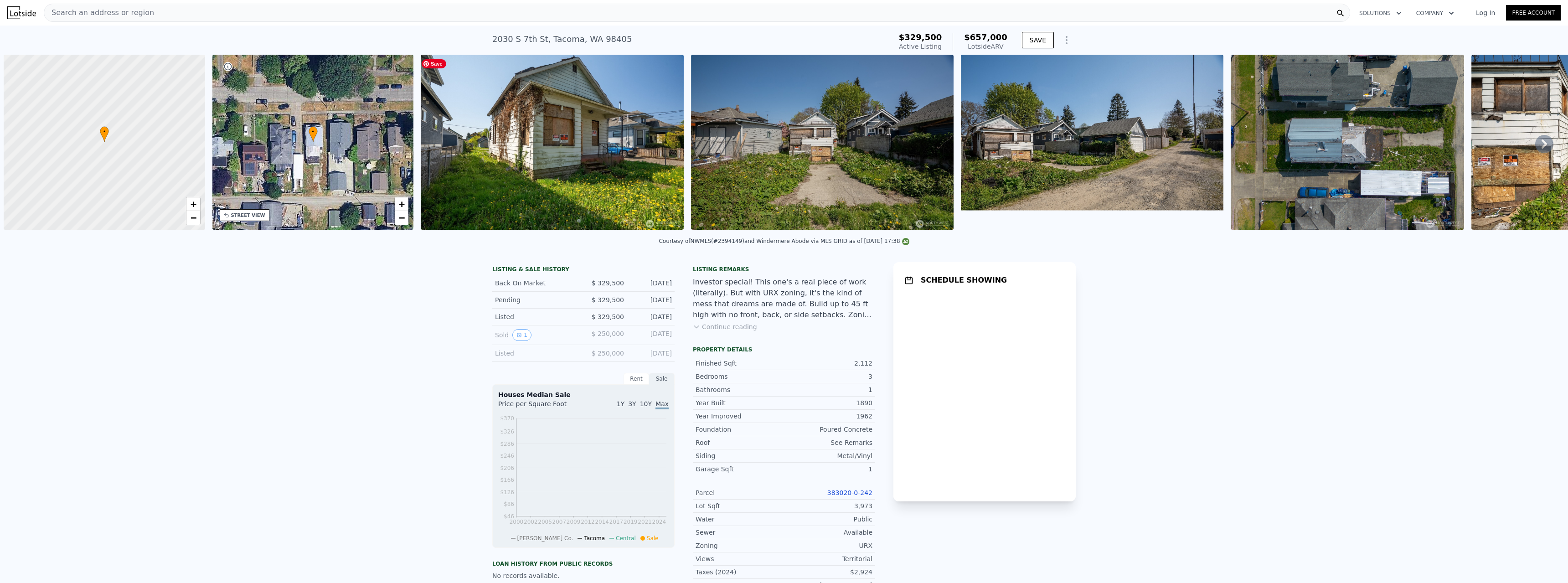
scroll to position [0, 4]
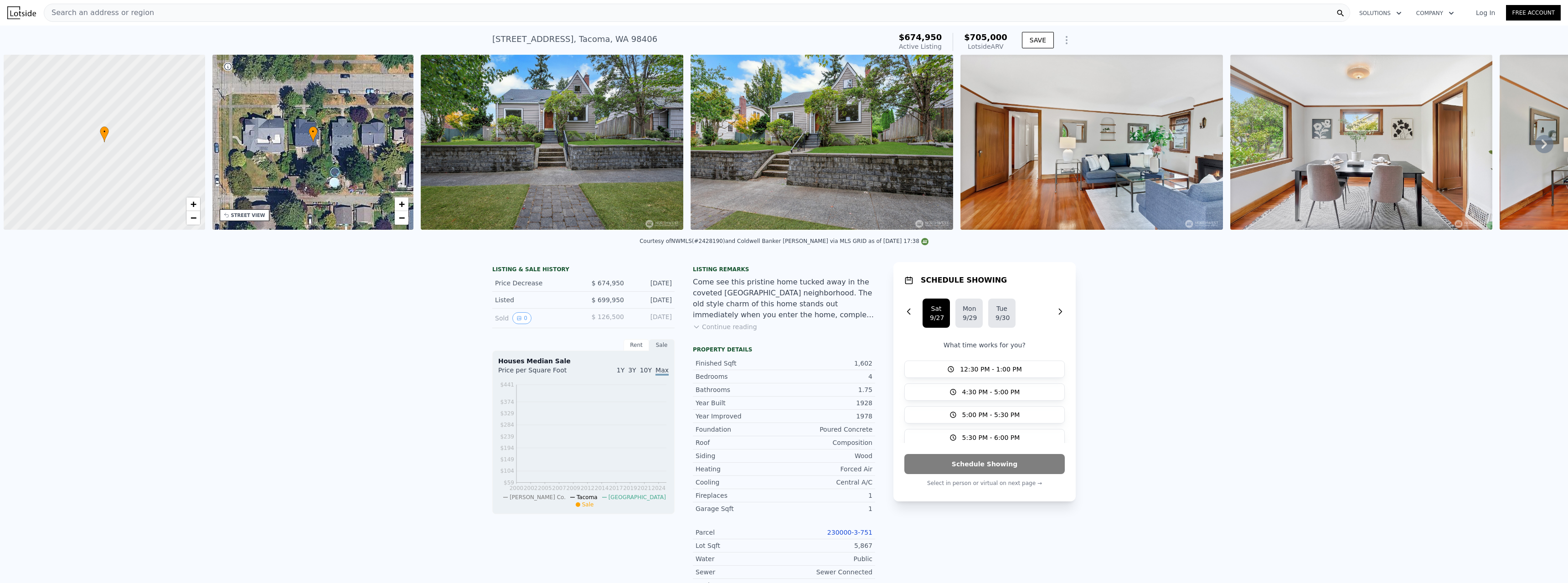
scroll to position [0, 4]
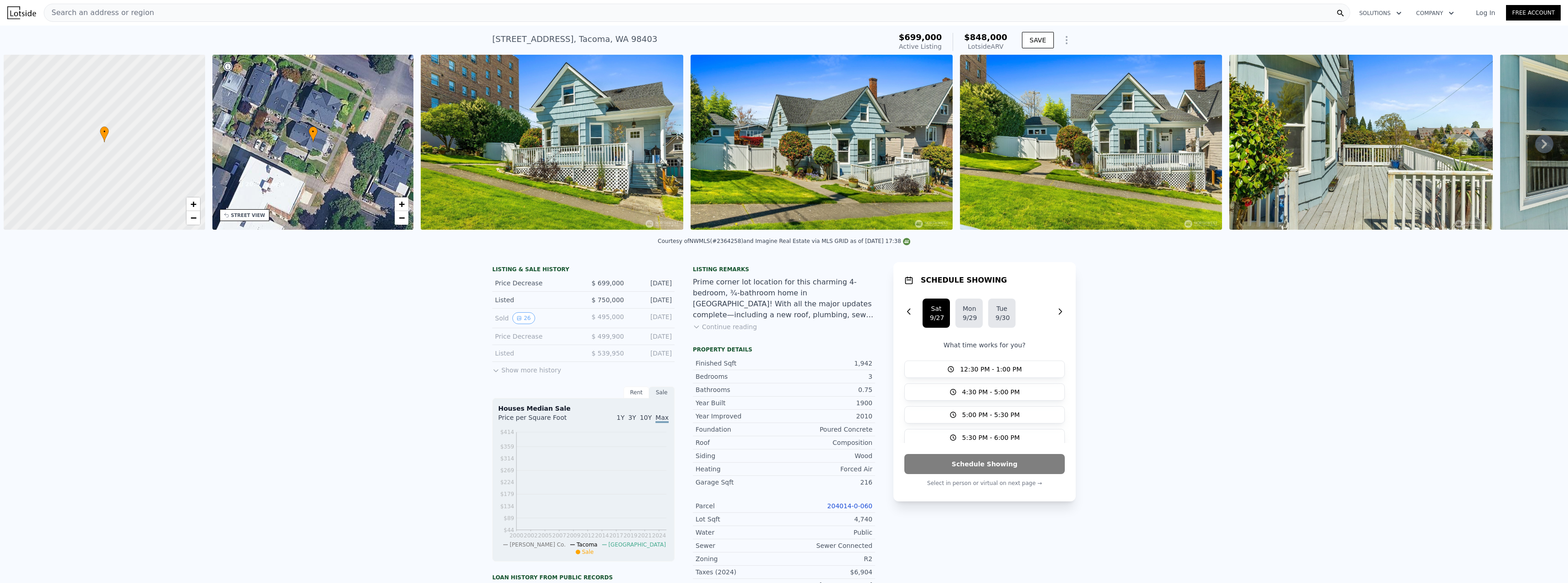
scroll to position [0, 4]
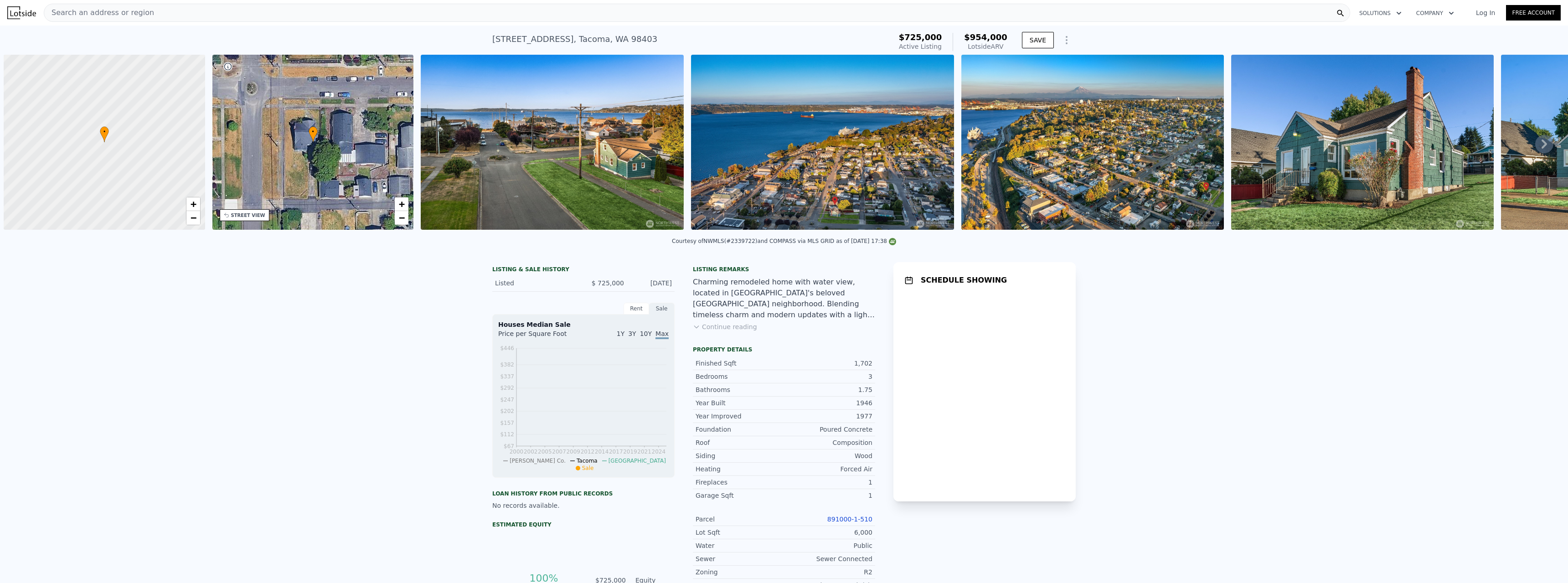
scroll to position [0, 4]
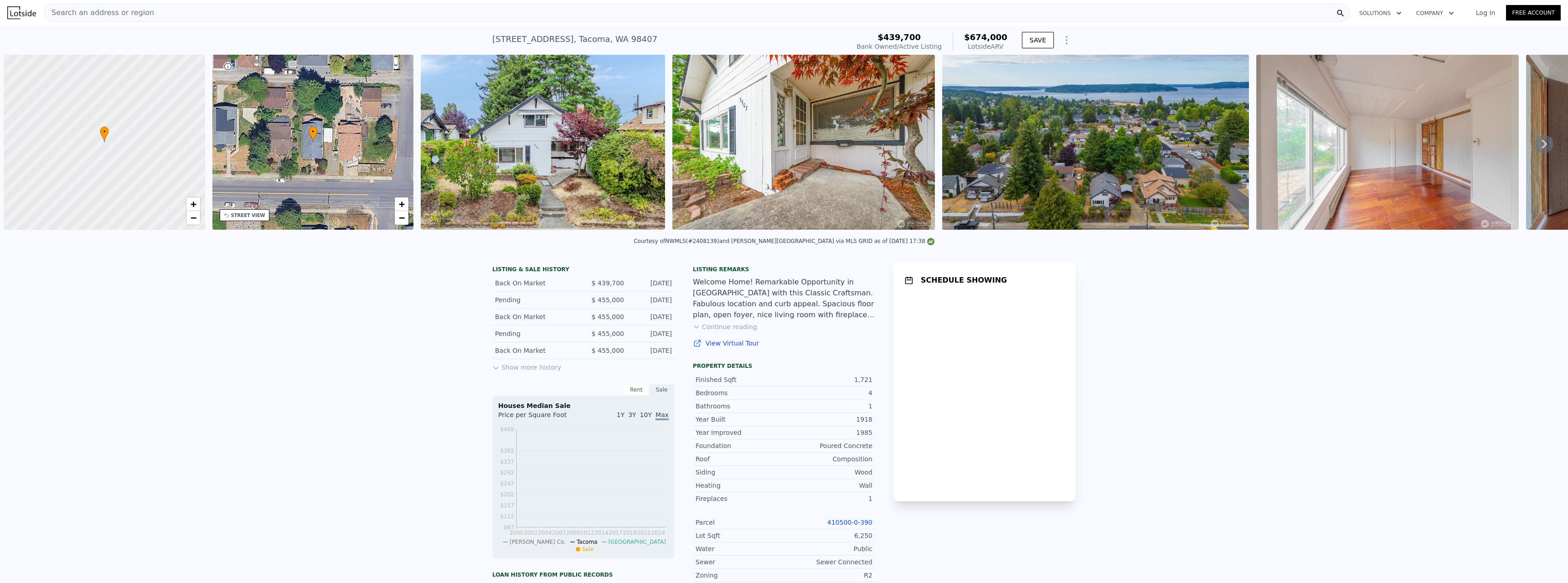
scroll to position [0, 4]
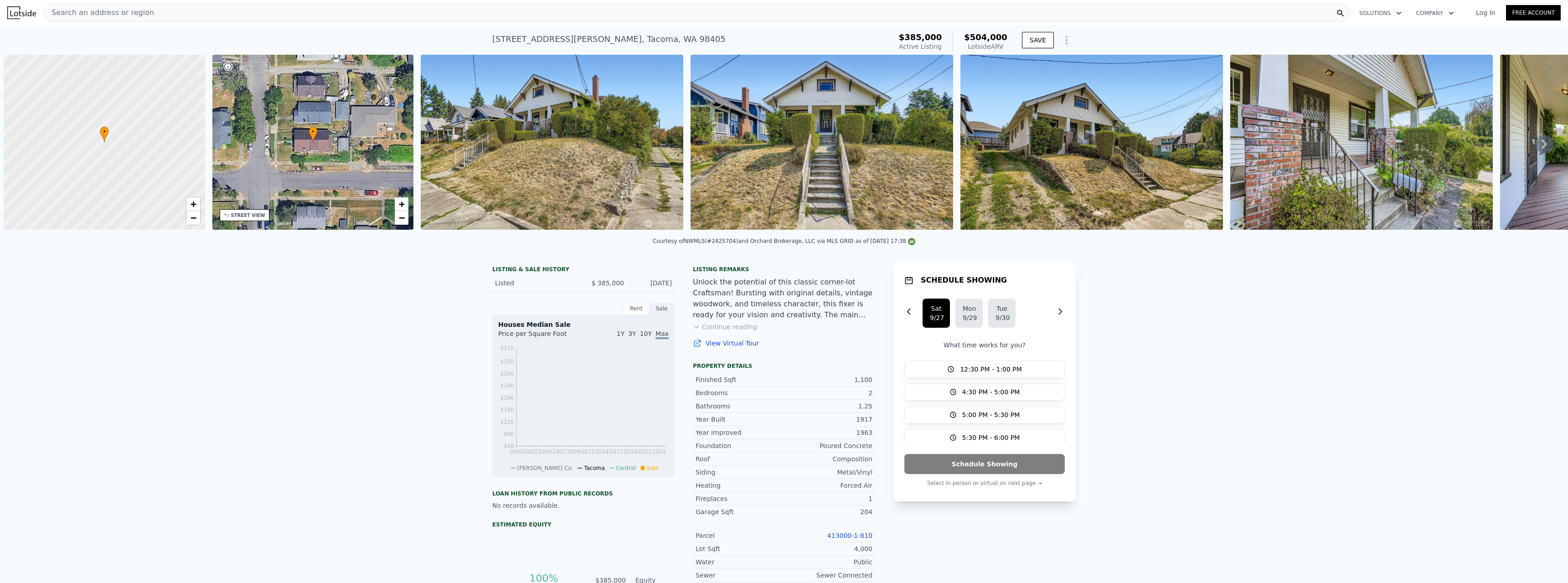
scroll to position [0, 4]
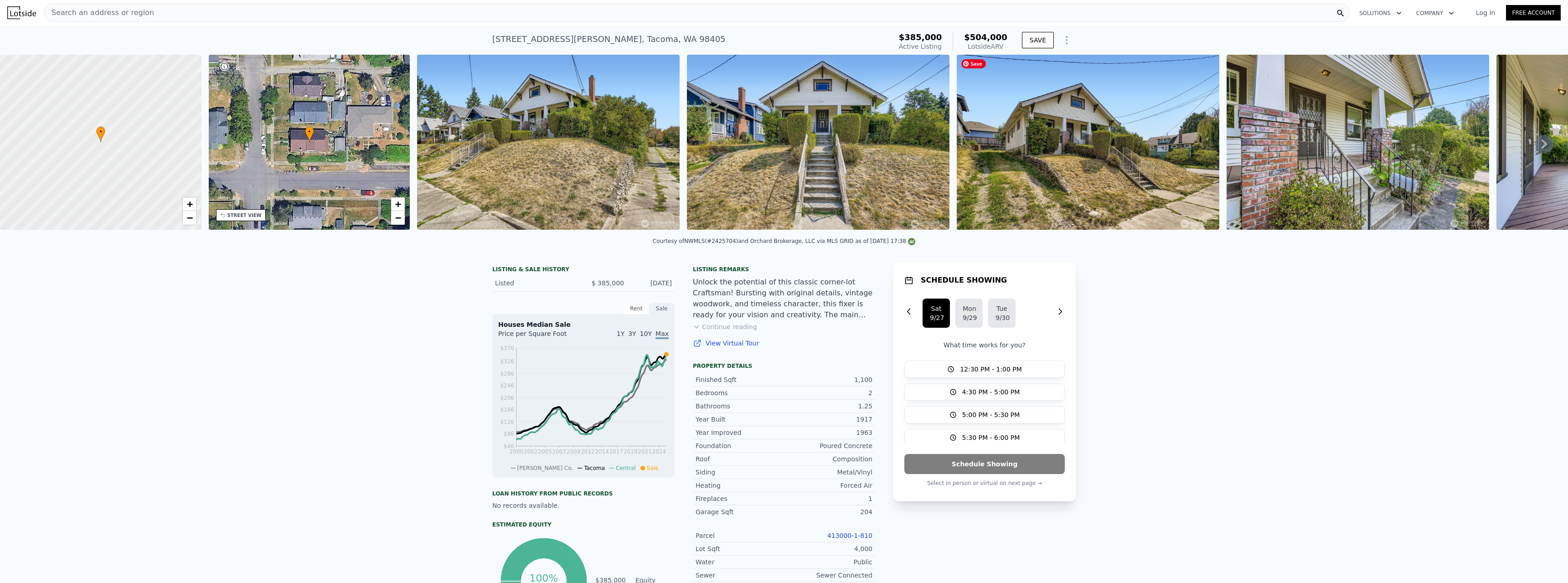
click at [1047, 168] on img at bounding box center [1088, 142] width 262 height 175
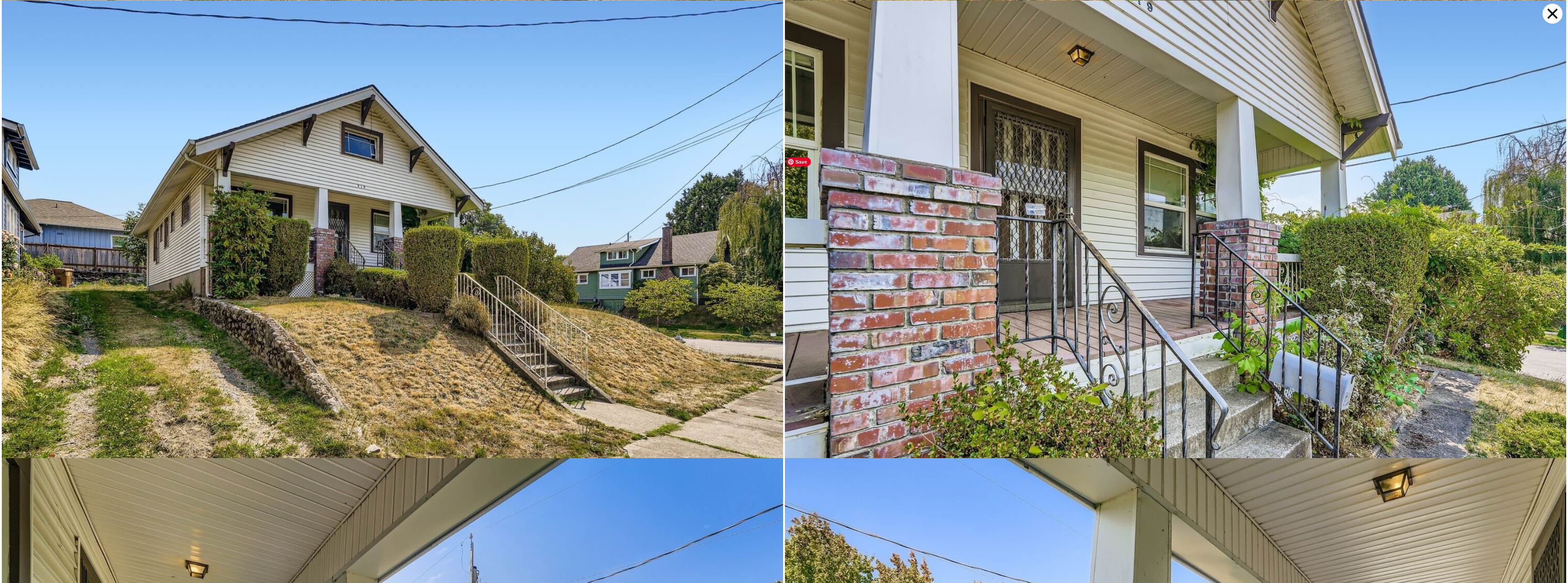
scroll to position [457, 0]
click at [1555, 14] on icon at bounding box center [1553, 14] width 20 height 20
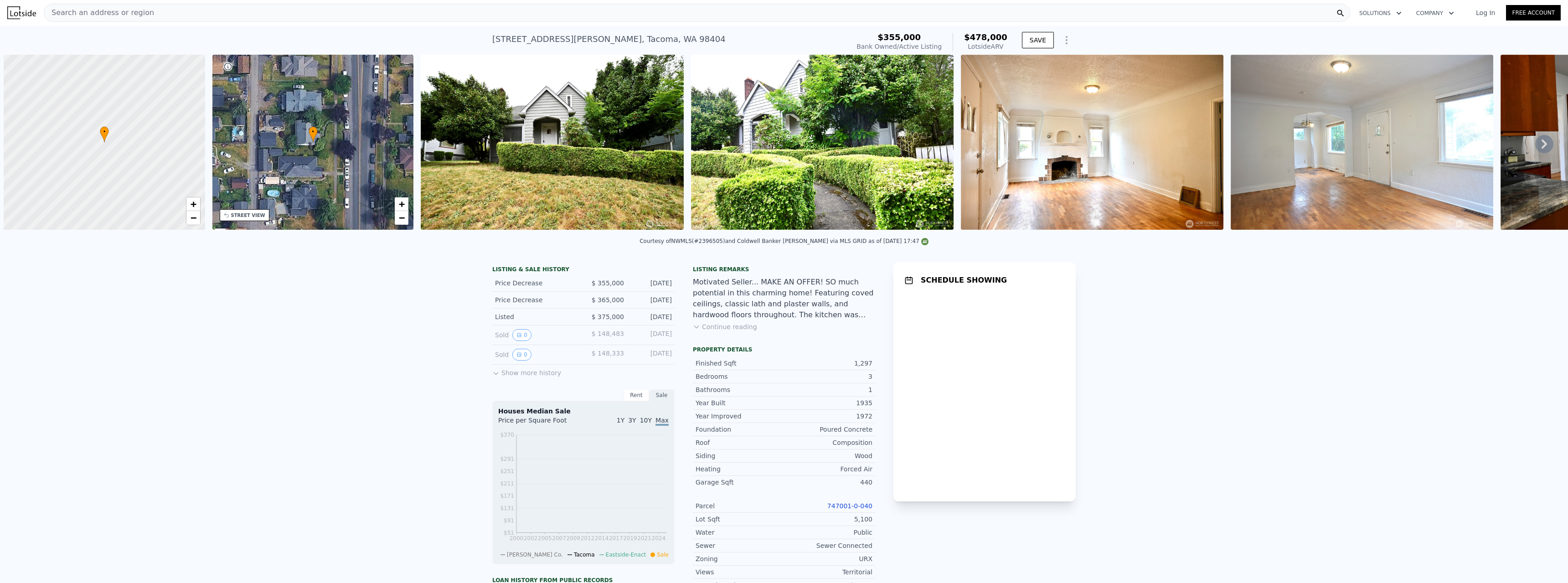
scroll to position [0, 4]
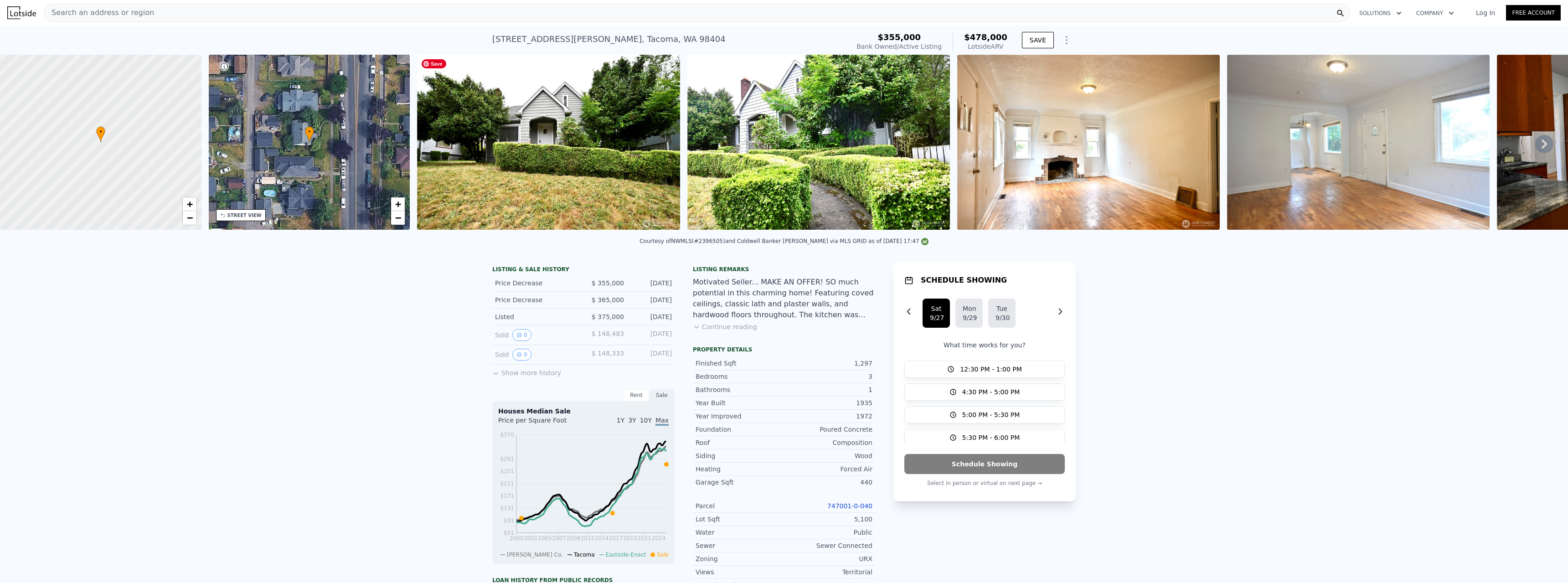
click at [551, 139] on img at bounding box center [549, 142] width 263 height 175
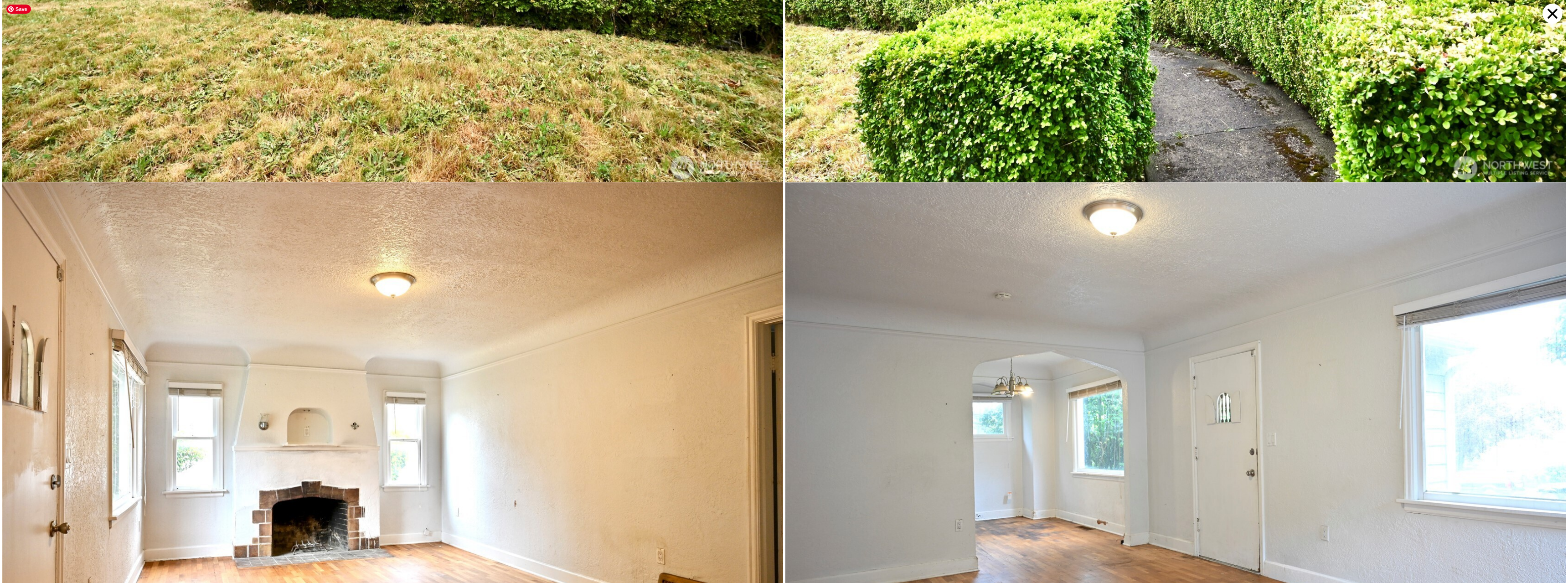
scroll to position [0, 0]
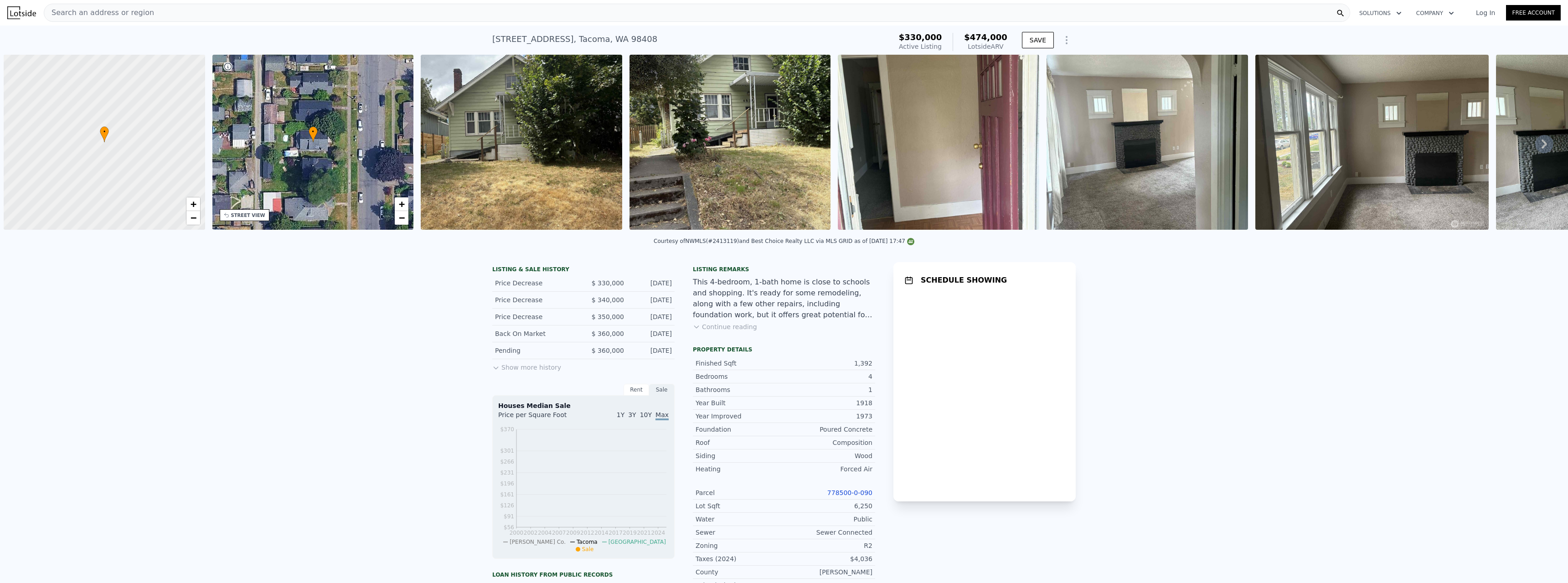
scroll to position [0, 4]
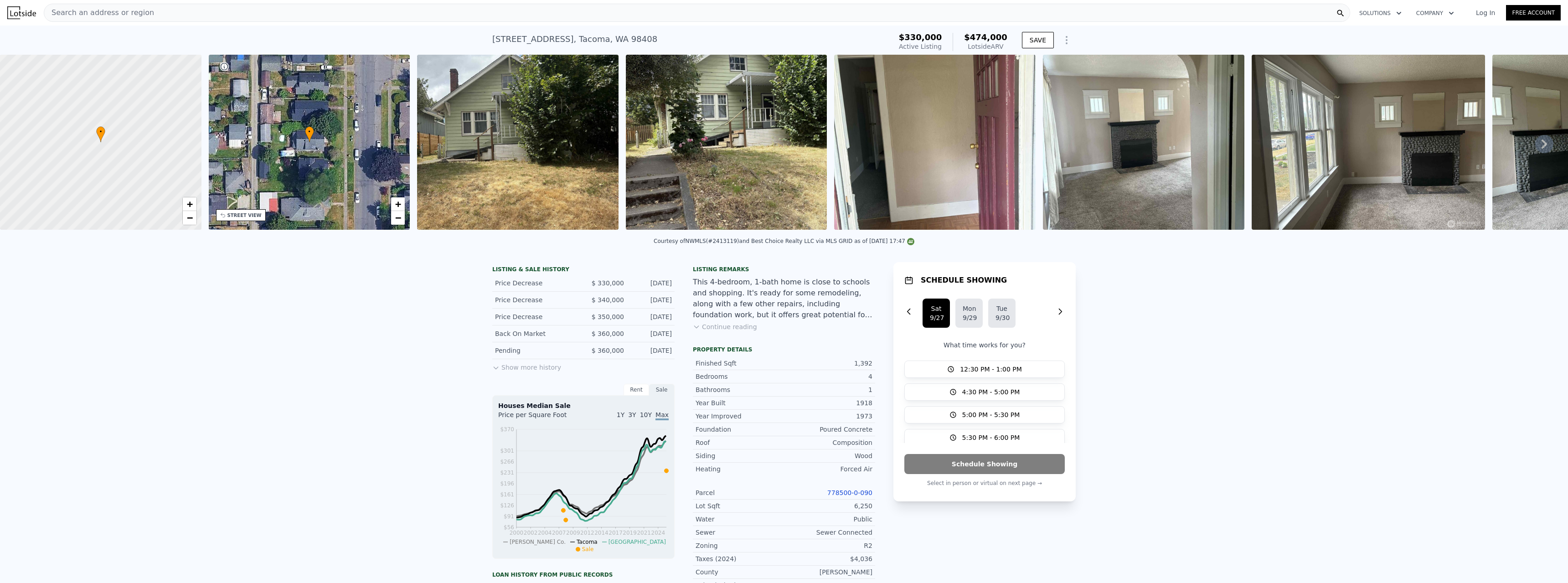
click at [724, 331] on button "Continue reading" at bounding box center [724, 327] width 64 height 9
click at [493, 126] on img at bounding box center [518, 142] width 202 height 175
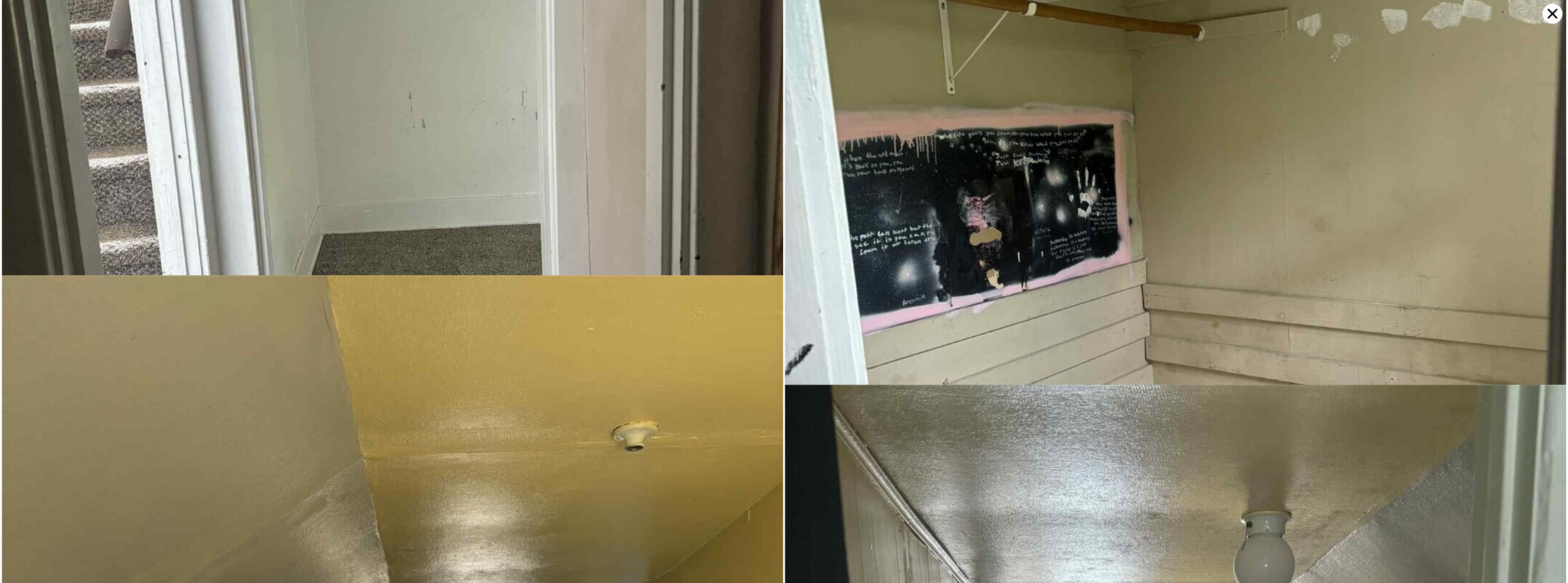
scroll to position [4389, 0]
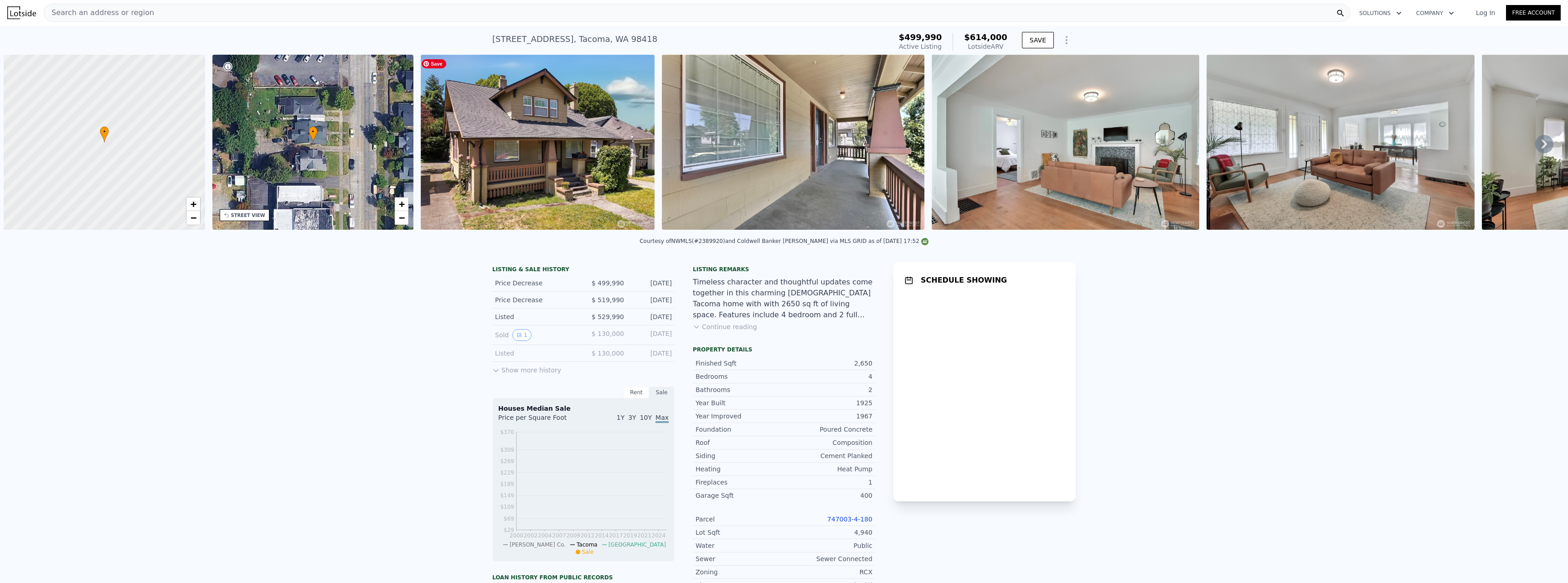
scroll to position [0, 4]
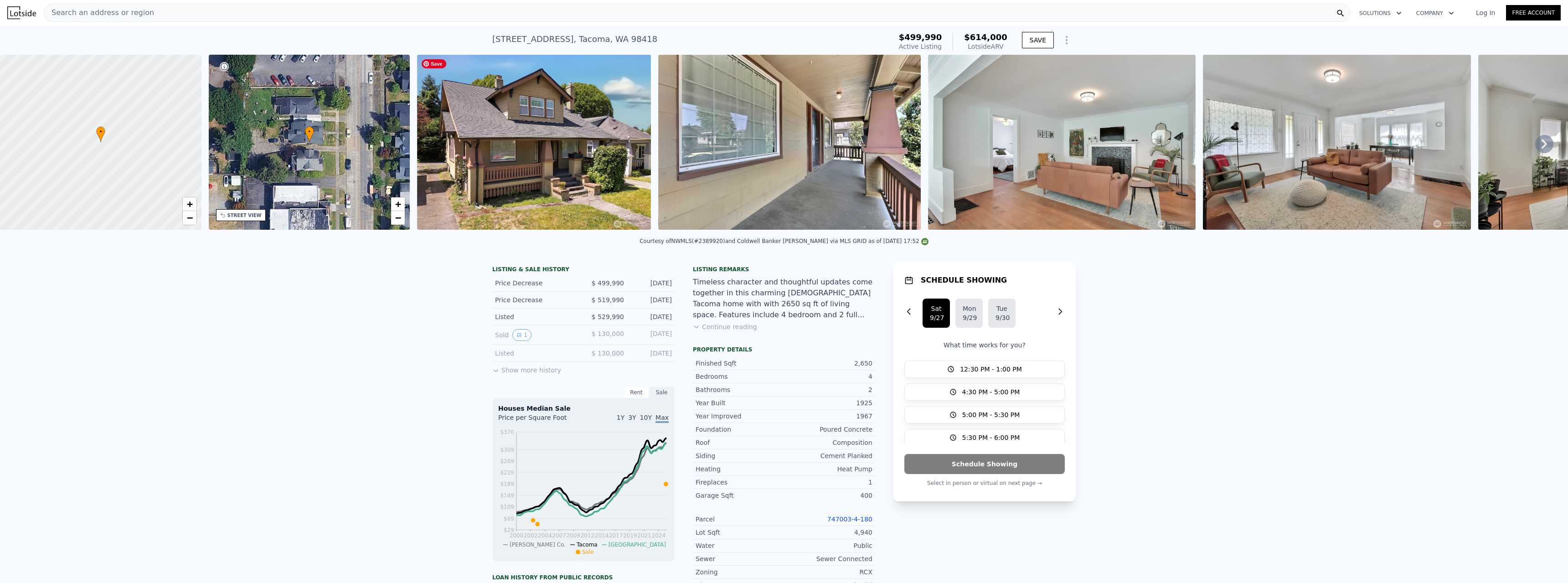
click at [543, 158] on img at bounding box center [534, 142] width 233 height 175
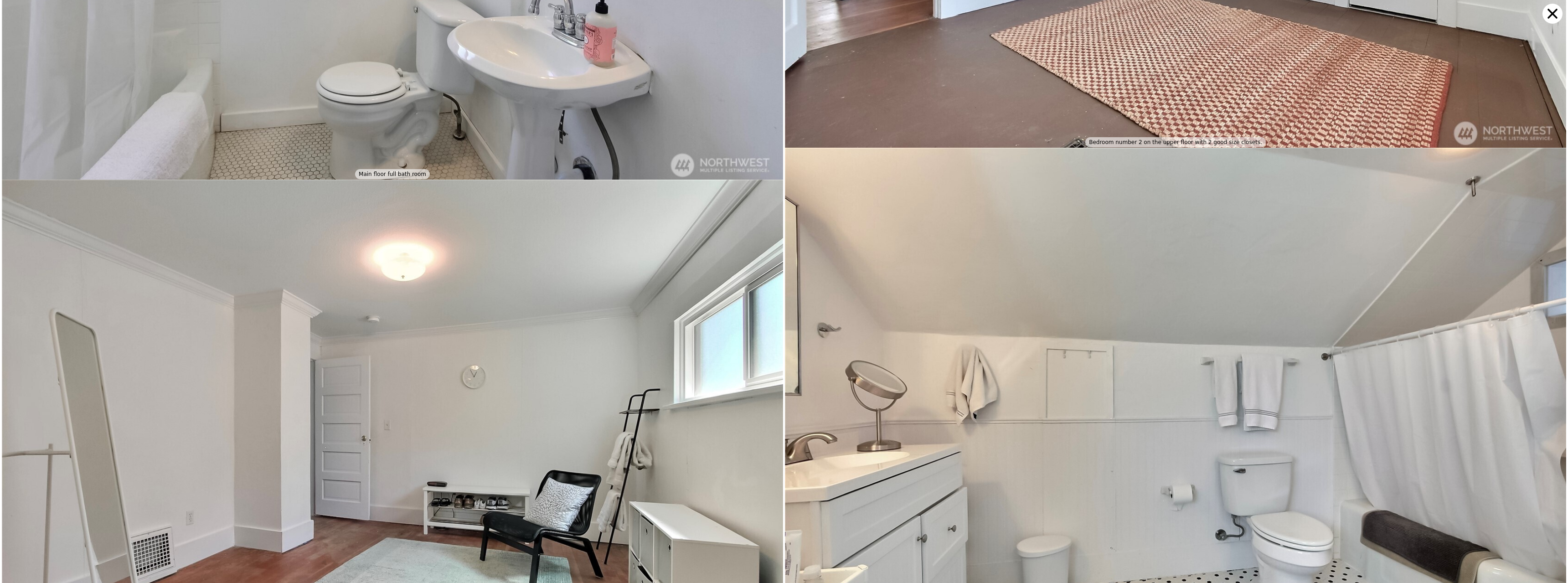
scroll to position [2610, 0]
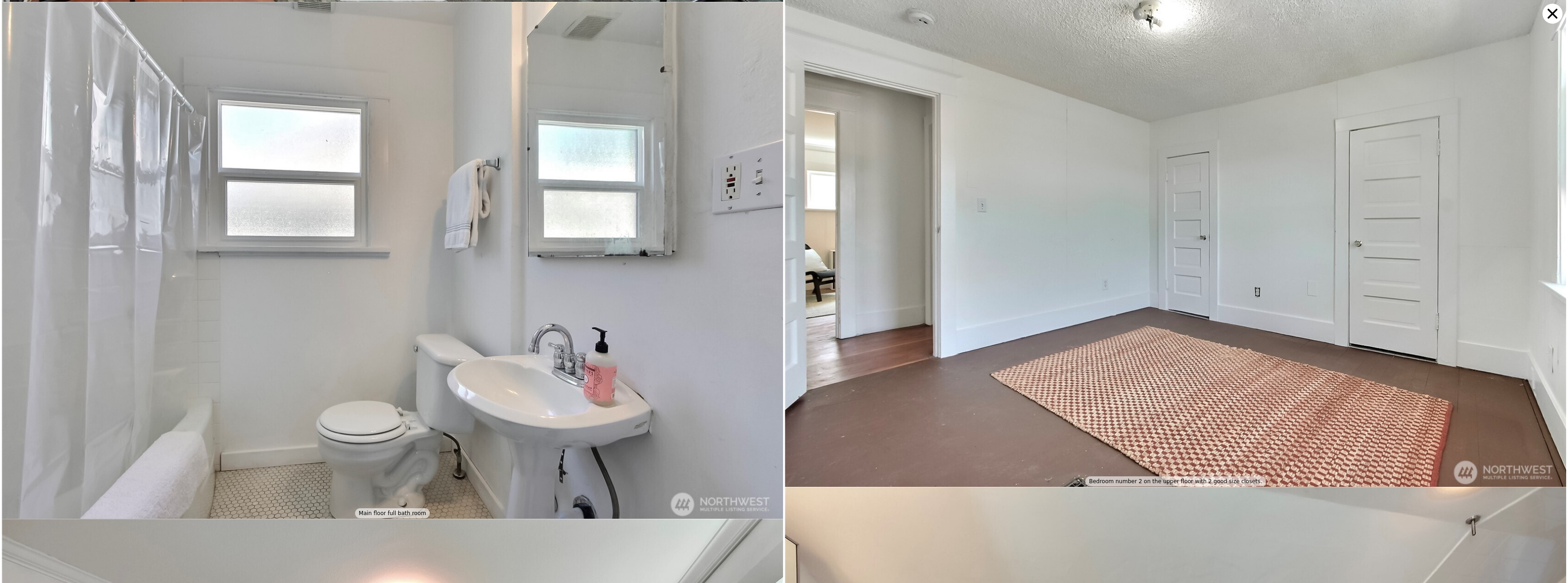
click at [1549, 12] on icon at bounding box center [1553, 14] width 20 height 20
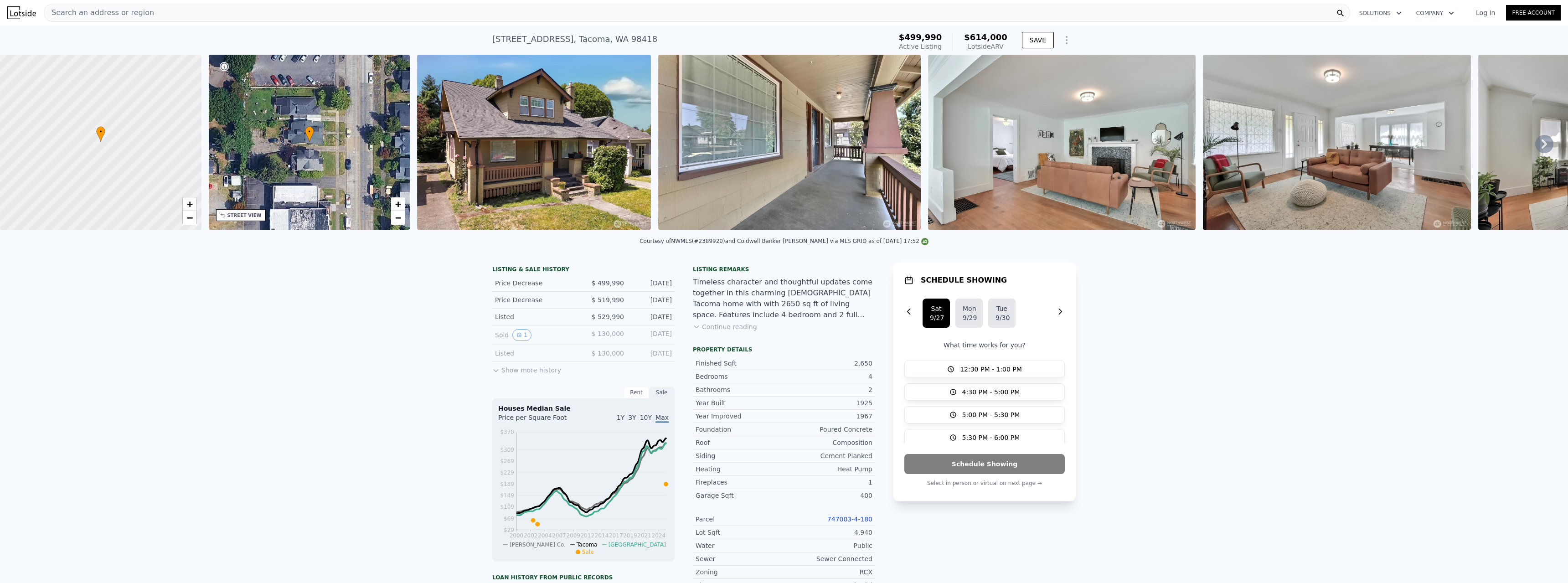
click at [717, 331] on button "Continue reading" at bounding box center [724, 327] width 64 height 9
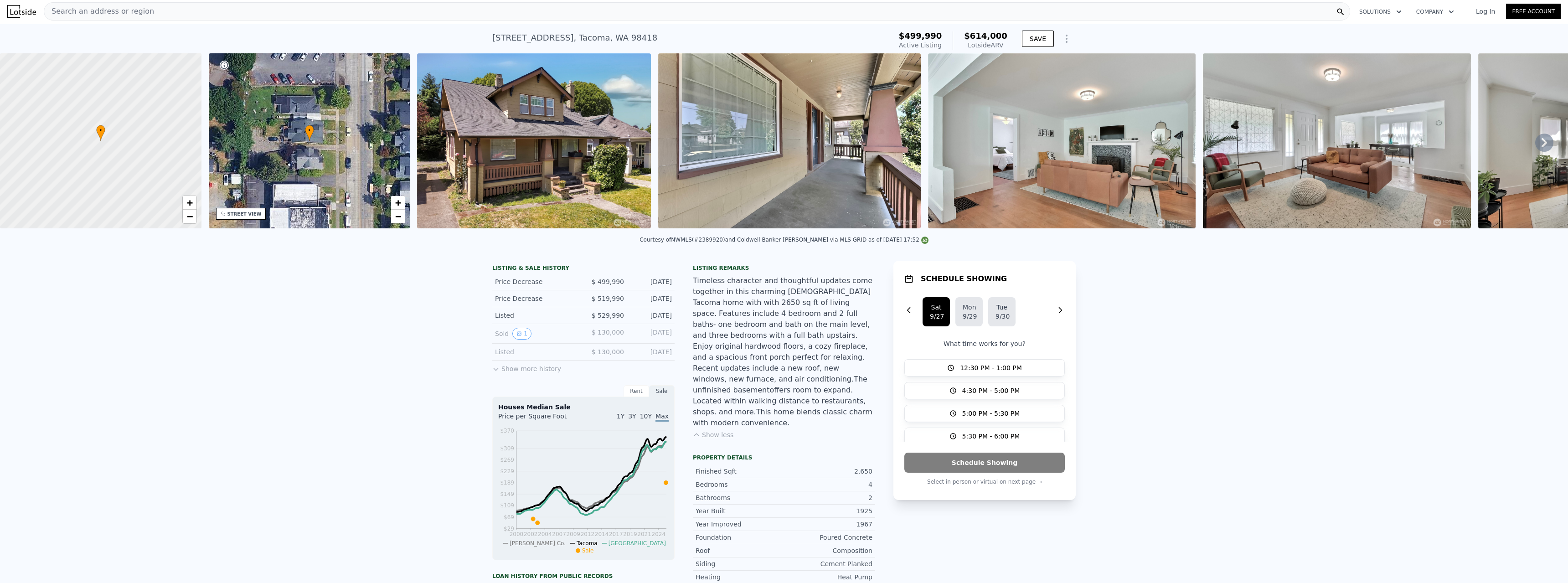
scroll to position [0, 0]
click at [1039, 176] on img at bounding box center [1062, 142] width 268 height 175
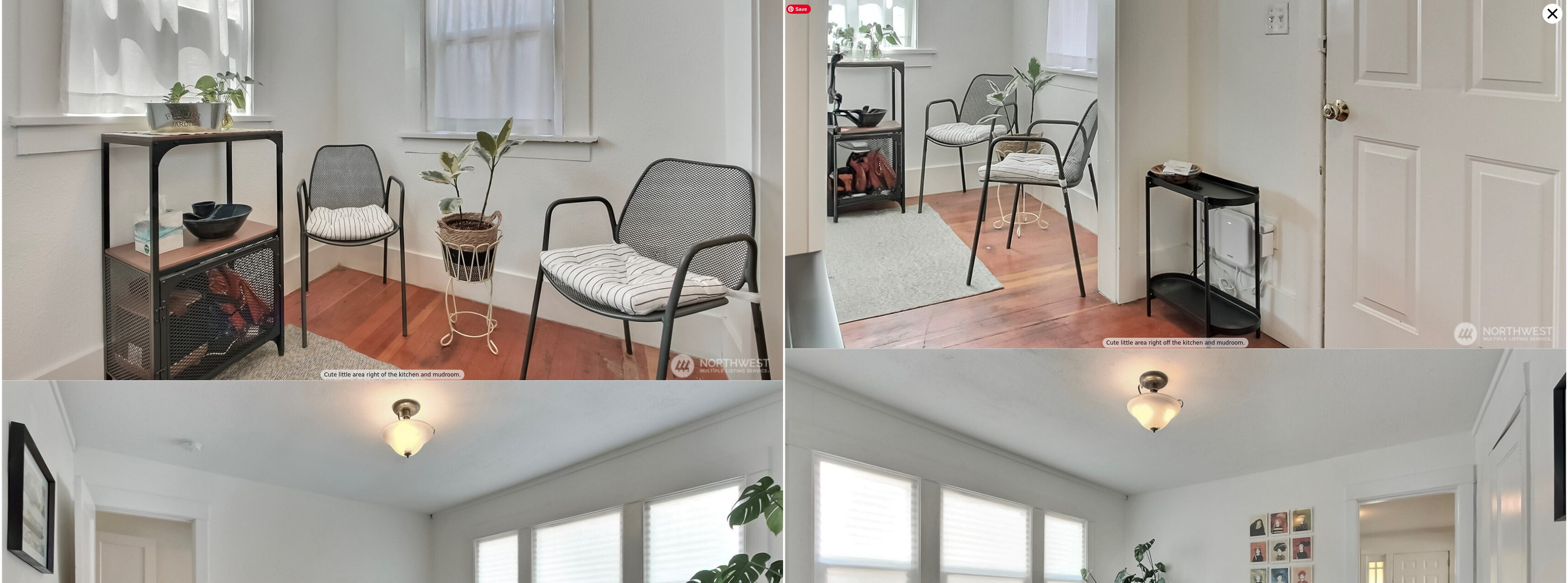
scroll to position [2060, 0]
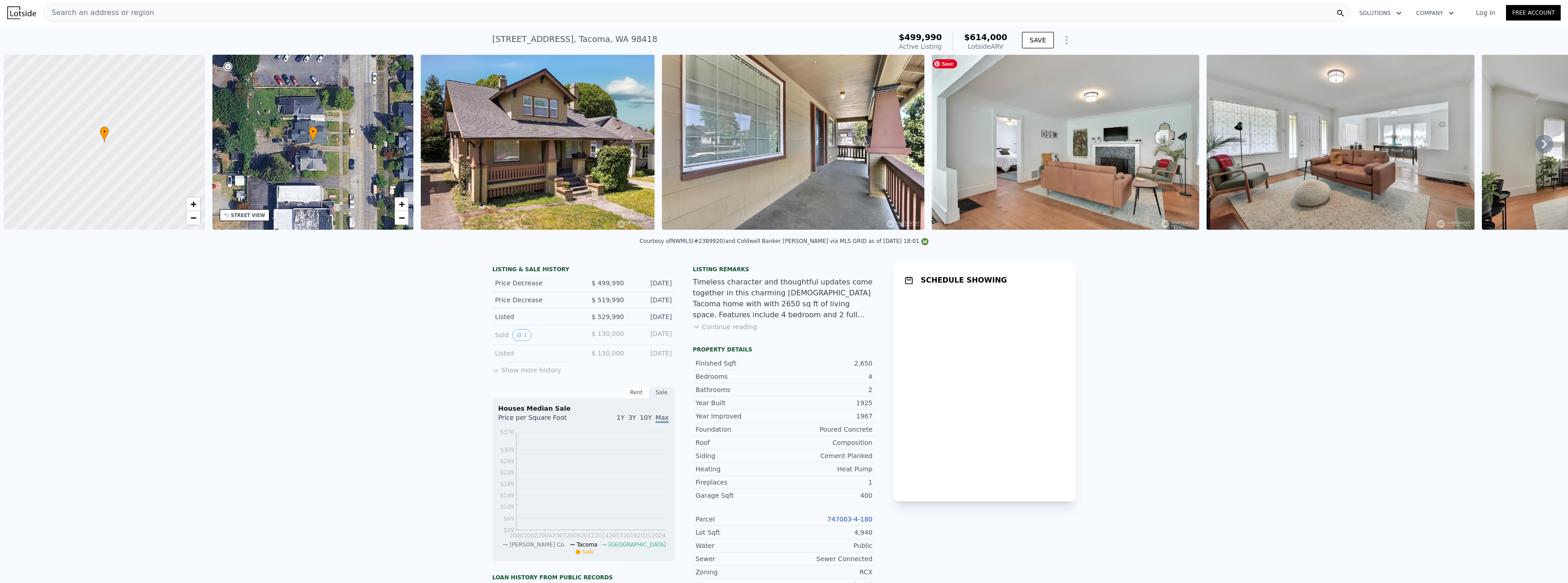
scroll to position [0, 4]
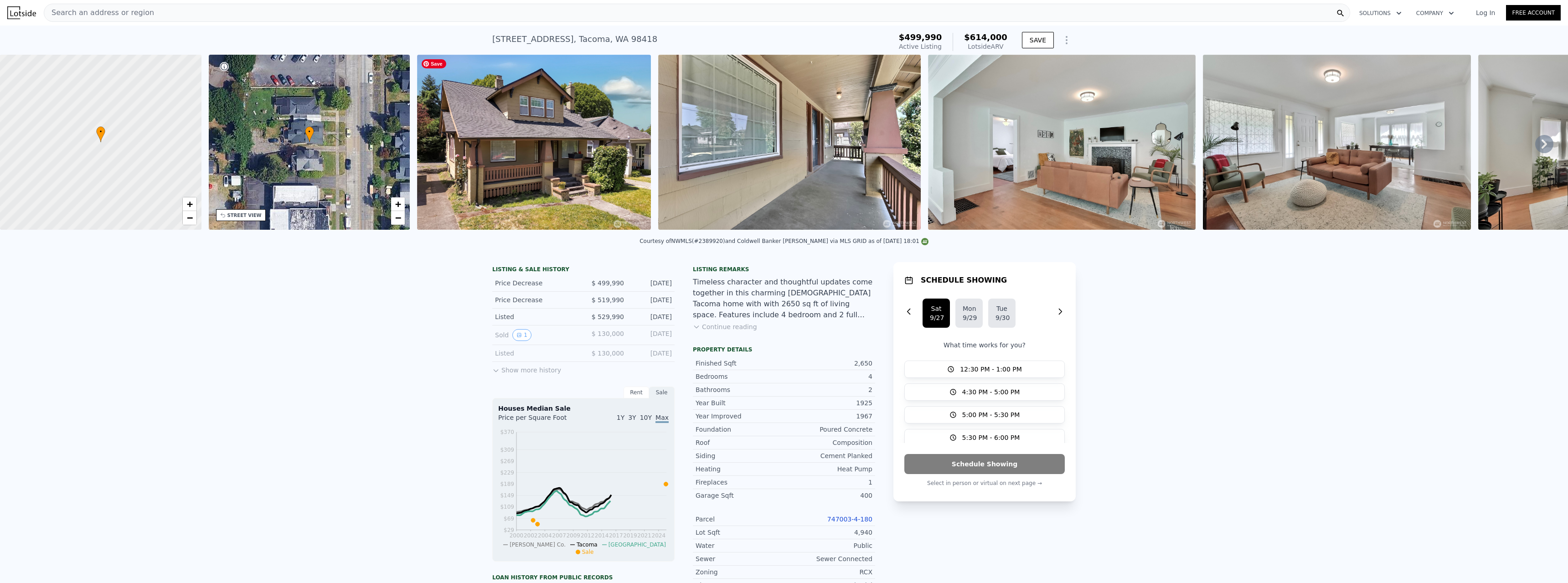
click at [575, 35] on div "[STREET_ADDRESS]" at bounding box center [574, 39] width 165 height 13
click at [574, 35] on div "[STREET_ADDRESS]" at bounding box center [574, 39] width 165 height 13
copy div "[STREET_ADDRESS] Active at $499,990 (~ARV $614k )"
